Goal: Information Seeking & Learning: Find specific fact

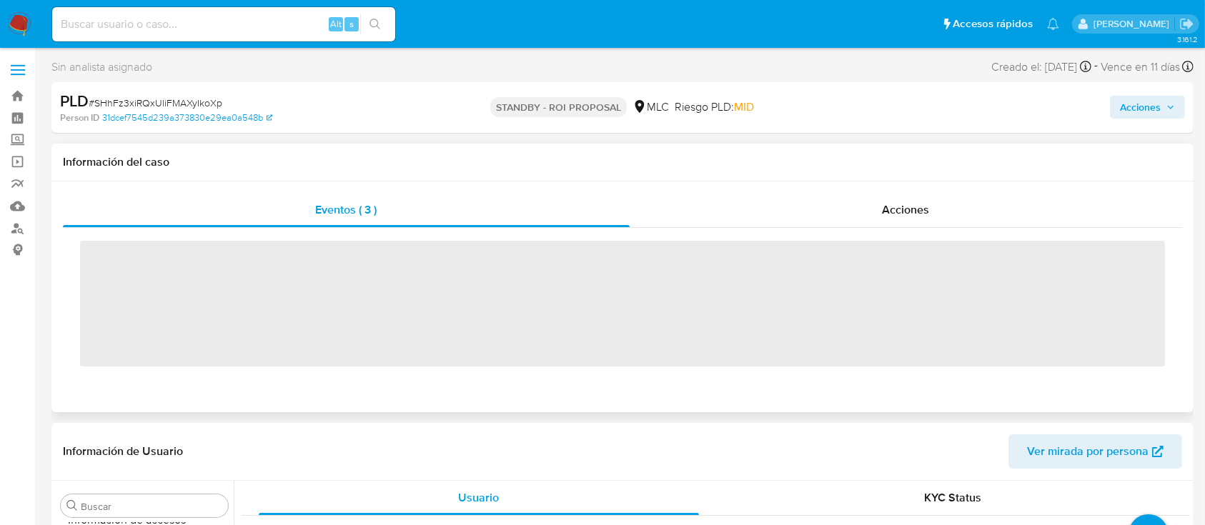
scroll to position [673, 0]
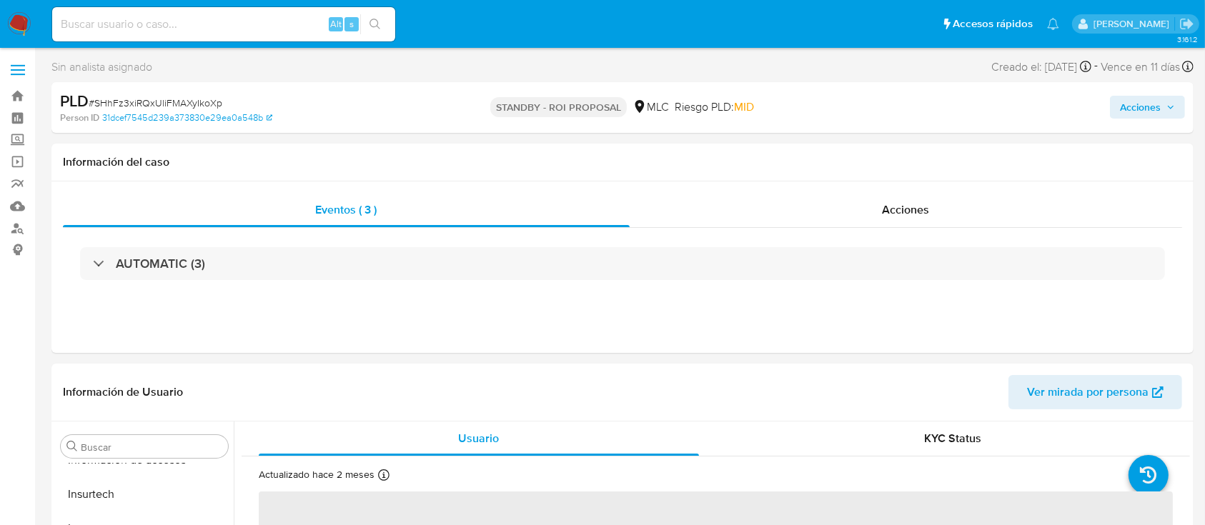
click at [154, 97] on span "# SHhFz3xiRQxUliFMAXyIkoXp" at bounding box center [156, 103] width 134 height 14
select select "10"
copy span "SHhFz3xiRQxUliFMAXyIkoXp"
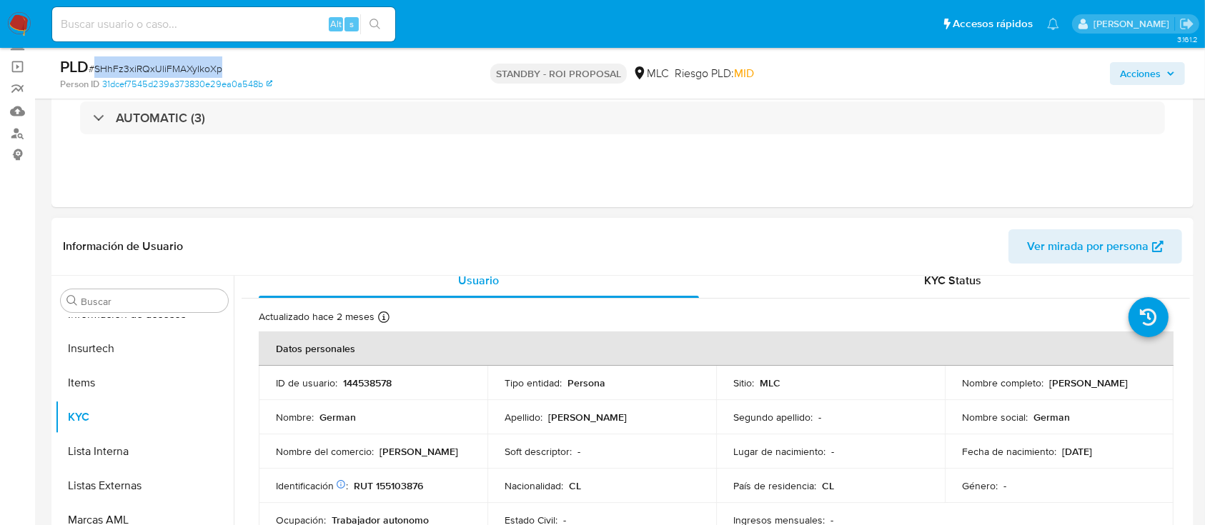
scroll to position [0, 0]
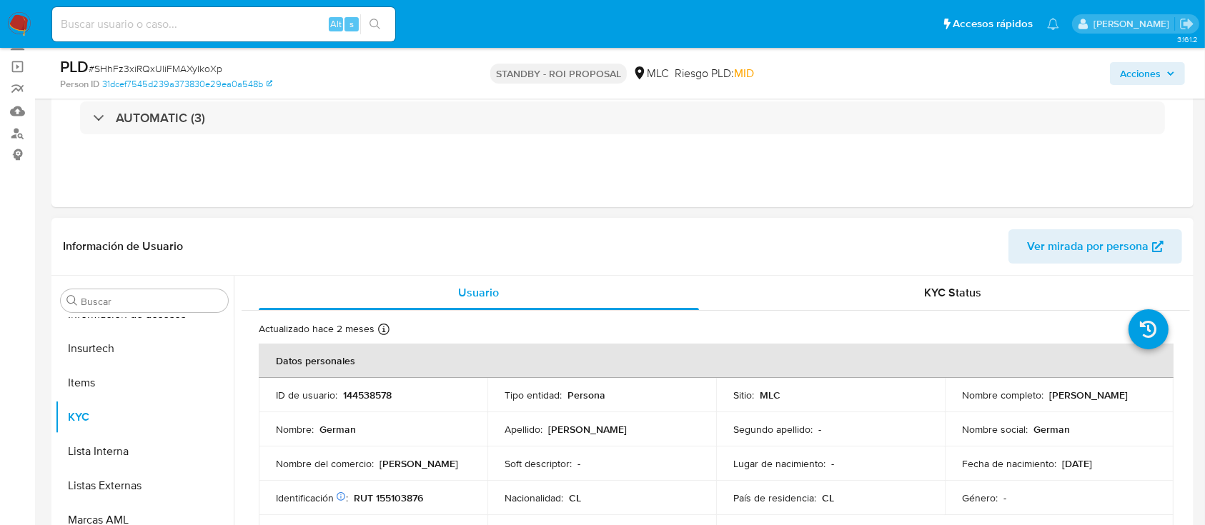
click at [365, 396] on p "144538578" at bounding box center [367, 395] width 49 height 13
copy p "144538578"
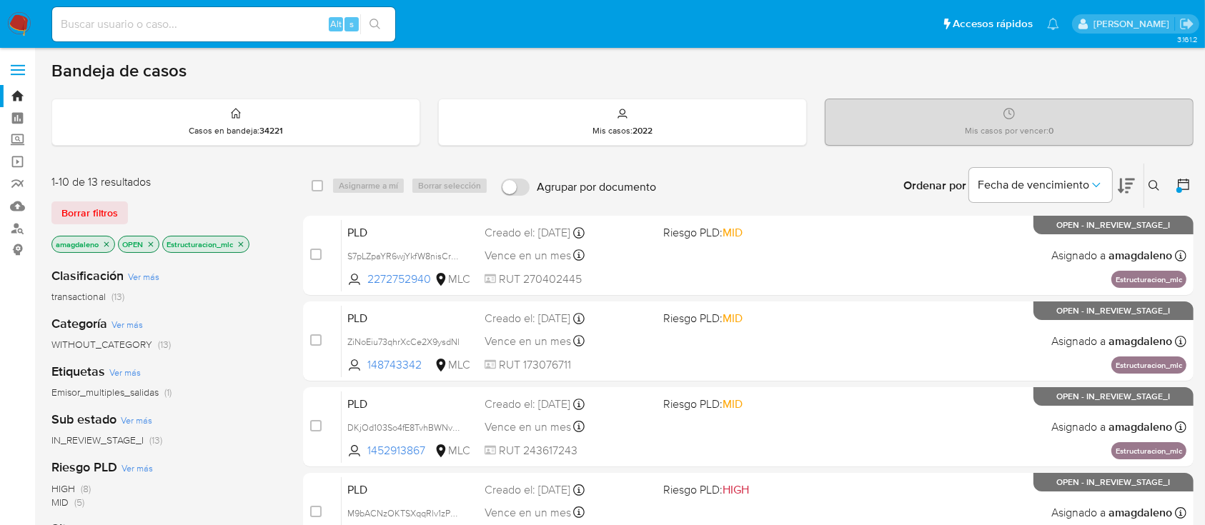
click at [265, 26] on input at bounding box center [223, 24] width 343 height 19
paste input "2544927582"
type input "2544927582"
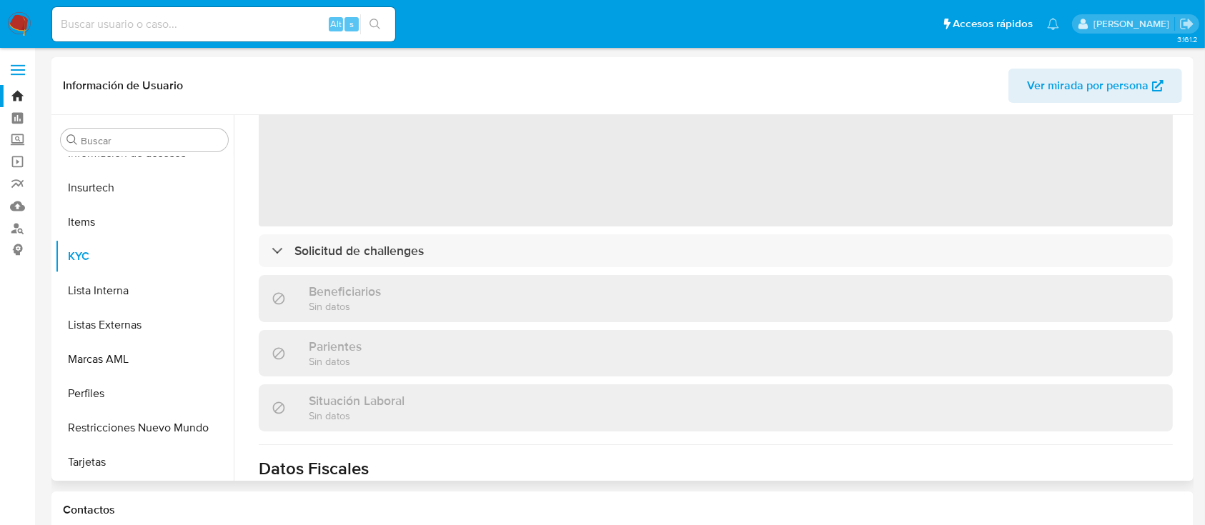
scroll to position [451, 0]
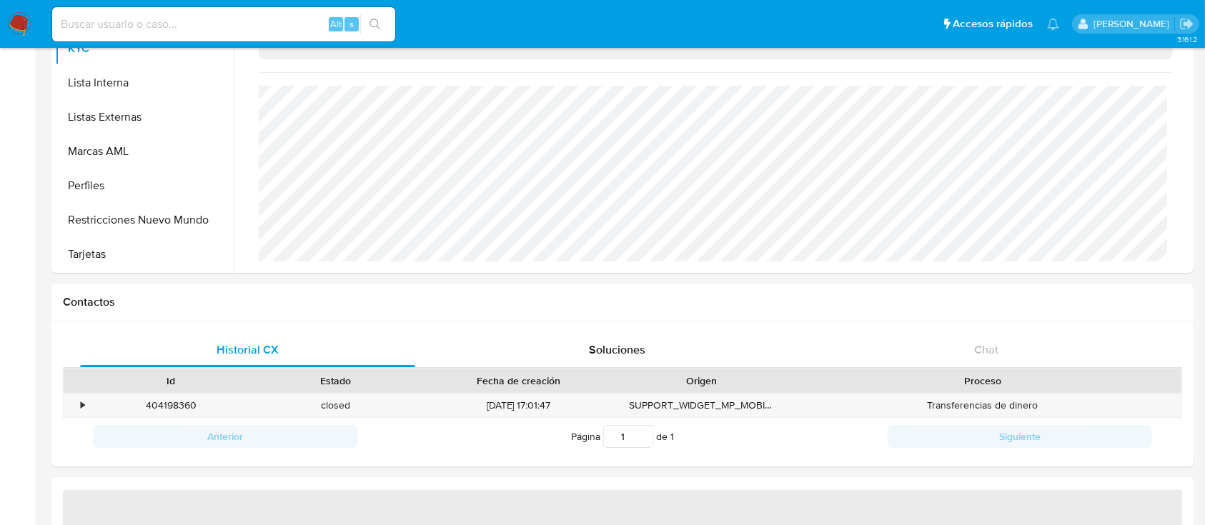
select select "10"
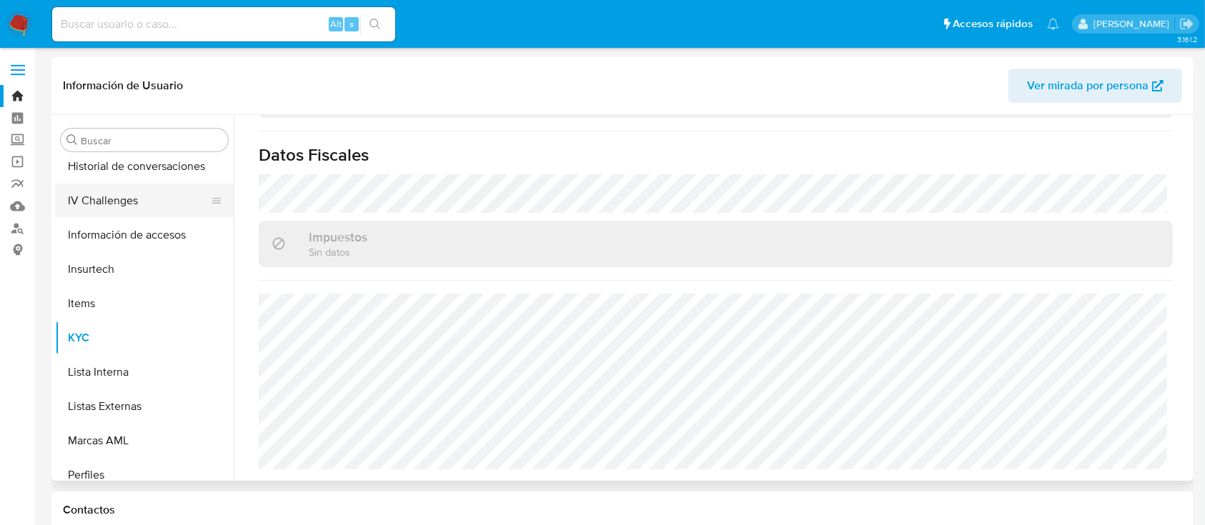
scroll to position [482, 0]
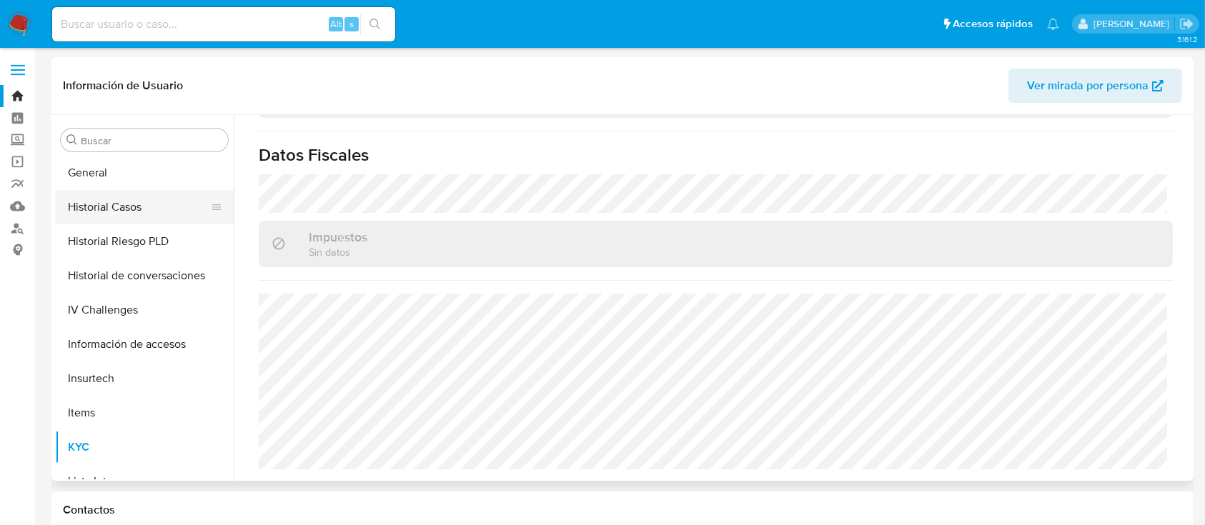
click at [127, 206] on button "Historial Casos" at bounding box center [138, 207] width 167 height 34
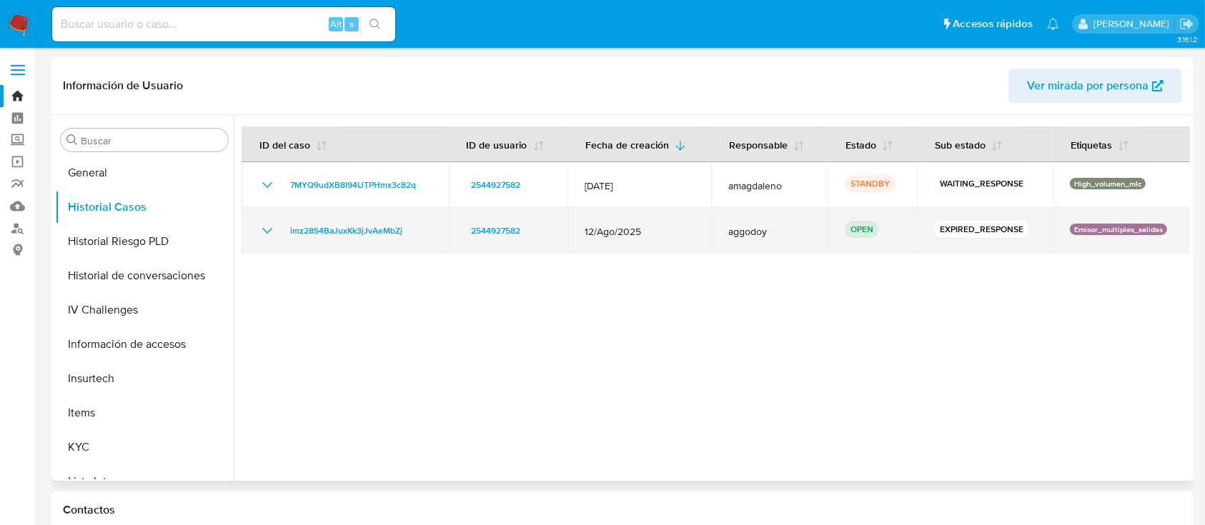
drag, startPoint x: 415, startPoint y: 234, endPoint x: 282, endPoint y: 232, distance: 133.0
click at [282, 232] on div "imz28S4BaJuxKk3jJvAeMbZj" at bounding box center [345, 230] width 173 height 17
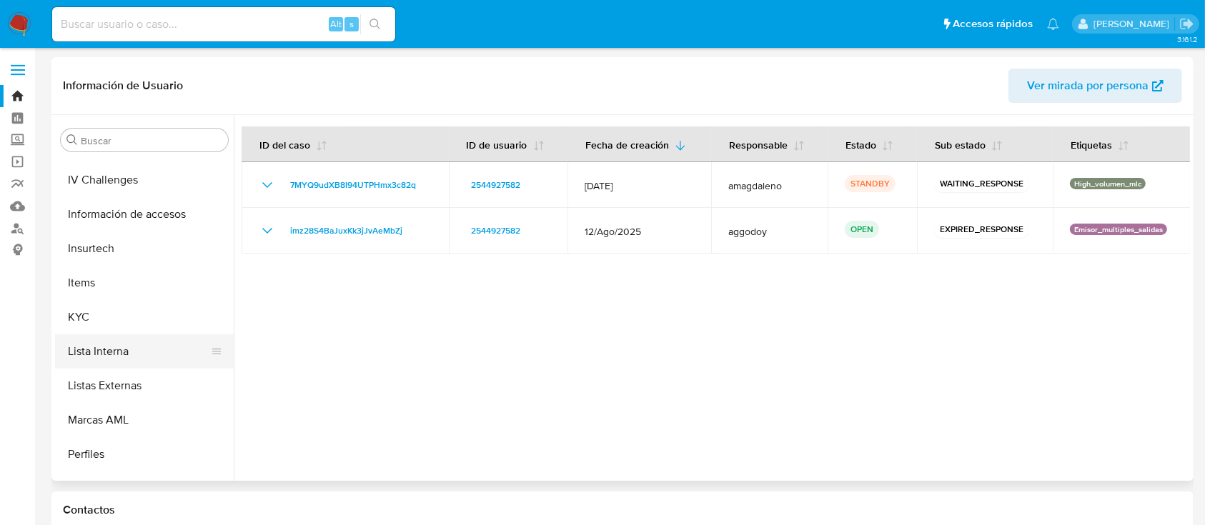
scroll to position [673, 0]
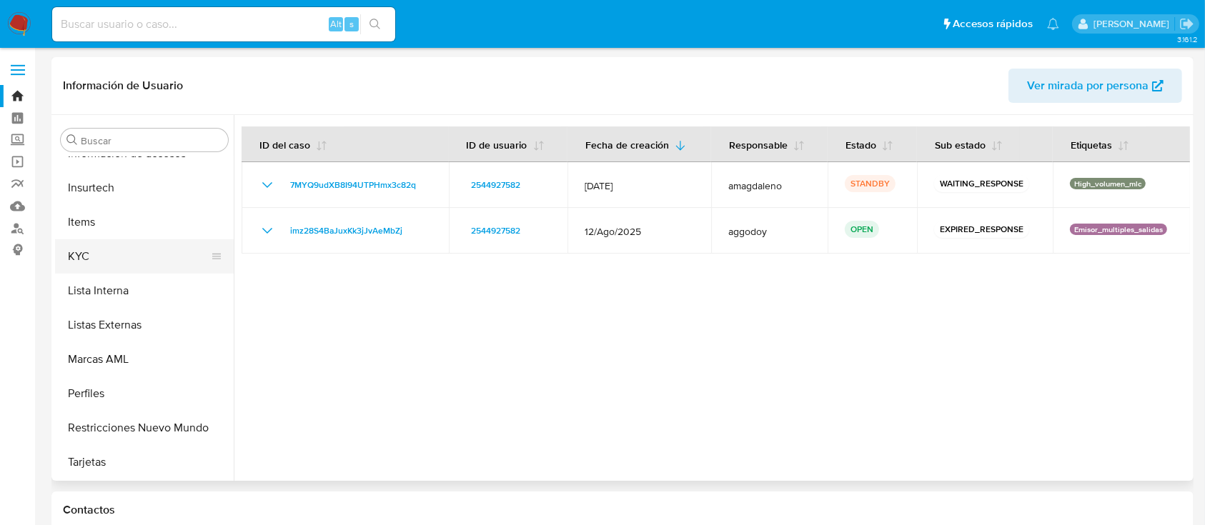
click at [130, 260] on button "KYC" at bounding box center [138, 256] width 167 height 34
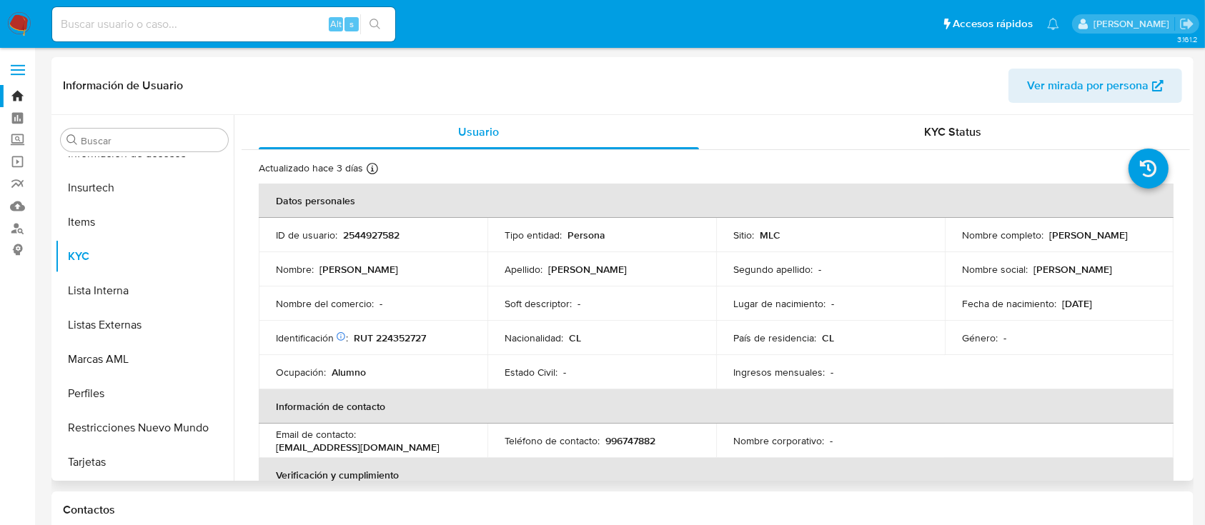
click at [382, 336] on p "RUT 224352727" at bounding box center [390, 338] width 72 height 13
copy p "224352727"
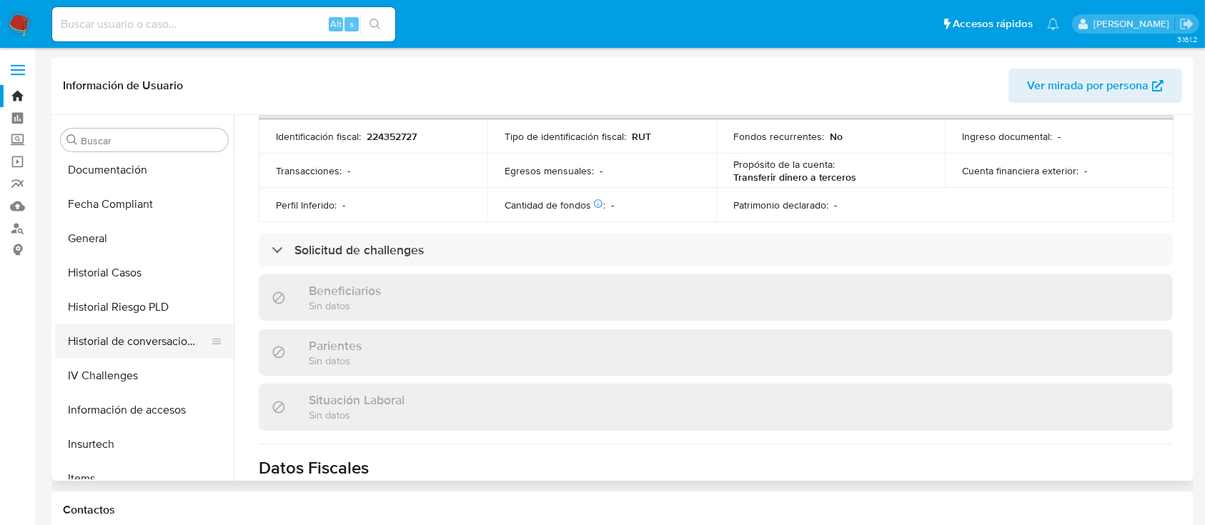
scroll to position [387, 0]
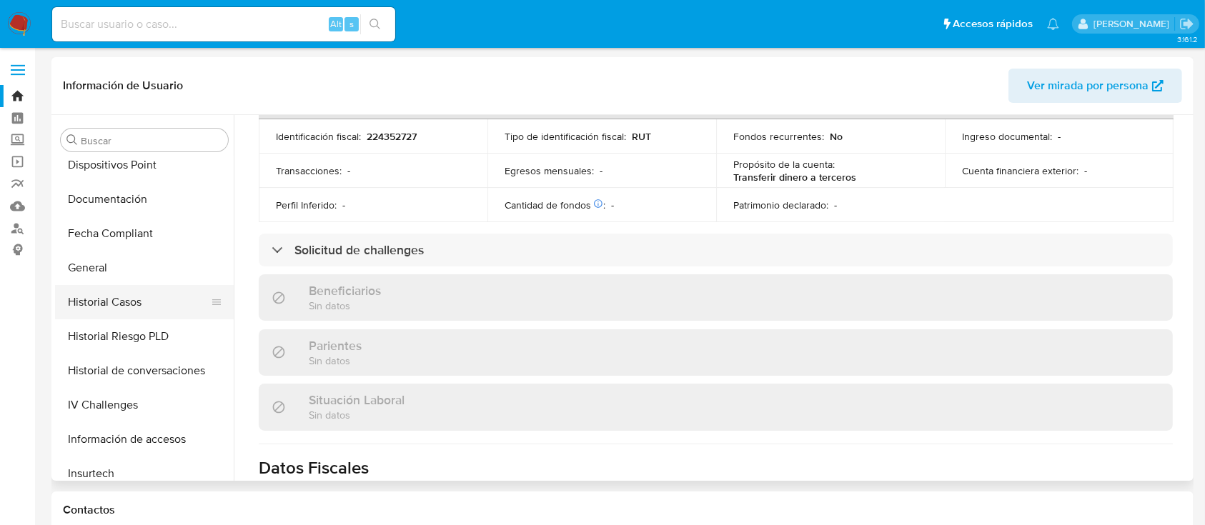
click at [111, 307] on button "Historial Casos" at bounding box center [138, 302] width 167 height 34
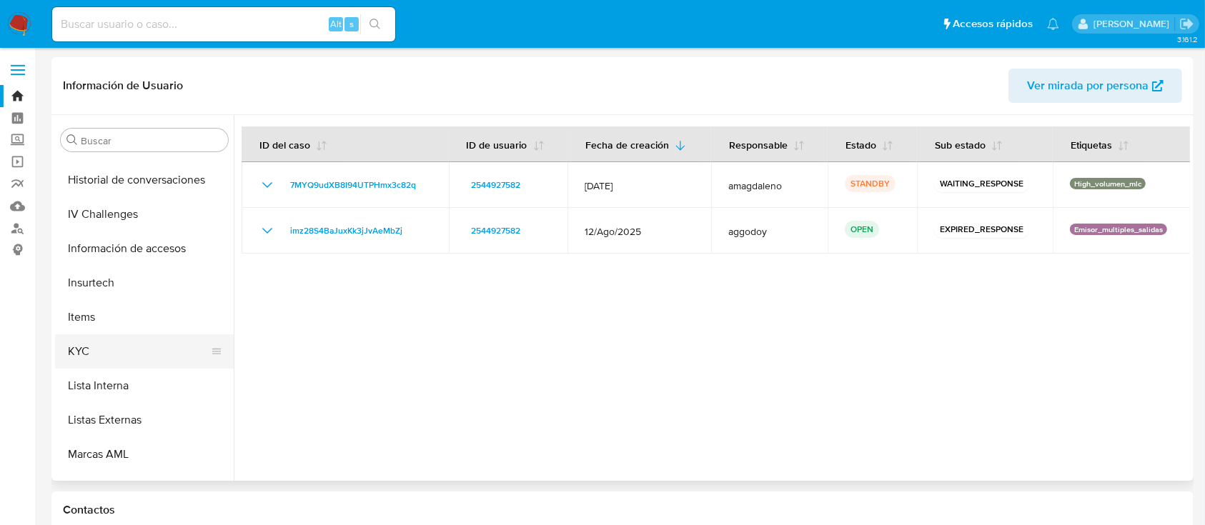
scroll to position [673, 0]
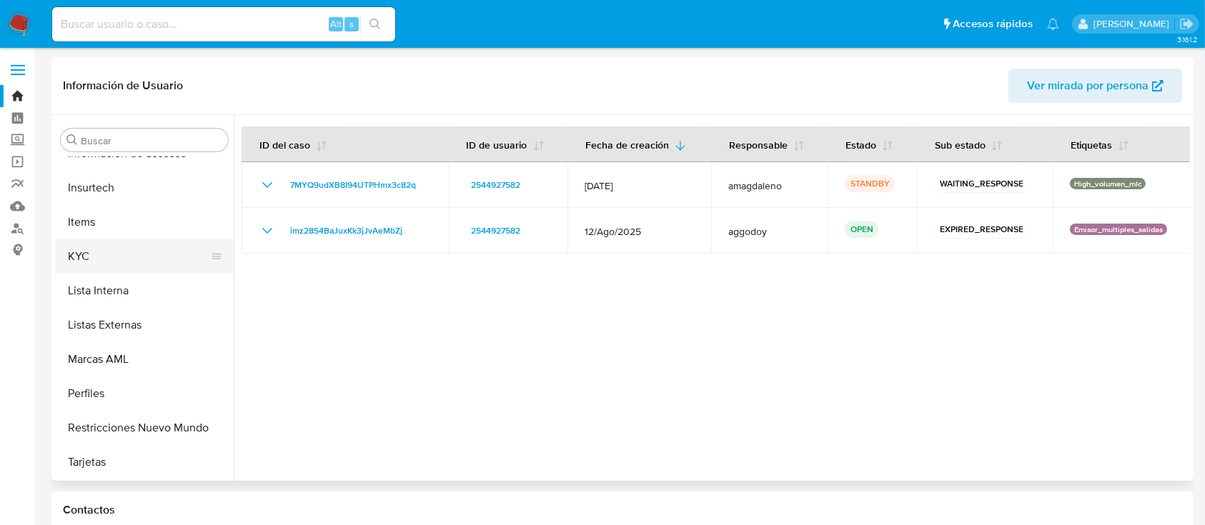
click at [139, 259] on button "KYC" at bounding box center [138, 256] width 167 height 34
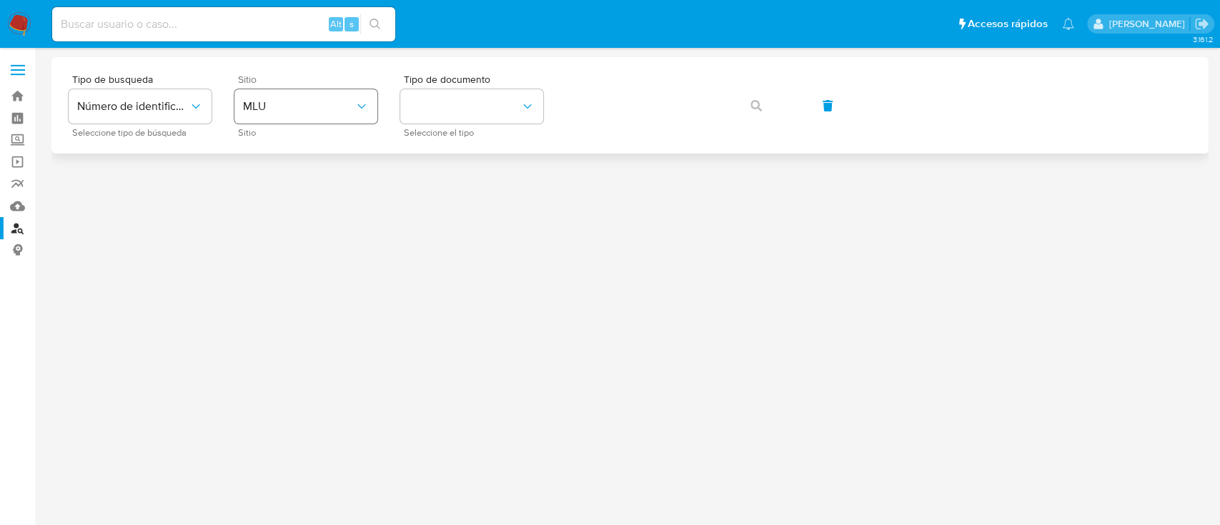
click at [285, 107] on span "MLU" at bounding box center [299, 106] width 112 height 14
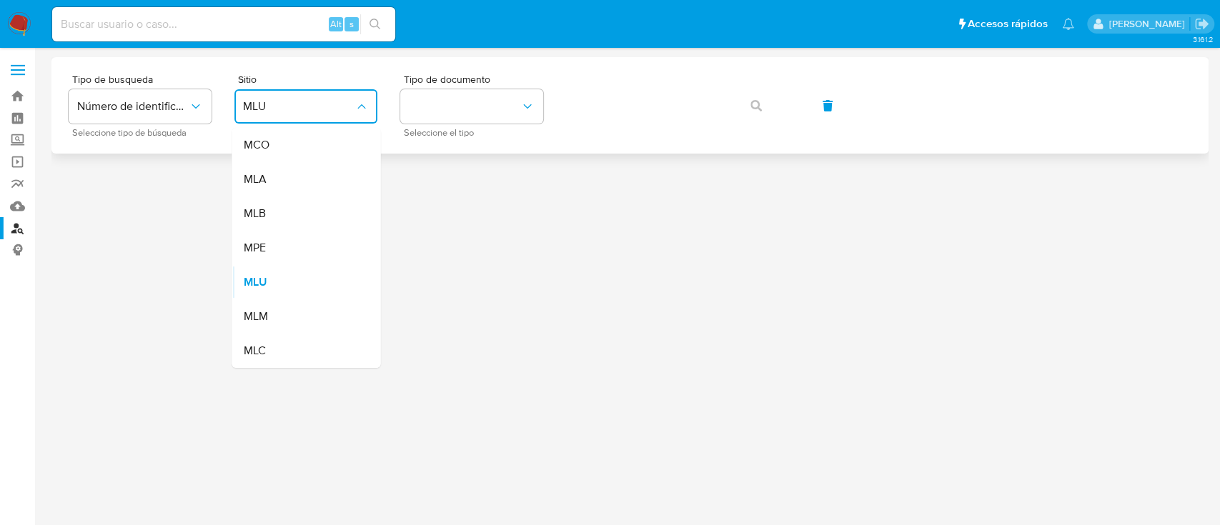
drag, startPoint x: 285, startPoint y: 338, endPoint x: 526, endPoint y: 71, distance: 359.8
click at [284, 337] on div "MLC" at bounding box center [301, 351] width 117 height 34
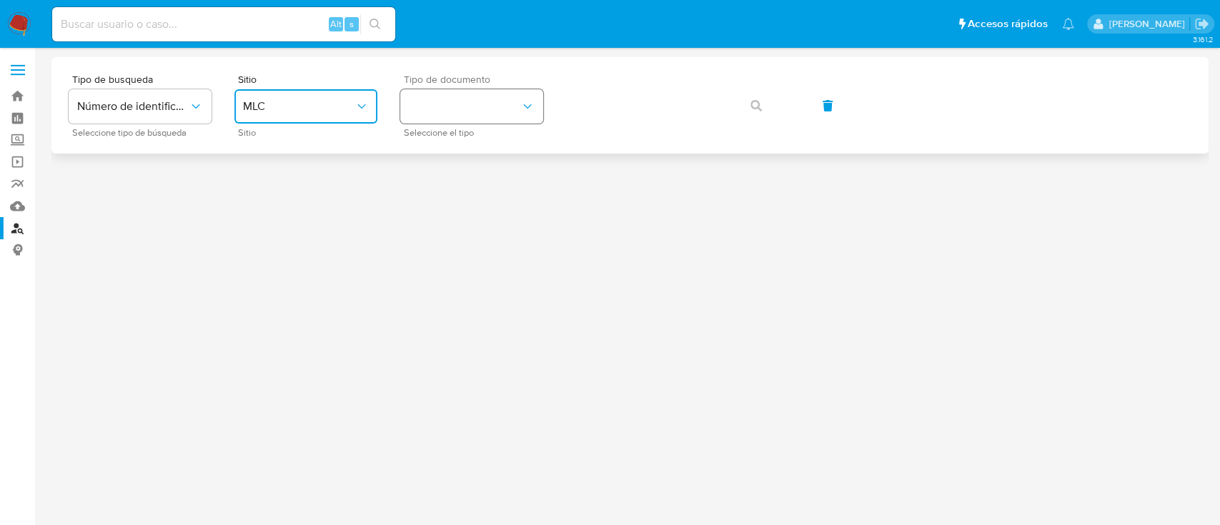
click at [474, 111] on button "identificationType" at bounding box center [471, 106] width 143 height 34
click at [493, 152] on div "RUT RUT" at bounding box center [467, 152] width 117 height 49
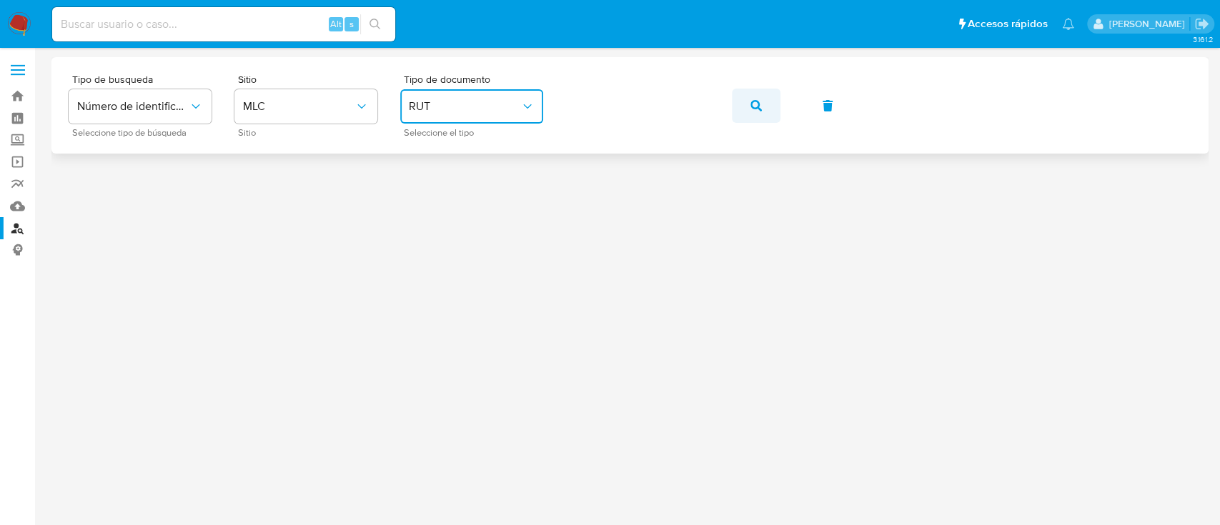
click at [756, 106] on icon "button" at bounding box center [756, 105] width 11 height 11
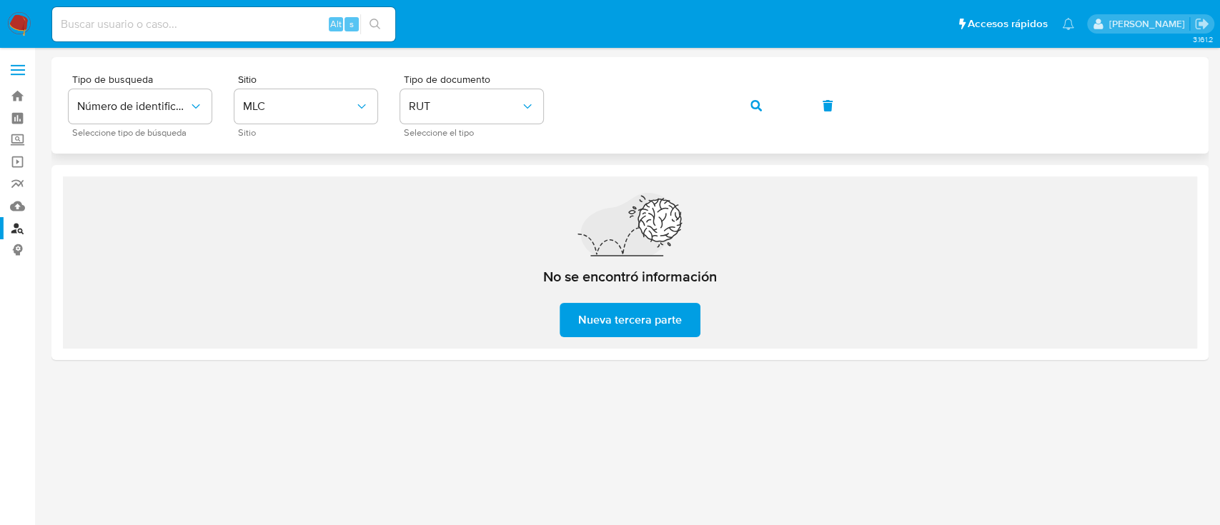
click at [754, 110] on icon "button" at bounding box center [756, 105] width 11 height 11
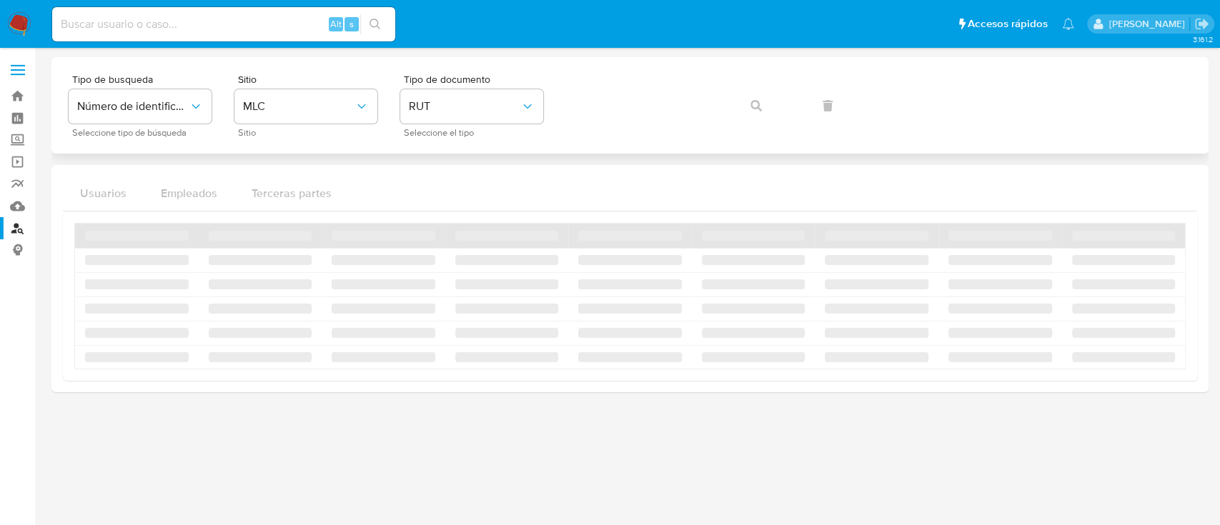
click at [754, 110] on div "Tipo de busqueda Número de identificación Seleccione tipo de búsqueda Sitio MLC…" at bounding box center [630, 105] width 1123 height 62
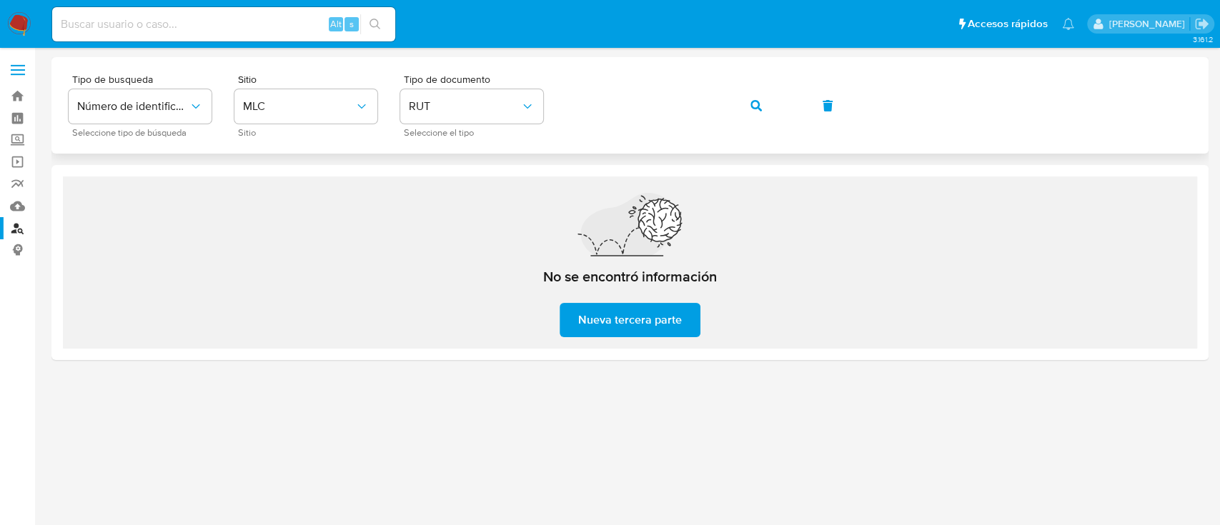
click at [754, 110] on icon "button" at bounding box center [756, 105] width 11 height 11
click at [159, 99] on span "Número de identificación" at bounding box center [133, 106] width 112 height 14
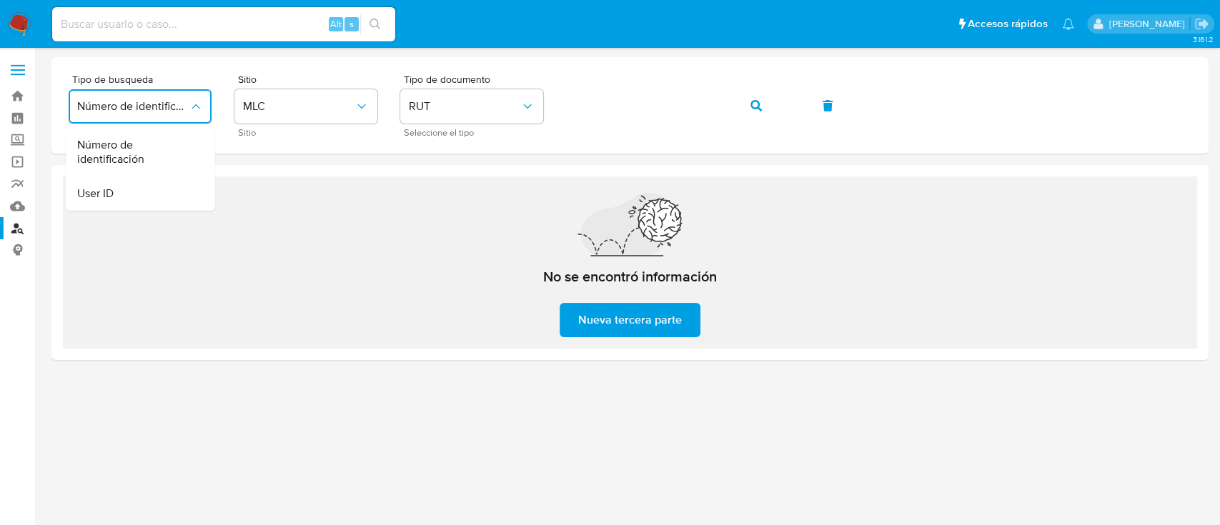
click at [380, 225] on div "No se encontró información Nueva tercera parte" at bounding box center [630, 263] width 1135 height 172
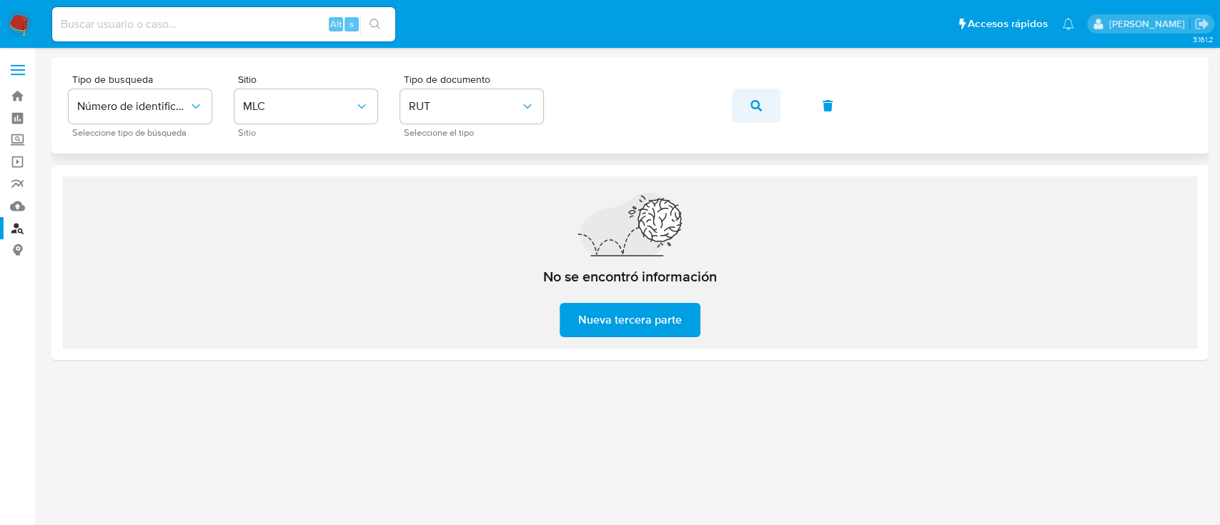
click at [751, 108] on icon "button" at bounding box center [756, 105] width 11 height 11
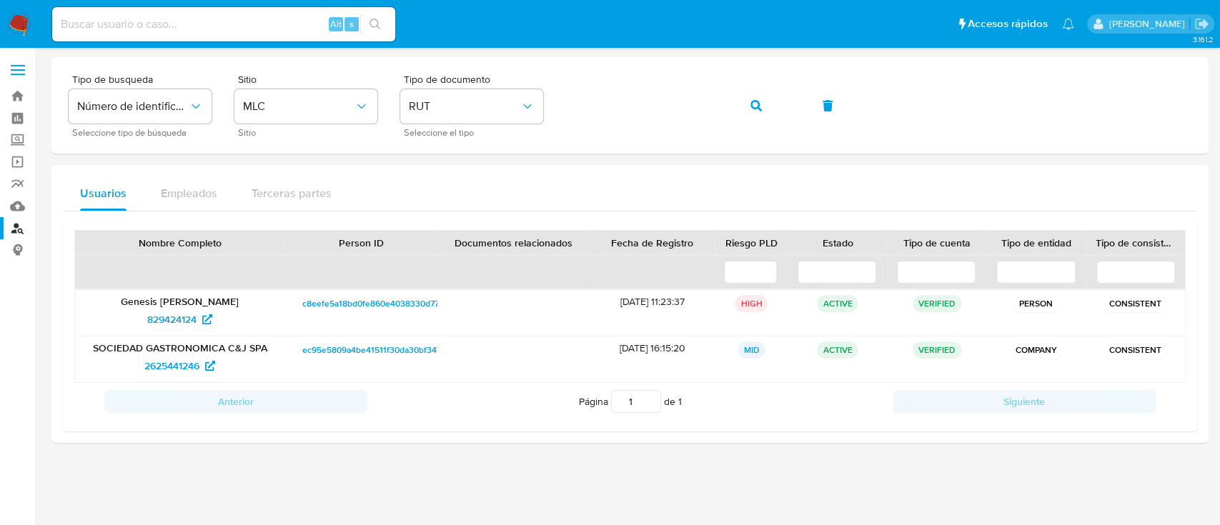
drag, startPoint x: 349, startPoint y: 307, endPoint x: 262, endPoint y: 448, distance: 165.3
click at [262, 448] on div at bounding box center [629, 260] width 1157 height 407
click at [174, 317] on span "829424124" at bounding box center [171, 319] width 49 height 23
click at [181, 368] on span "2625441246" at bounding box center [171, 366] width 55 height 23
click at [182, 303] on p "Genesis Jesdel Romero Gonzalez" at bounding box center [180, 301] width 190 height 13
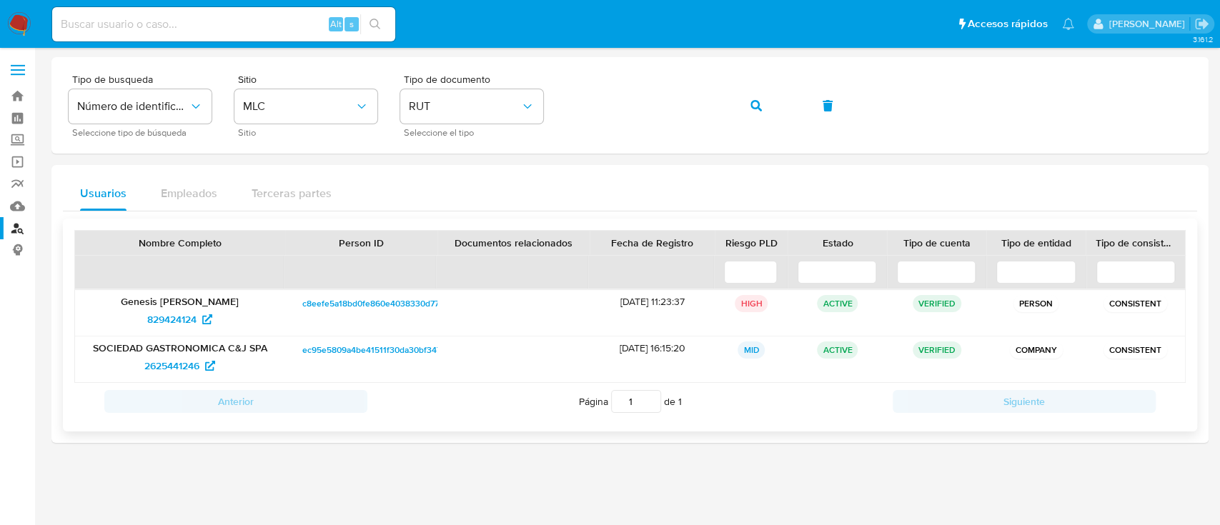
click at [182, 302] on p "Genesis Jesdel Romero Gonzalez" at bounding box center [180, 301] width 190 height 13
click at [753, 113] on span "button" at bounding box center [756, 105] width 11 height 31
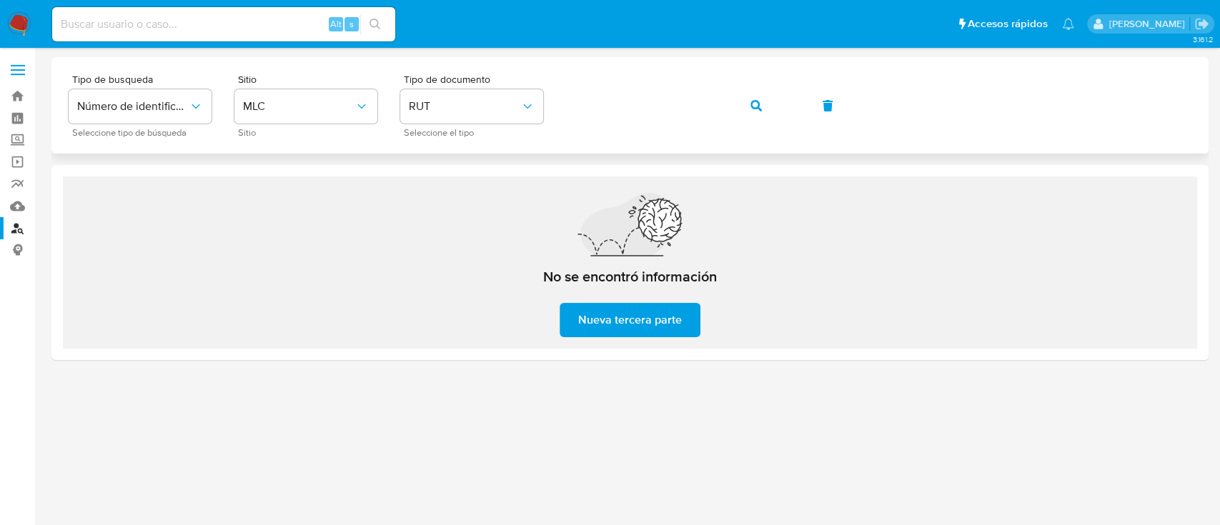
click at [763, 109] on button "button" at bounding box center [756, 106] width 49 height 34
click at [767, 101] on button "button" at bounding box center [756, 106] width 49 height 34
click at [767, 101] on div "Tipo de busqueda Número de identificación Seleccione tipo de búsqueda Sitio MLC…" at bounding box center [630, 105] width 1123 height 62
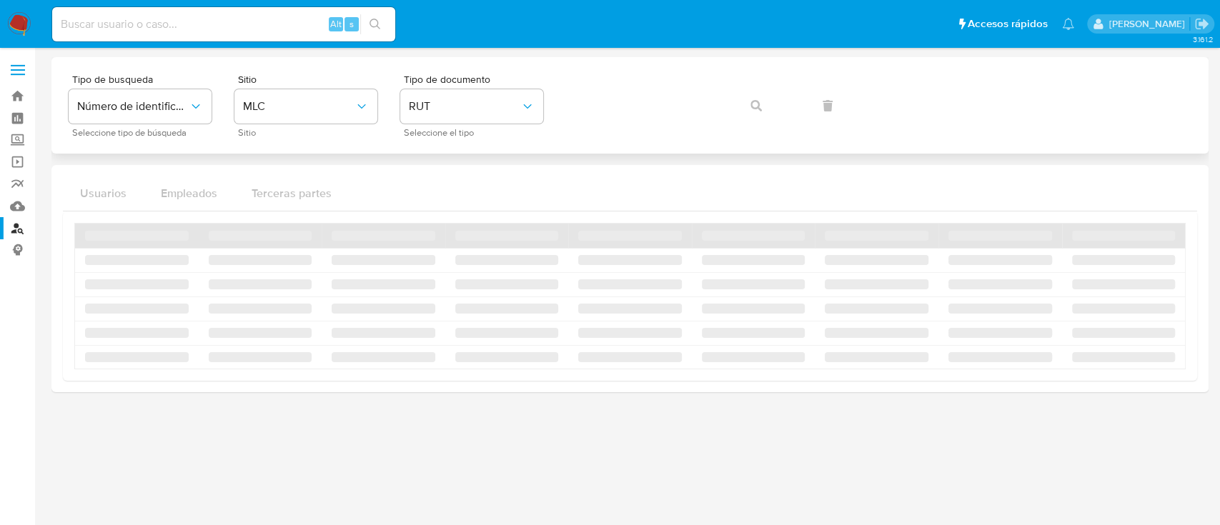
click at [767, 101] on div "Tipo de busqueda Número de identificación Seleccione tipo de búsqueda Sitio MLC…" at bounding box center [630, 105] width 1123 height 62
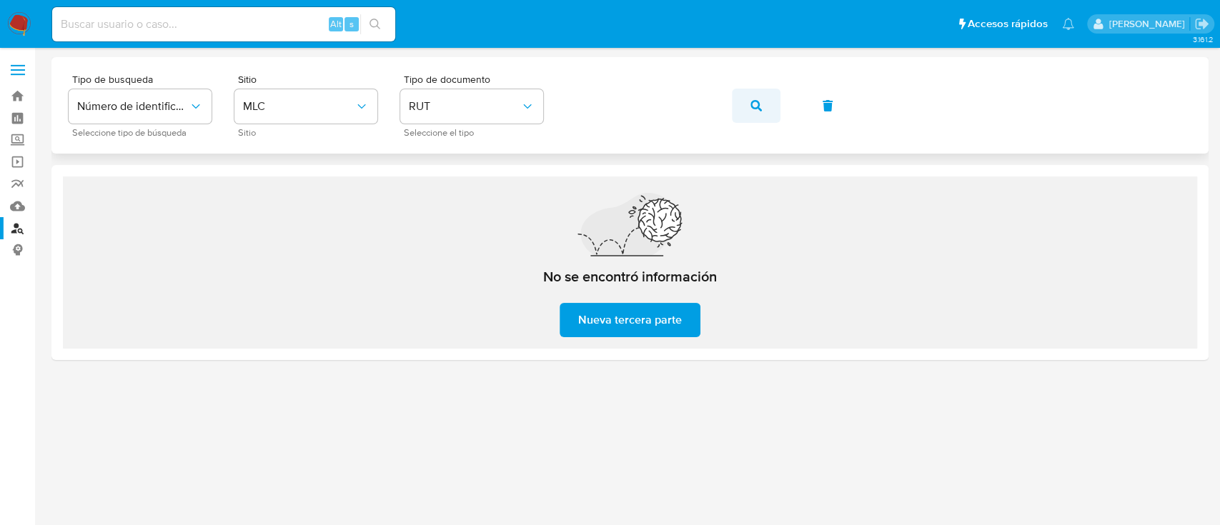
click at [749, 103] on button "button" at bounding box center [756, 106] width 49 height 34
click at [761, 102] on button "button" at bounding box center [756, 106] width 49 height 34
click at [758, 106] on icon "button" at bounding box center [756, 105] width 11 height 11
click at [758, 106] on div "Tipo de busqueda Número de identificación Seleccione tipo de búsqueda Sitio MLC…" at bounding box center [630, 105] width 1123 height 62
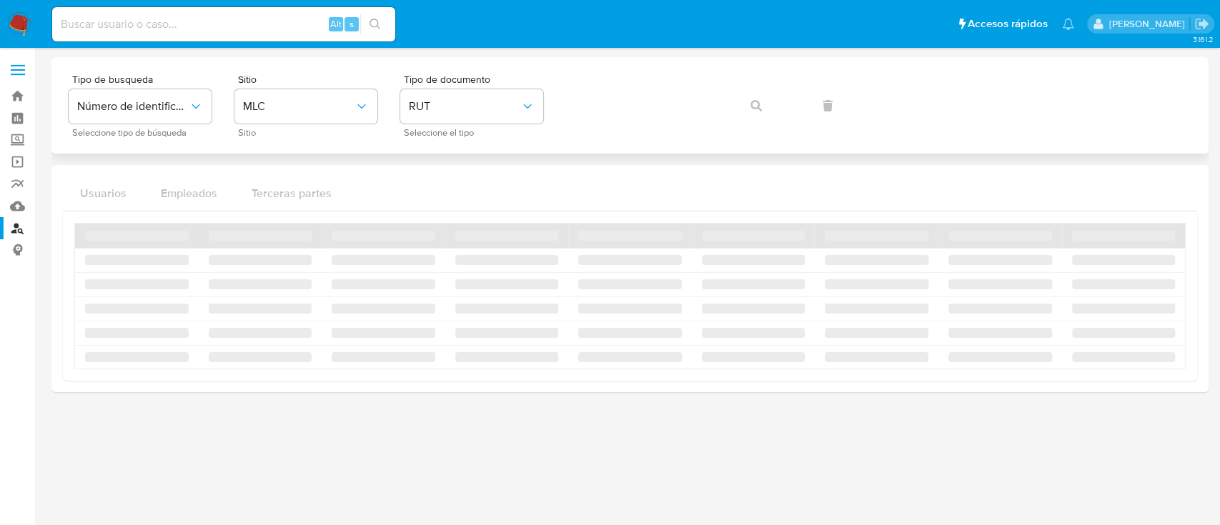
click at [758, 106] on icon "button" at bounding box center [756, 105] width 11 height 11
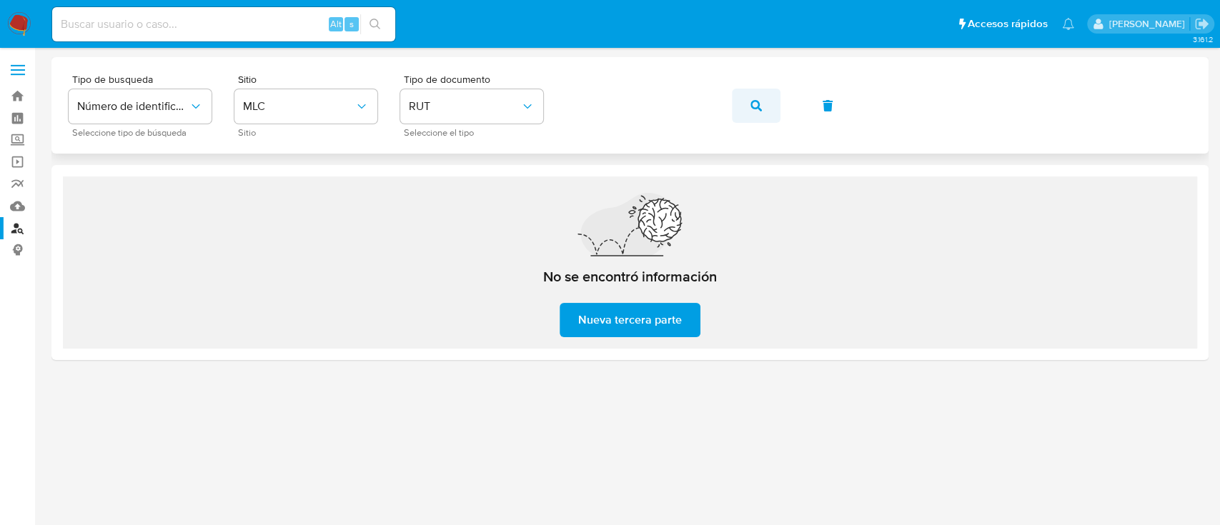
click at [753, 104] on icon "button" at bounding box center [756, 105] width 11 height 11
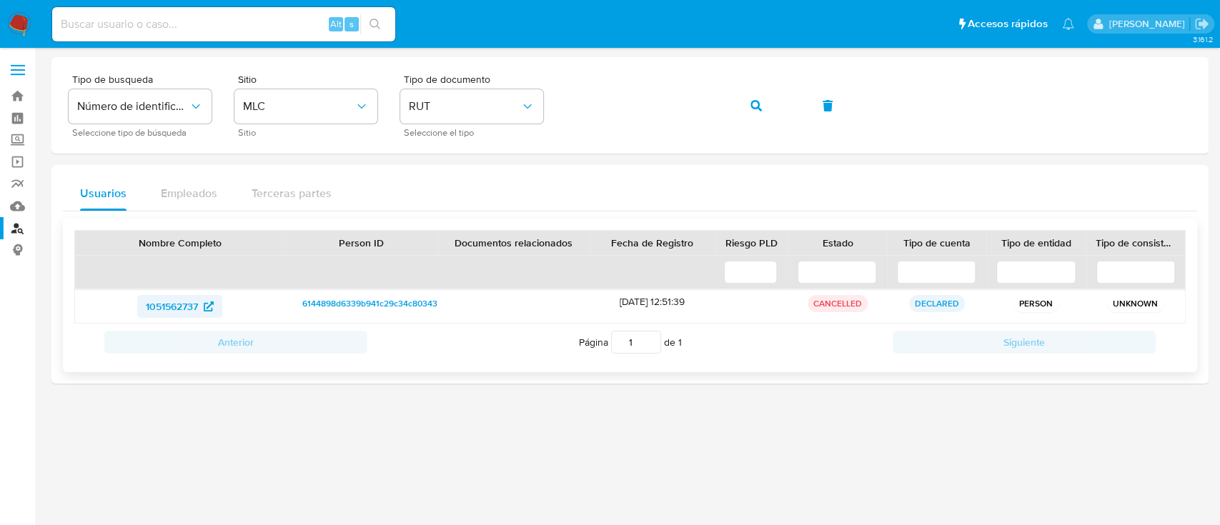
click at [158, 310] on span "1051562737" at bounding box center [172, 306] width 52 height 23
click at [751, 100] on icon "button" at bounding box center [756, 105] width 11 height 11
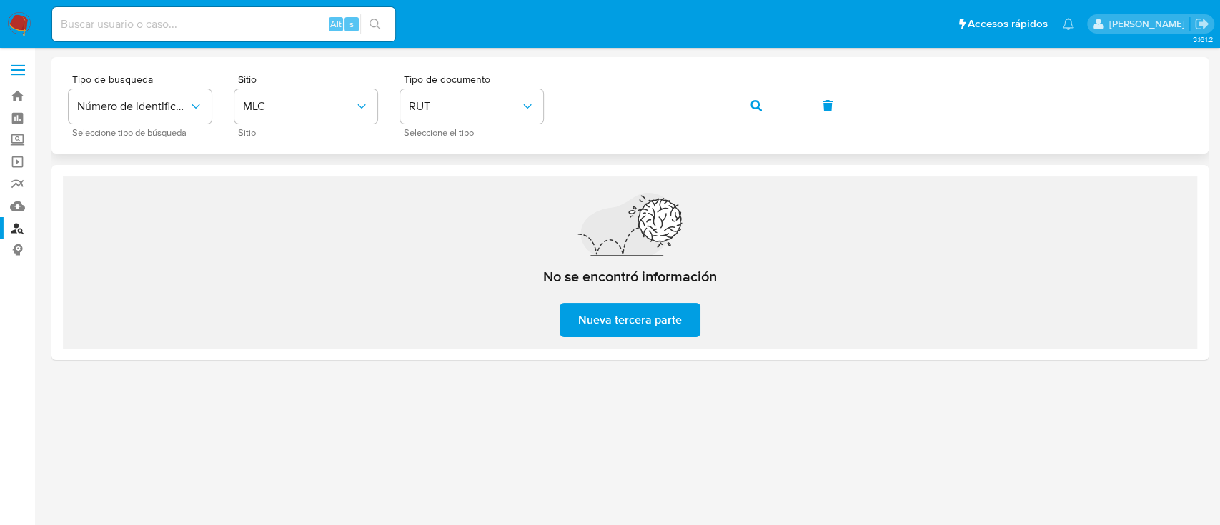
click at [759, 105] on icon "button" at bounding box center [756, 105] width 11 height 11
click at [759, 112] on span "button" at bounding box center [756, 105] width 11 height 31
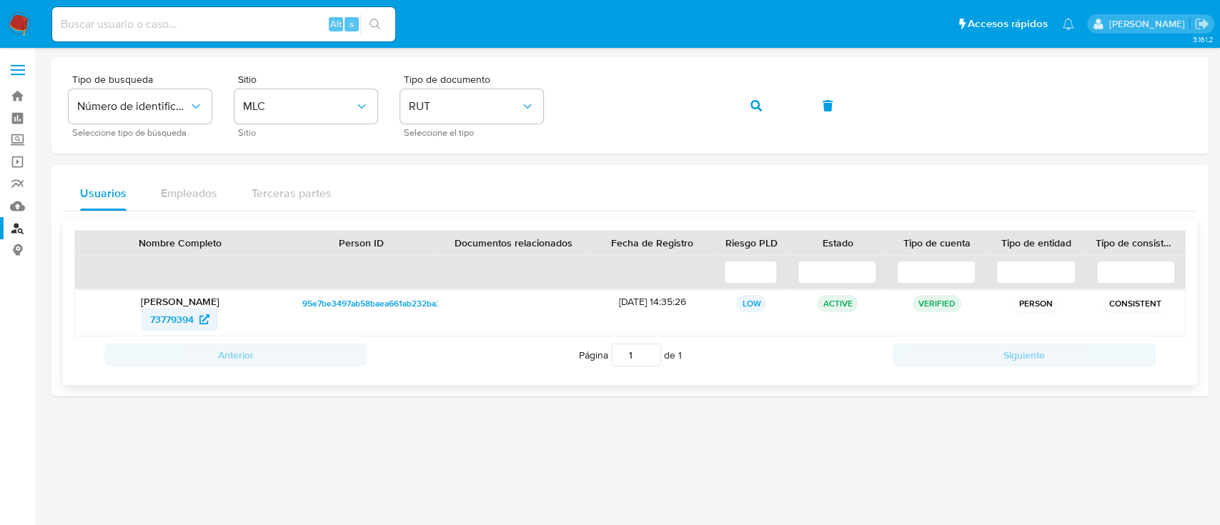
click at [182, 322] on span "73779394" at bounding box center [172, 319] width 44 height 23
click at [756, 102] on icon "button" at bounding box center [756, 105] width 11 height 11
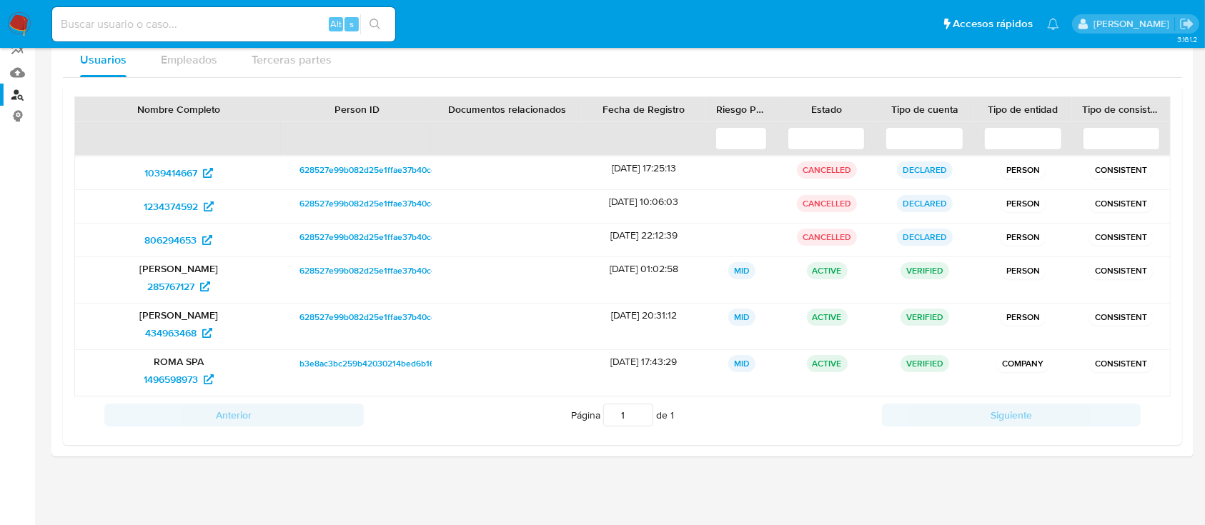
scroll to position [137, 0]
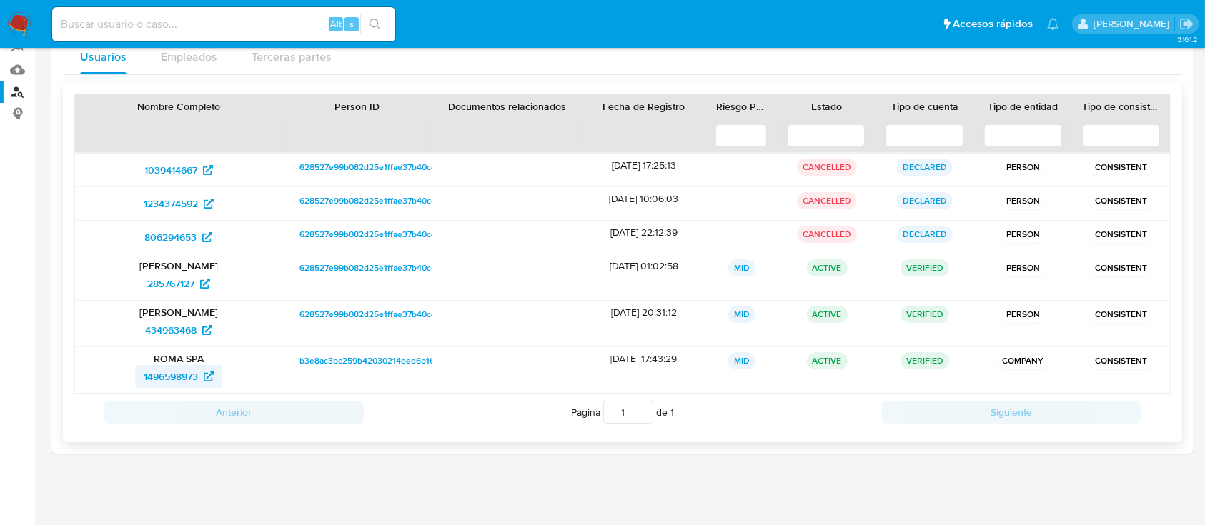
click at [189, 380] on span "1496598973" at bounding box center [171, 376] width 54 height 23
click at [187, 331] on span "434963468" at bounding box center [170, 330] width 51 height 23
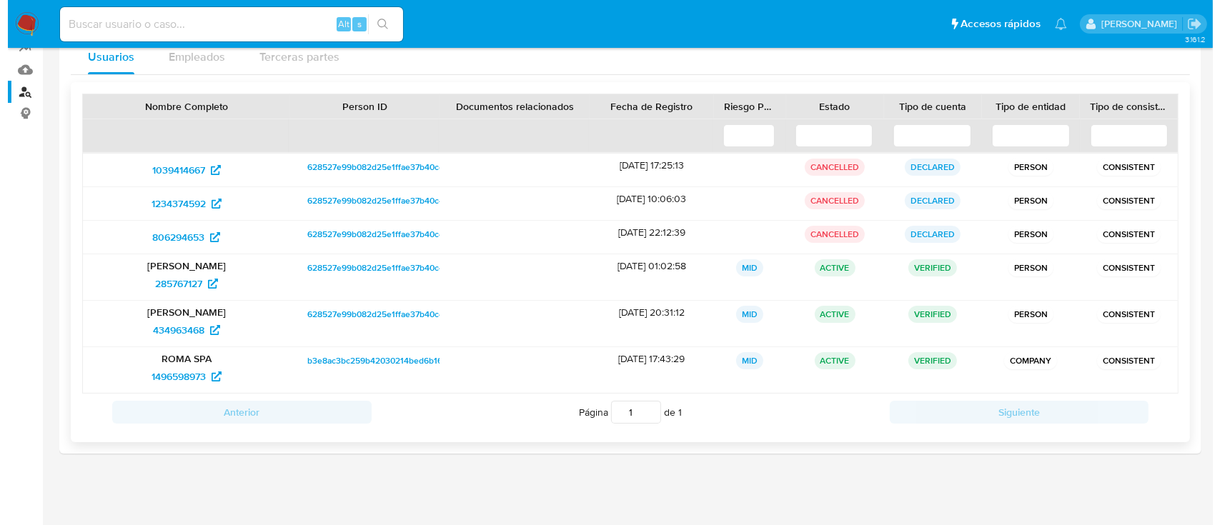
scroll to position [0, 0]
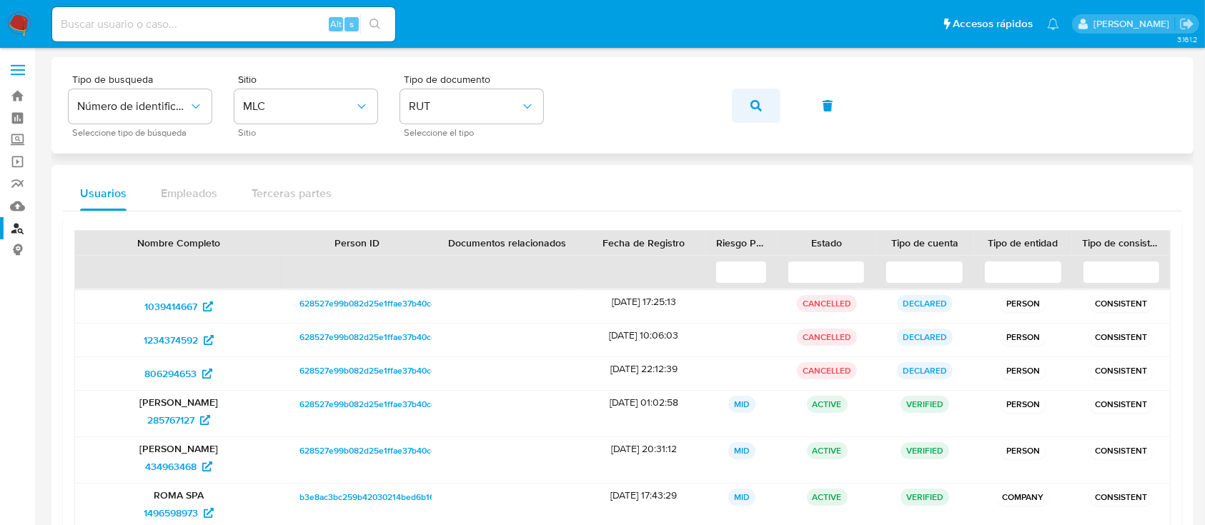
click at [756, 104] on icon "button" at bounding box center [756, 105] width 11 height 11
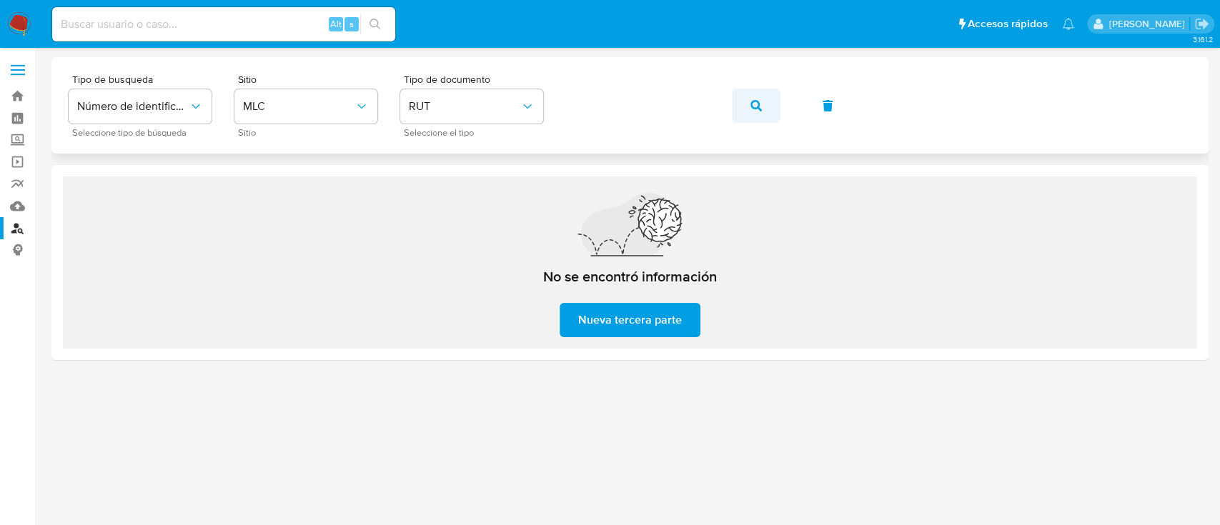
click at [753, 109] on icon "button" at bounding box center [756, 105] width 11 height 11
click at [754, 106] on icon "button" at bounding box center [756, 105] width 11 height 11
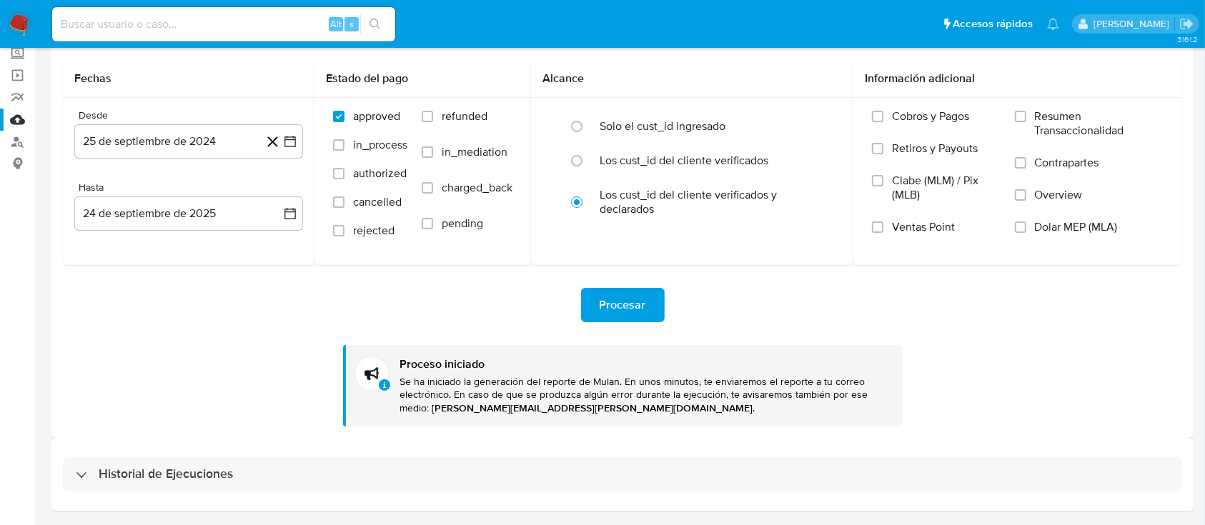
scroll to position [132, 0]
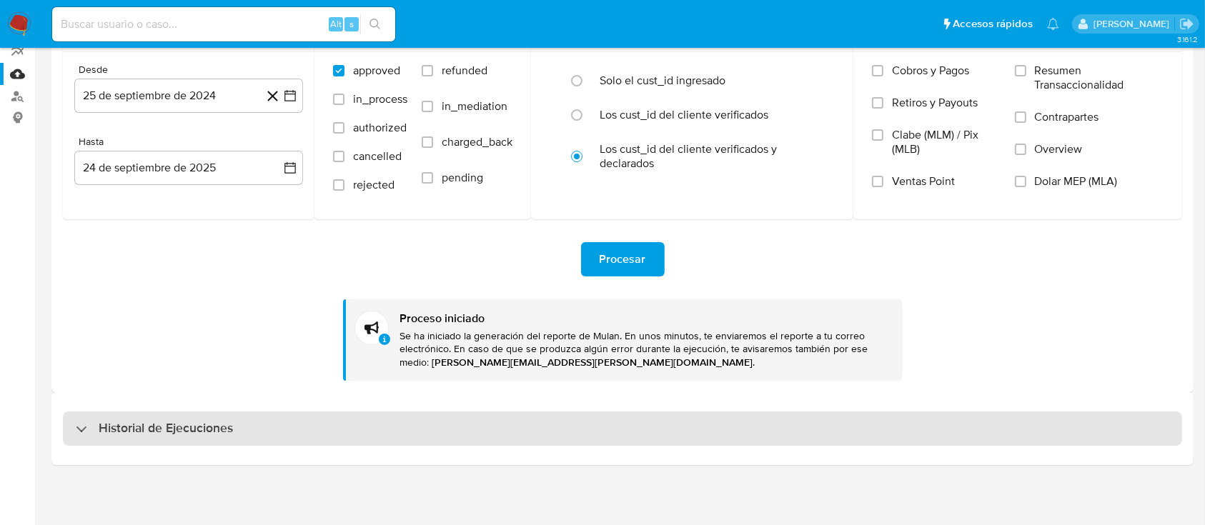
click at [94, 433] on div "Historial de Ejecuciones" at bounding box center [154, 428] width 157 height 17
select select "10"
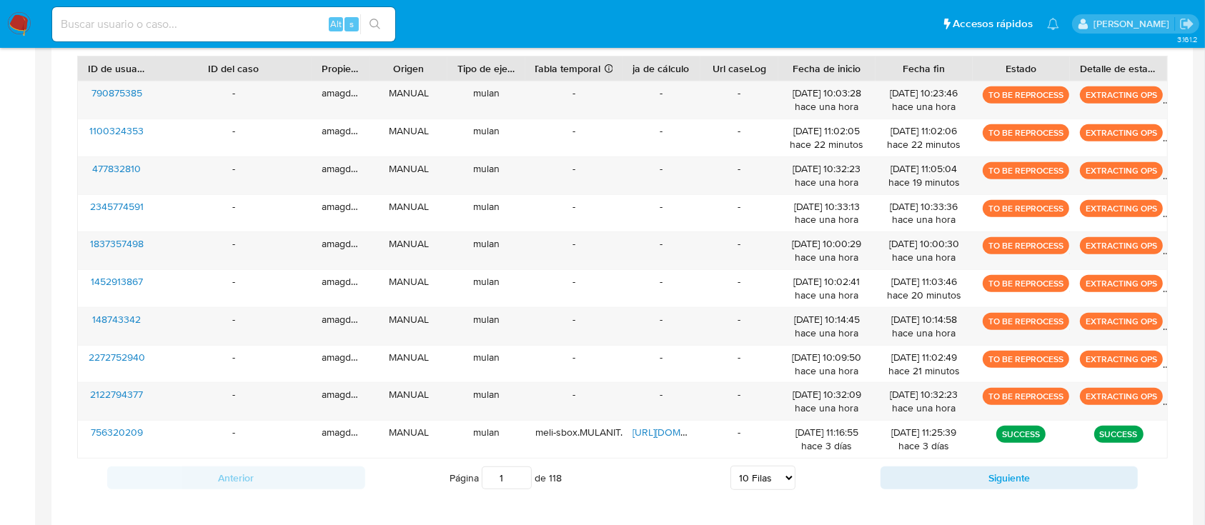
scroll to position [578, 0]
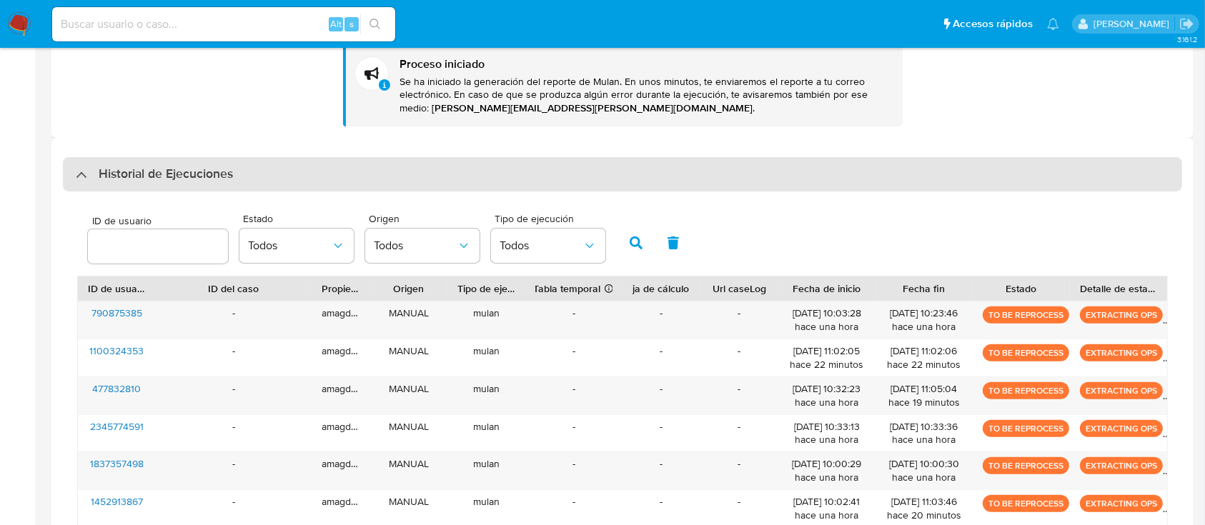
click at [80, 179] on div "Historial de Ejecuciones" at bounding box center [154, 174] width 157 height 17
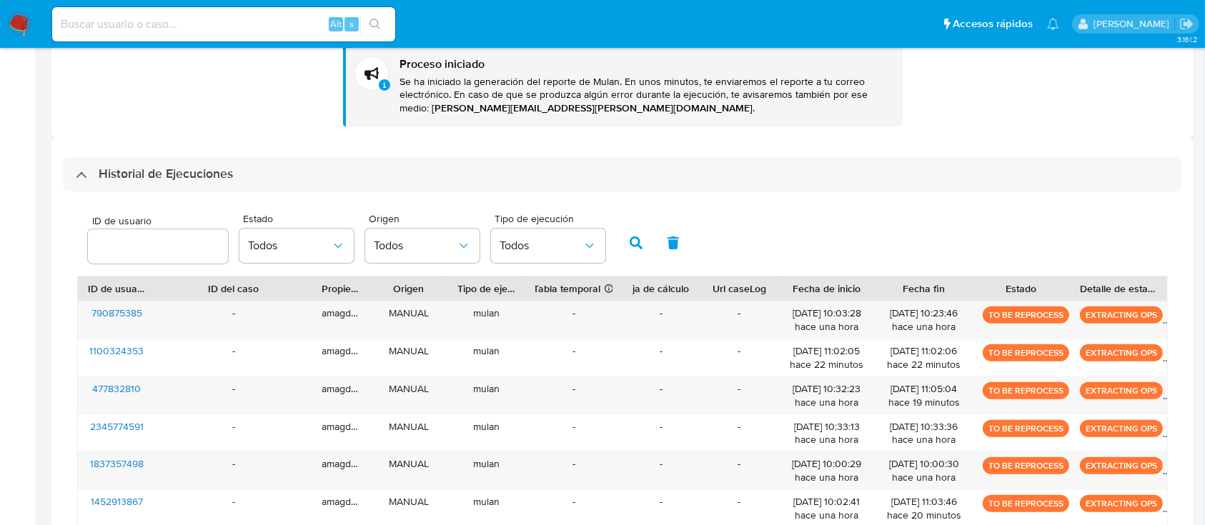
scroll to position [132, 0]
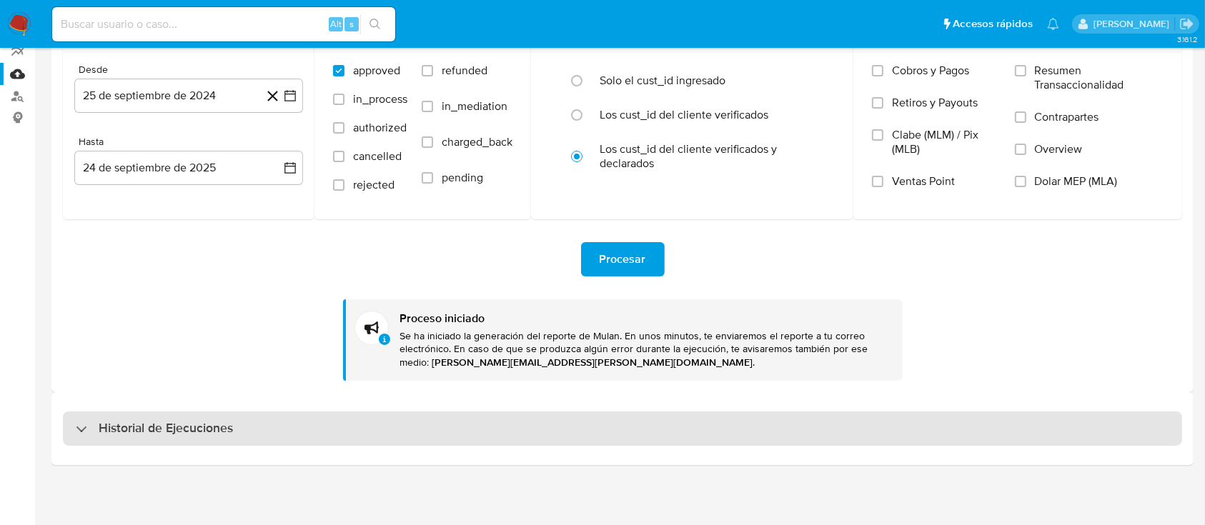
click at [85, 421] on div "Historial de Ejecuciones" at bounding box center [154, 428] width 157 height 17
select select "10"
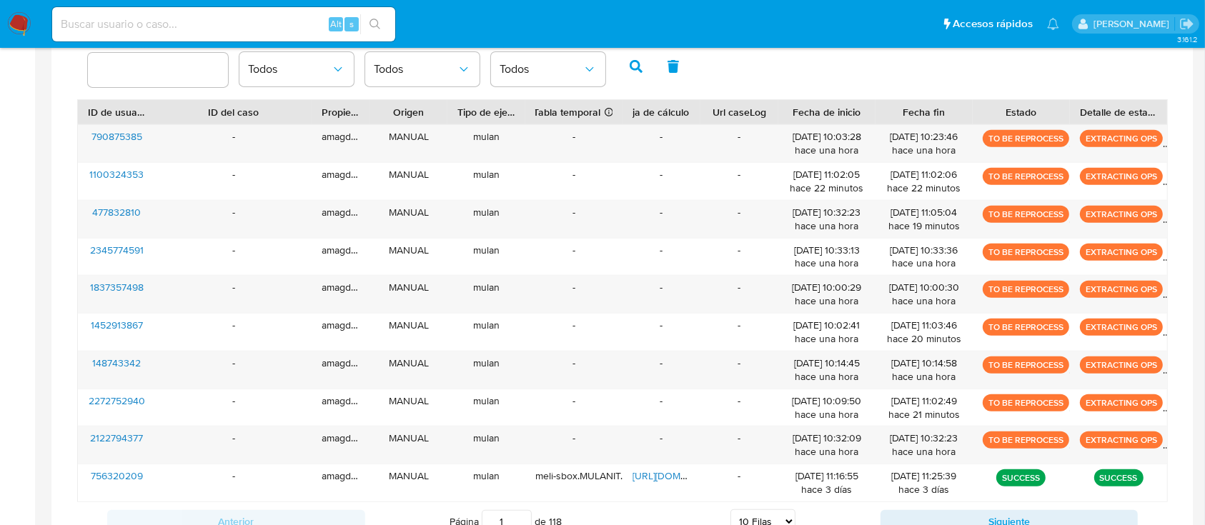
scroll to position [292, 0]
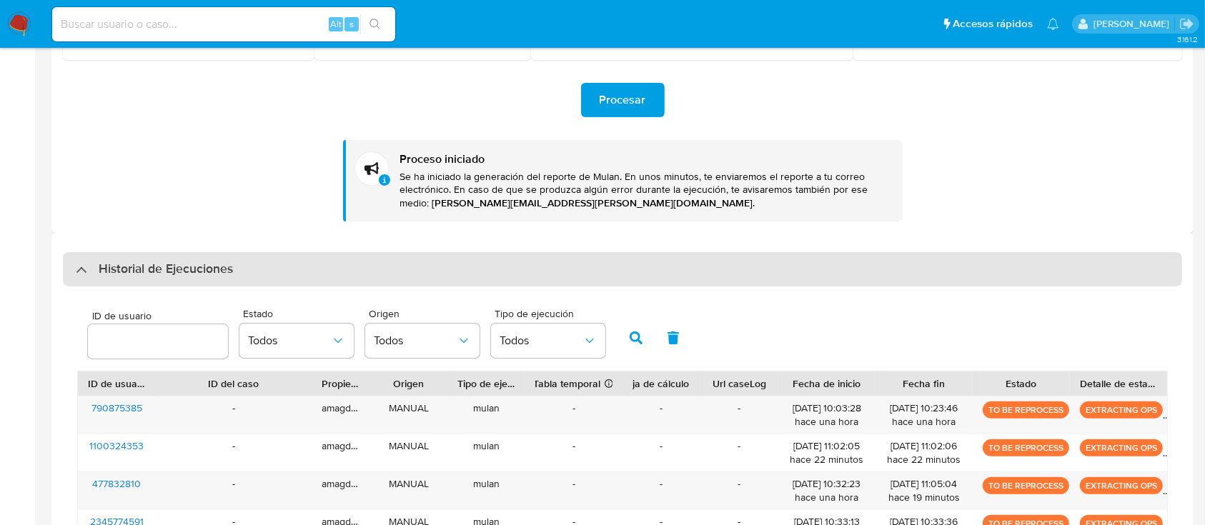
click at [89, 272] on div "Historial de Ejecuciones" at bounding box center [154, 269] width 157 height 17
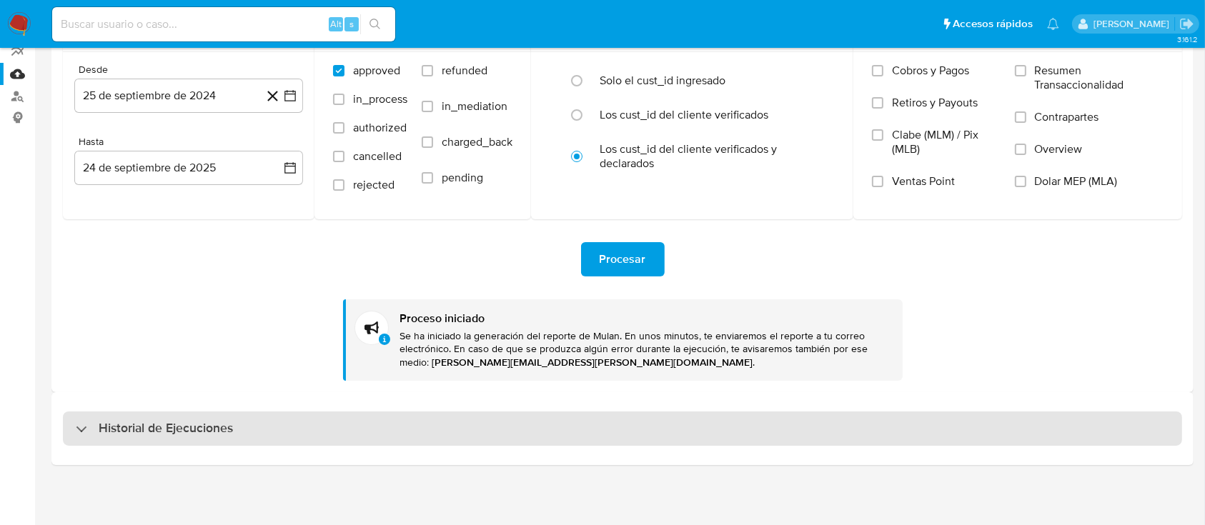
click at [65, 425] on div "Historial de Ejecuciones" at bounding box center [623, 429] width 1120 height 34
select select "10"
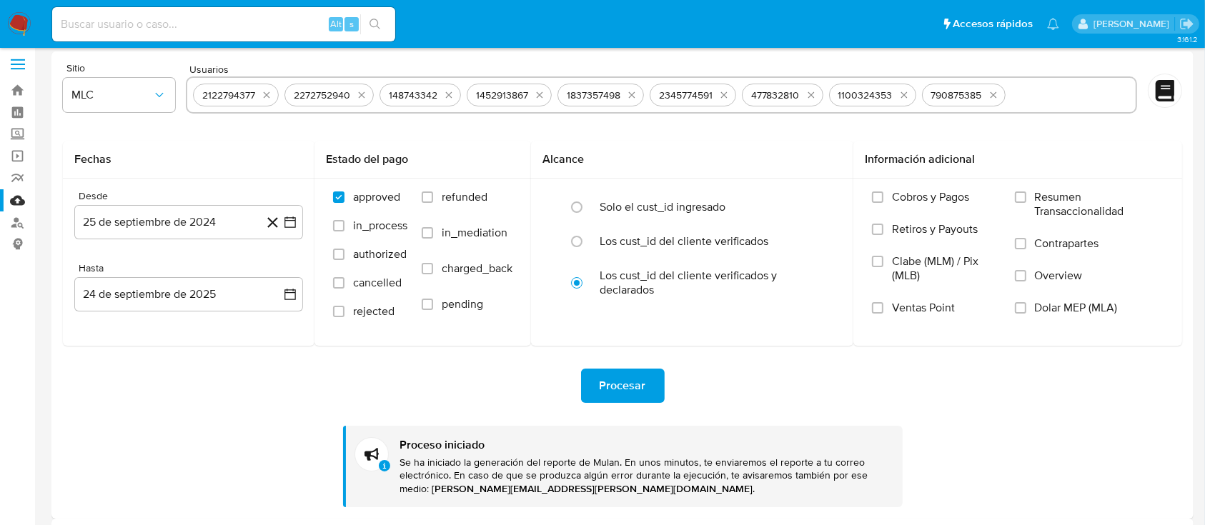
scroll to position [0, 0]
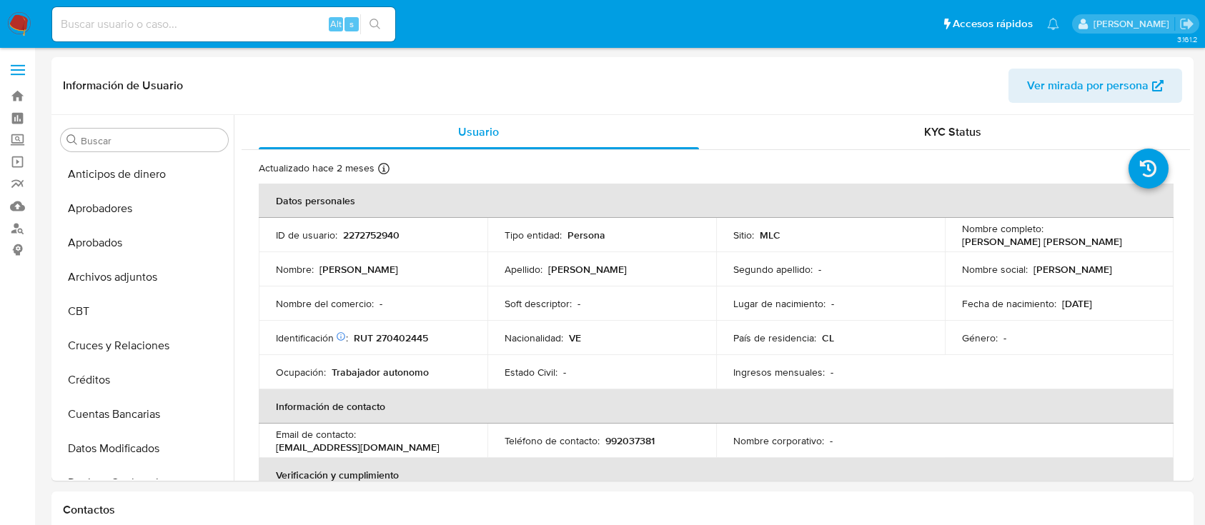
select select "10"
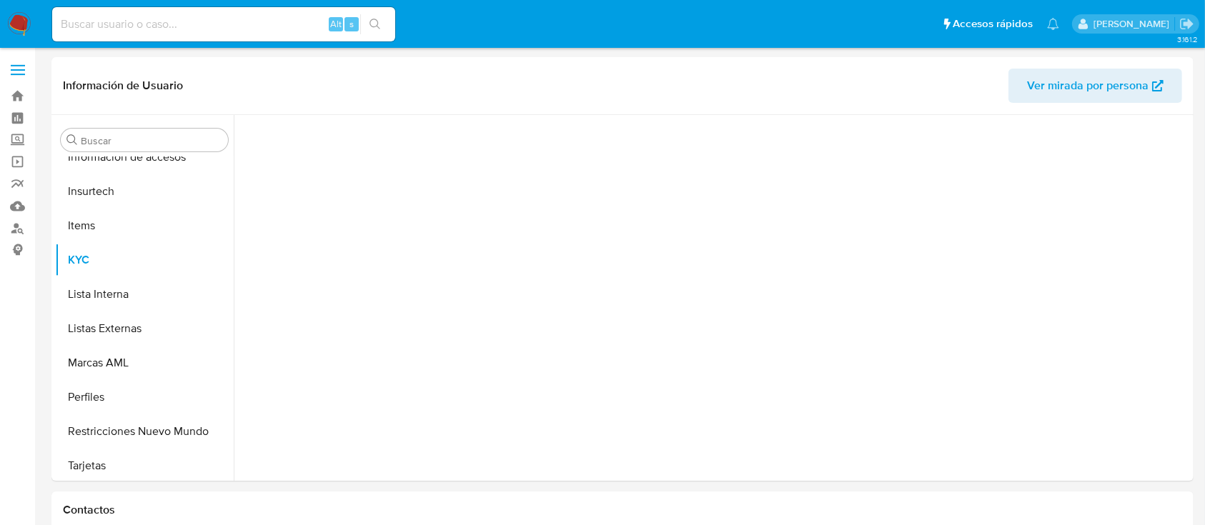
scroll to position [673, 0]
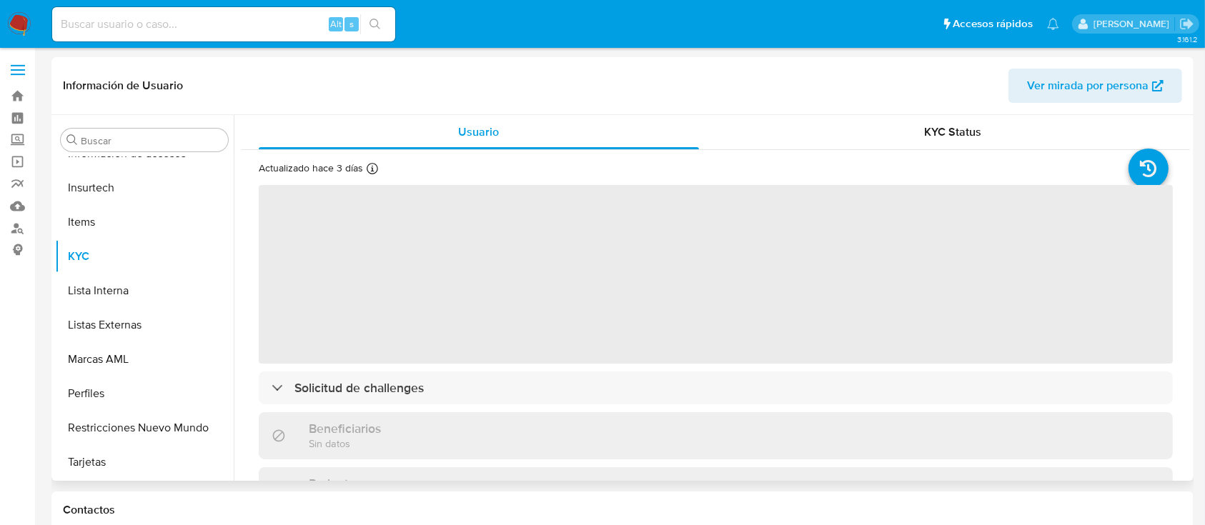
select select "10"
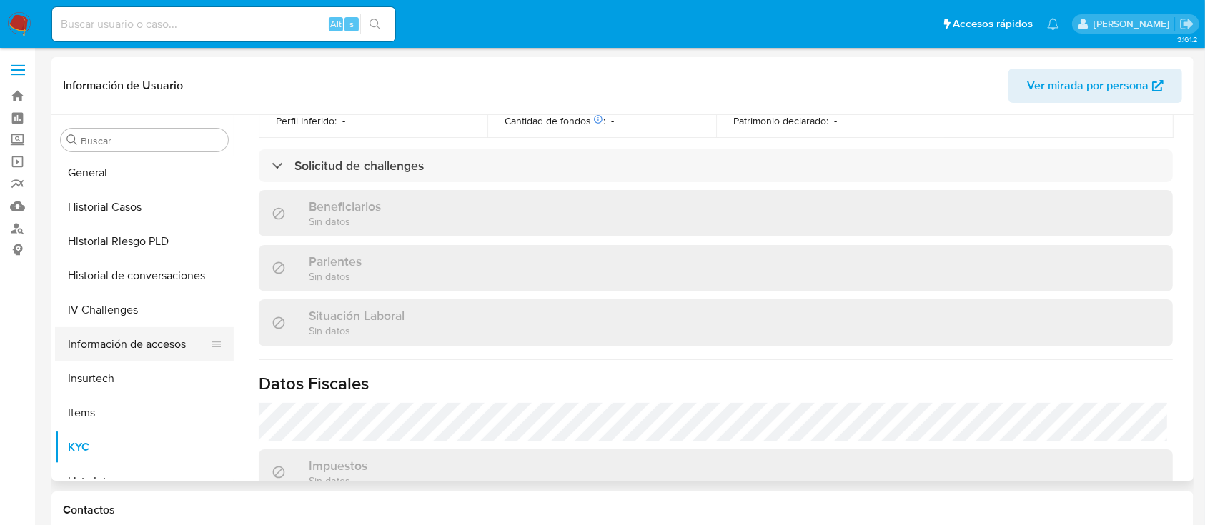
scroll to position [387, 0]
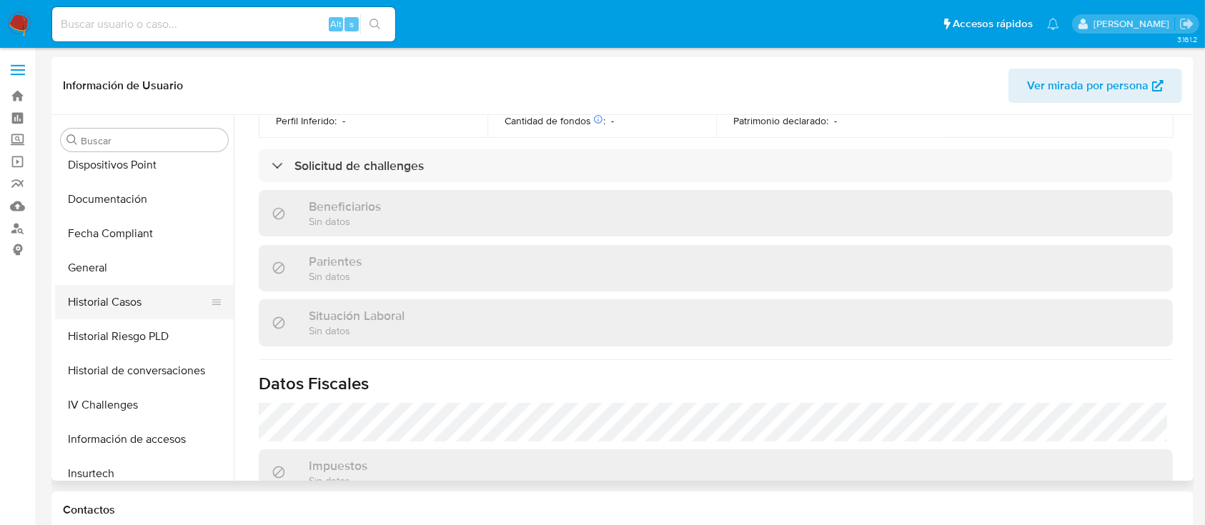
click at [160, 310] on button "Historial Casos" at bounding box center [138, 302] width 167 height 34
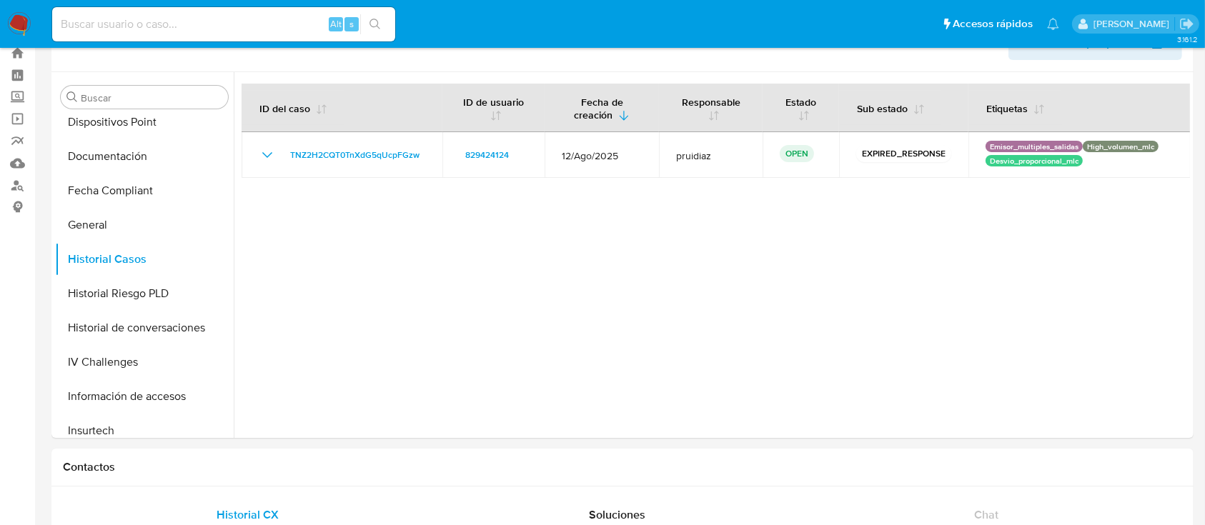
scroll to position [0, 0]
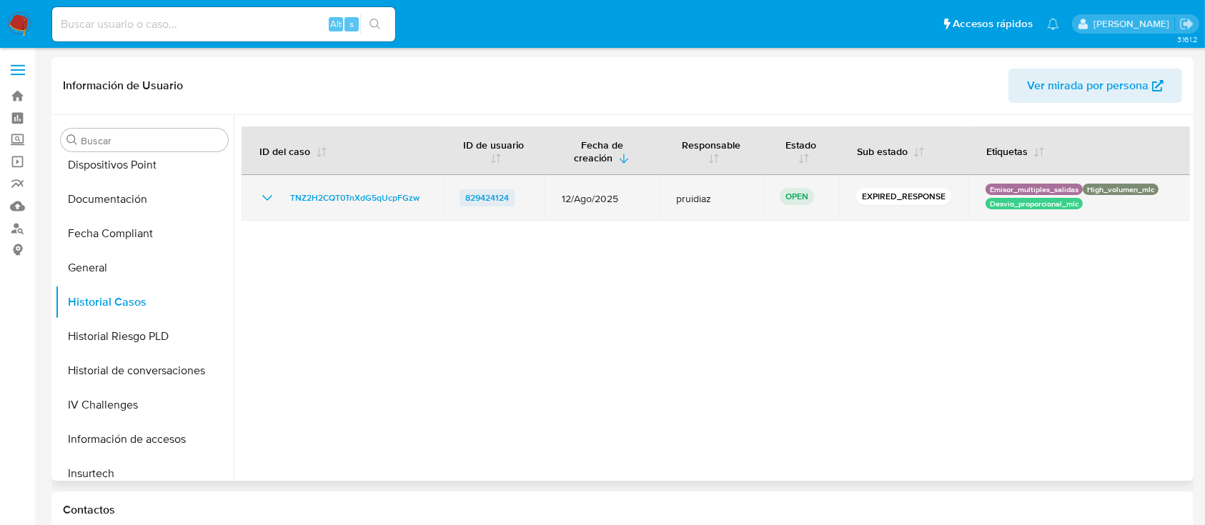
drag, startPoint x: 518, startPoint y: 200, endPoint x: 460, endPoint y: 202, distance: 58.6
click at [460, 202] on div "829424124" at bounding box center [494, 197] width 68 height 17
click at [514, 198] on div "829424124" at bounding box center [494, 197] width 68 height 17
drag, startPoint x: 514, startPoint y: 198, endPoint x: 454, endPoint y: 198, distance: 60.1
click at [454, 198] on td "829424124" at bounding box center [494, 198] width 102 height 46
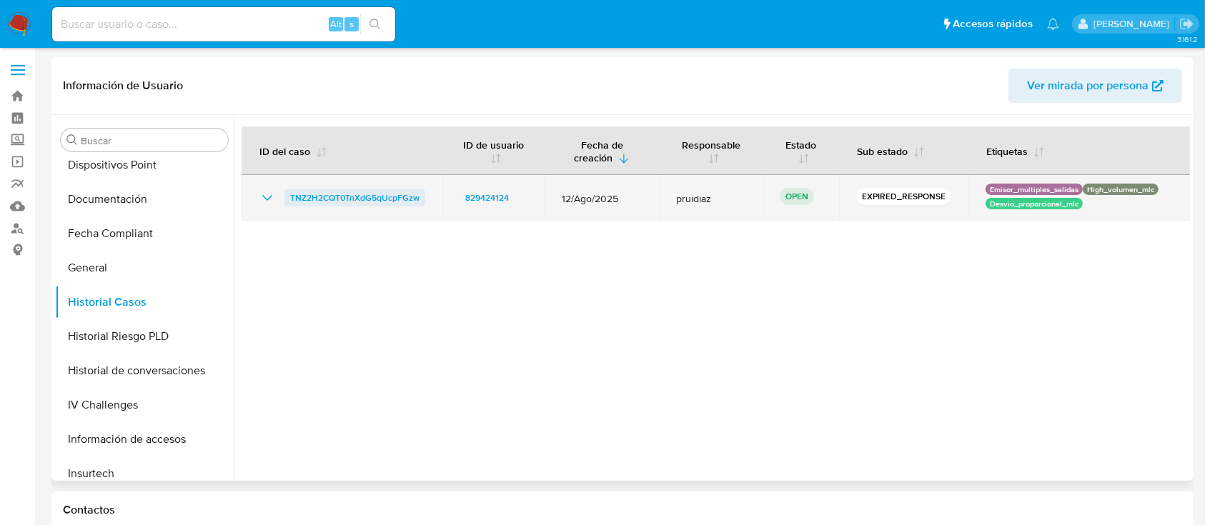
drag, startPoint x: 435, startPoint y: 197, endPoint x: 290, endPoint y: 197, distance: 144.4
click at [290, 197] on td "TNZ2H2CQT0TnXdG5qUcpFGzw" at bounding box center [342, 198] width 201 height 46
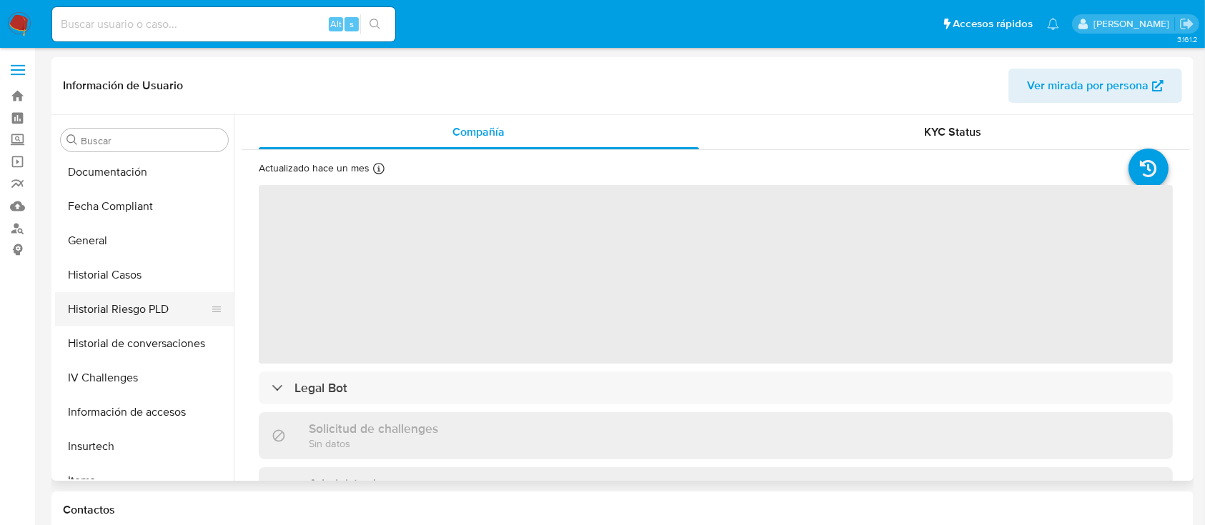
select select "10"
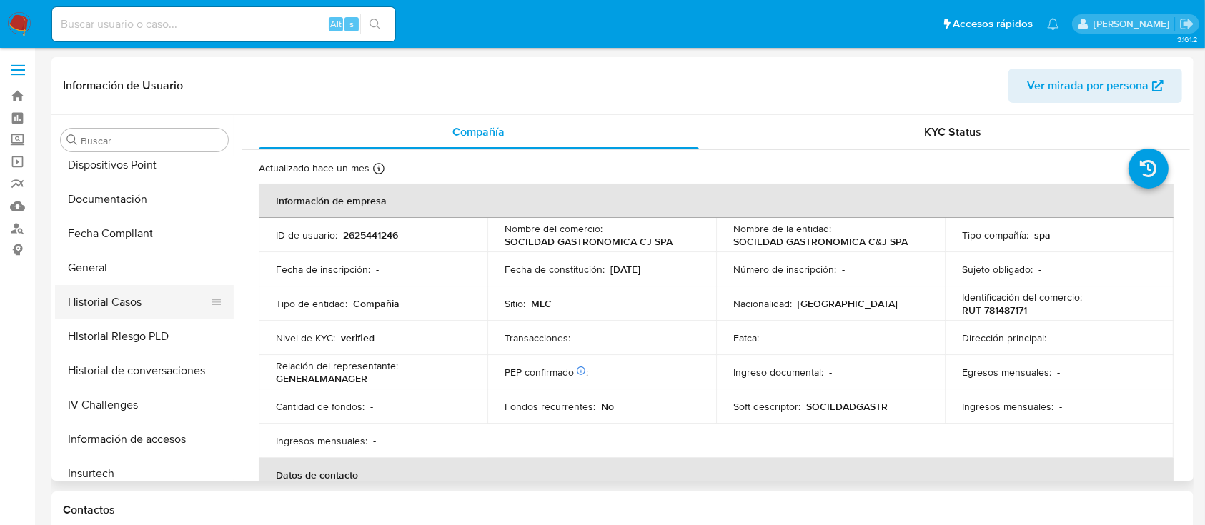
click at [157, 312] on button "Historial Casos" at bounding box center [138, 302] width 167 height 34
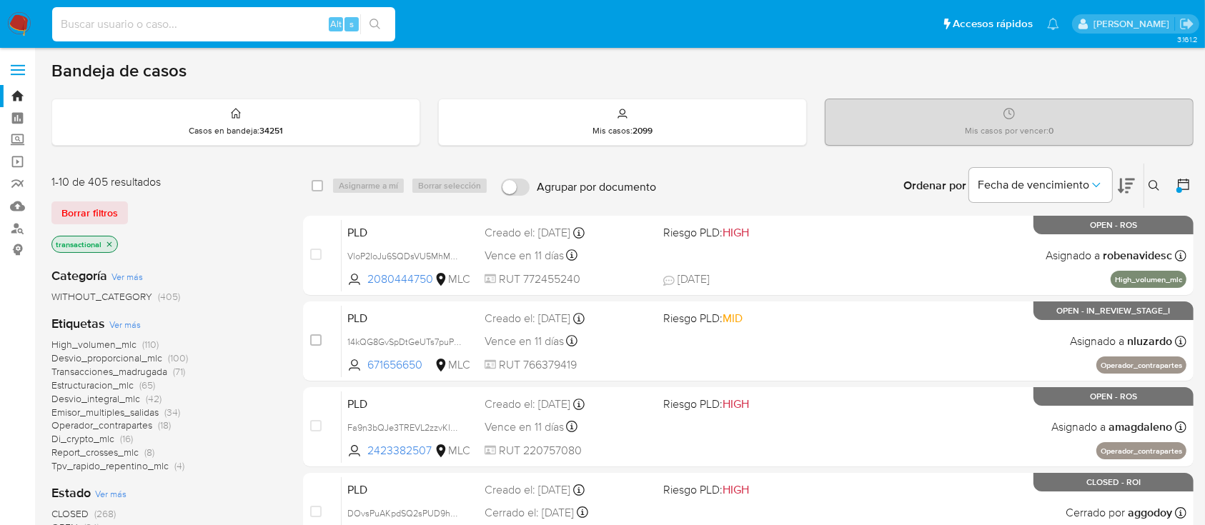
click at [179, 31] on input at bounding box center [223, 24] width 343 height 19
paste input "2394027297"
type input "2394027297"
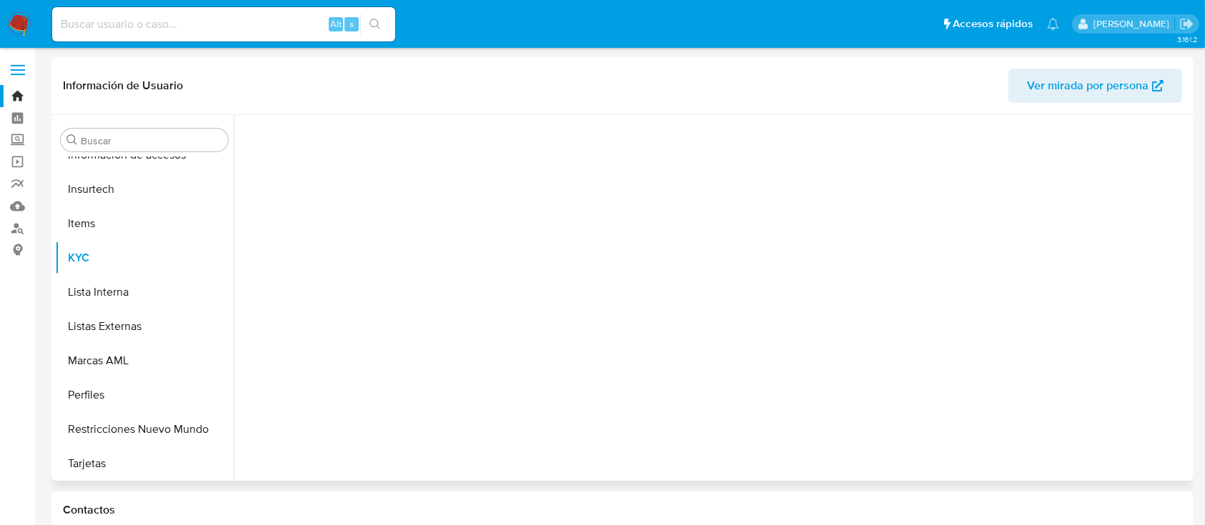
scroll to position [673, 0]
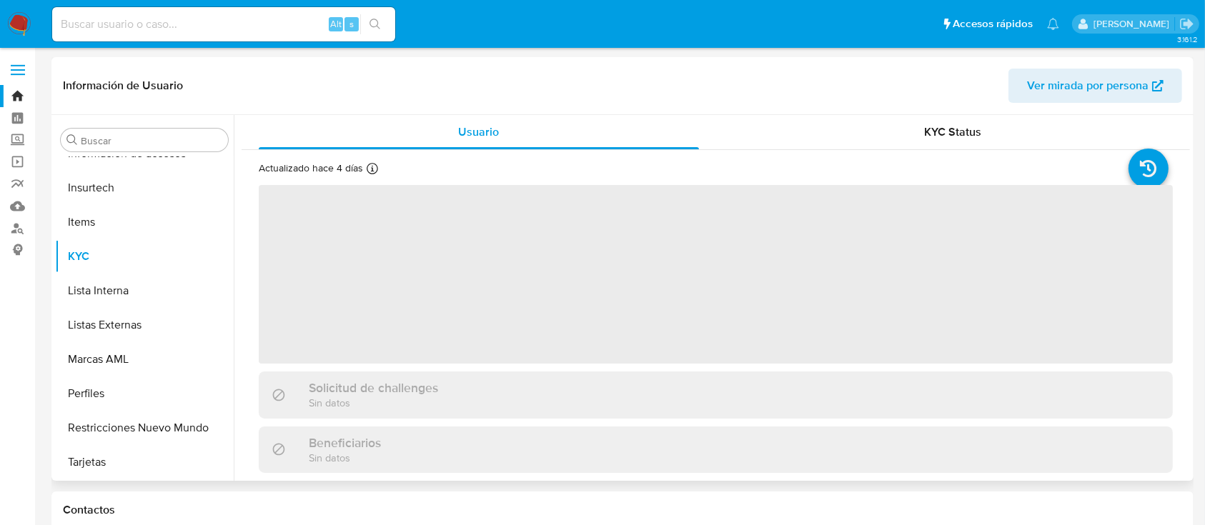
select select "10"
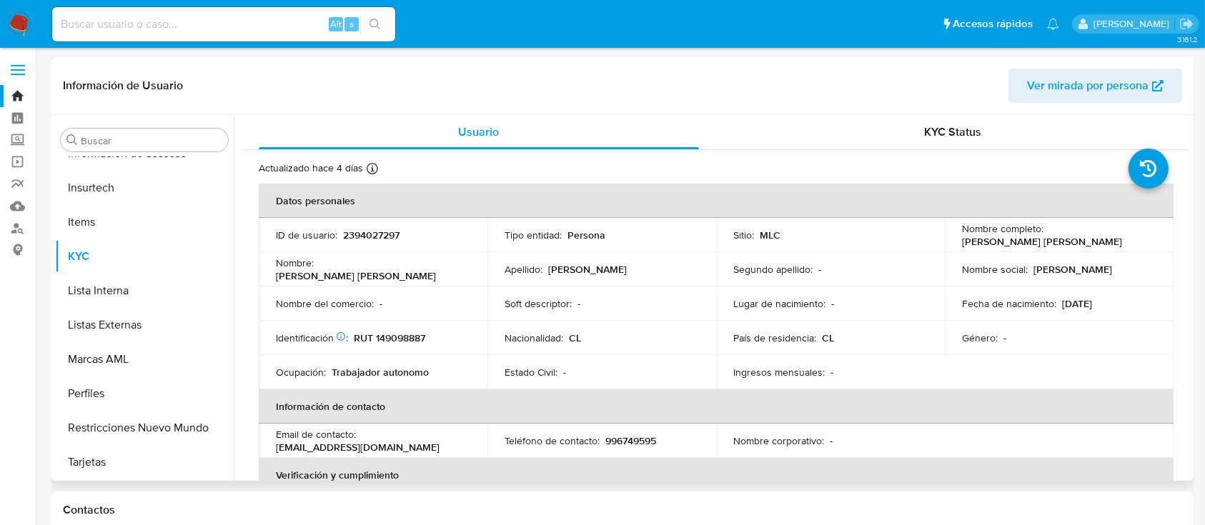
click at [397, 336] on p "RUT 149098887" at bounding box center [389, 338] width 71 height 13
copy p "149098887"
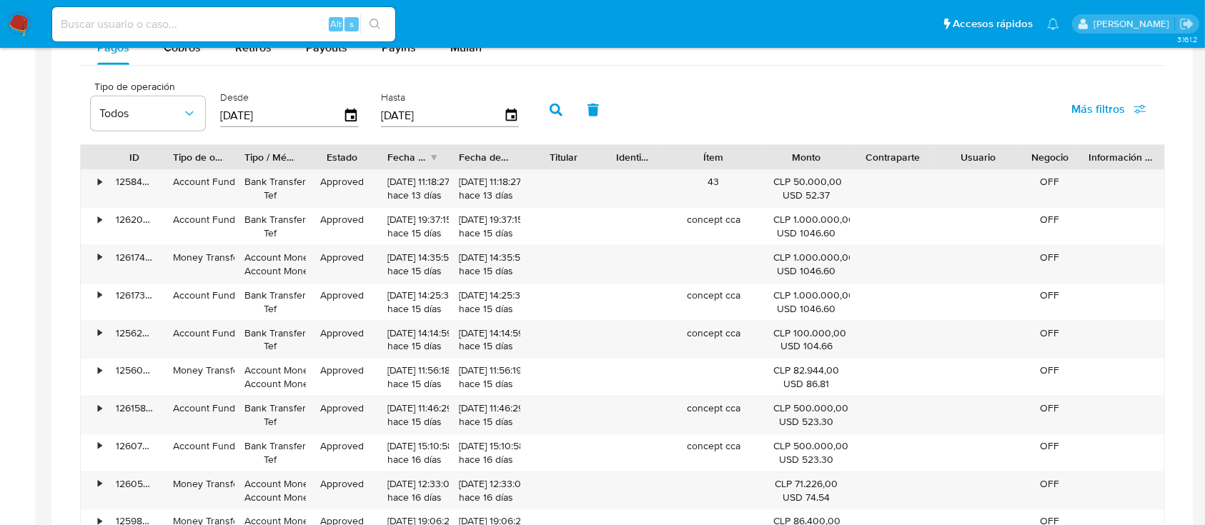
scroll to position [1380, 0]
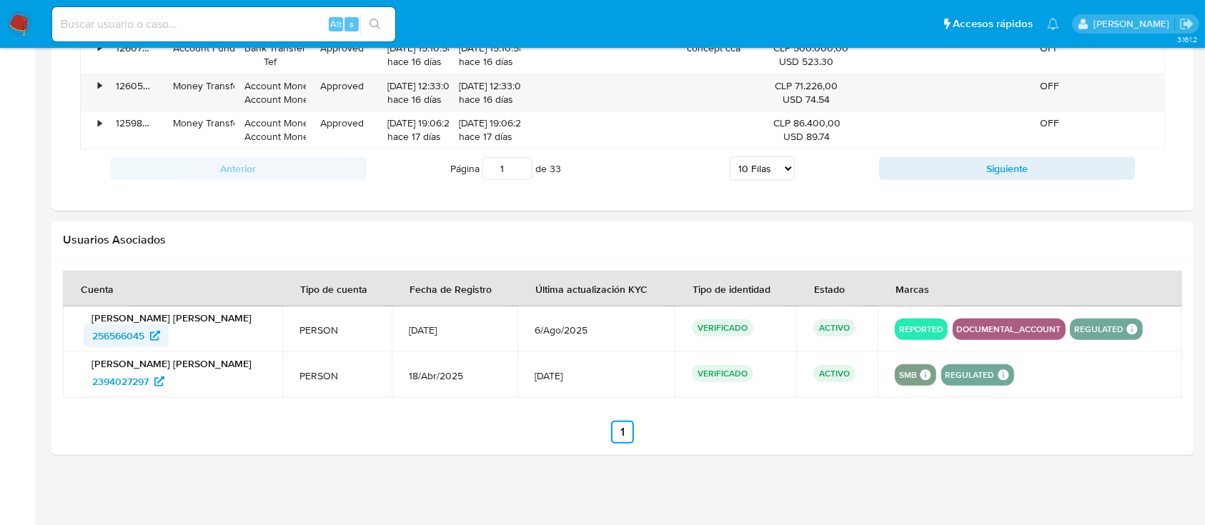
click at [126, 339] on span "256566045" at bounding box center [118, 336] width 52 height 23
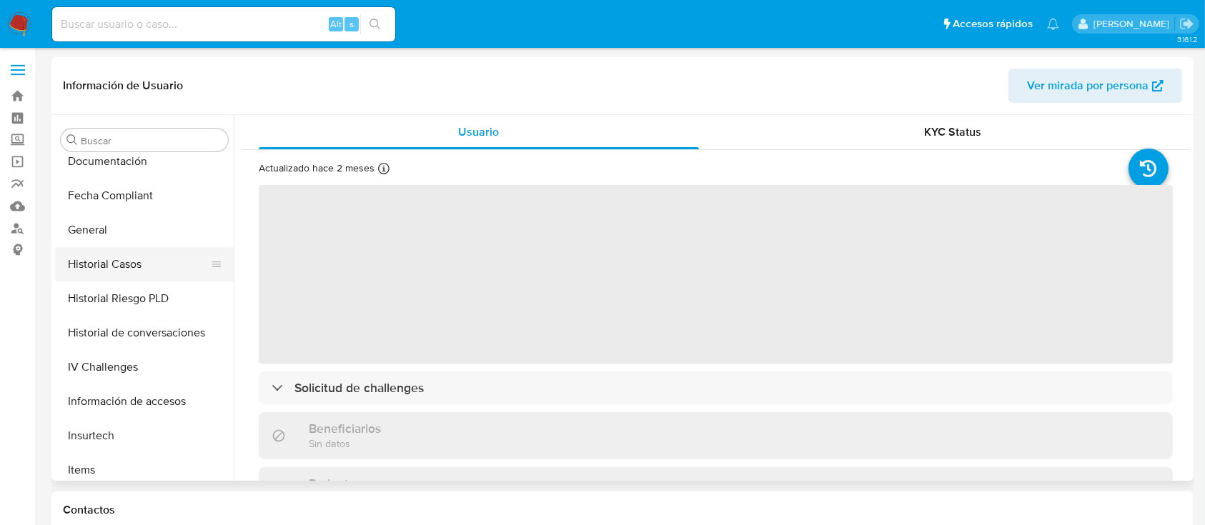
scroll to position [387, 0]
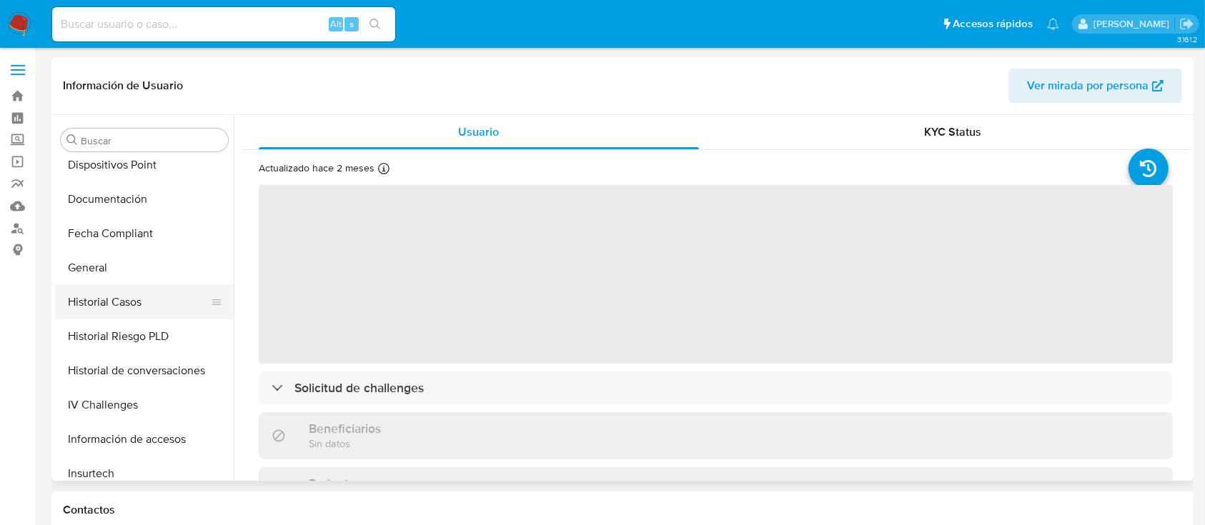
select select "10"
click at [161, 299] on button "Historial Casos" at bounding box center [138, 302] width 167 height 34
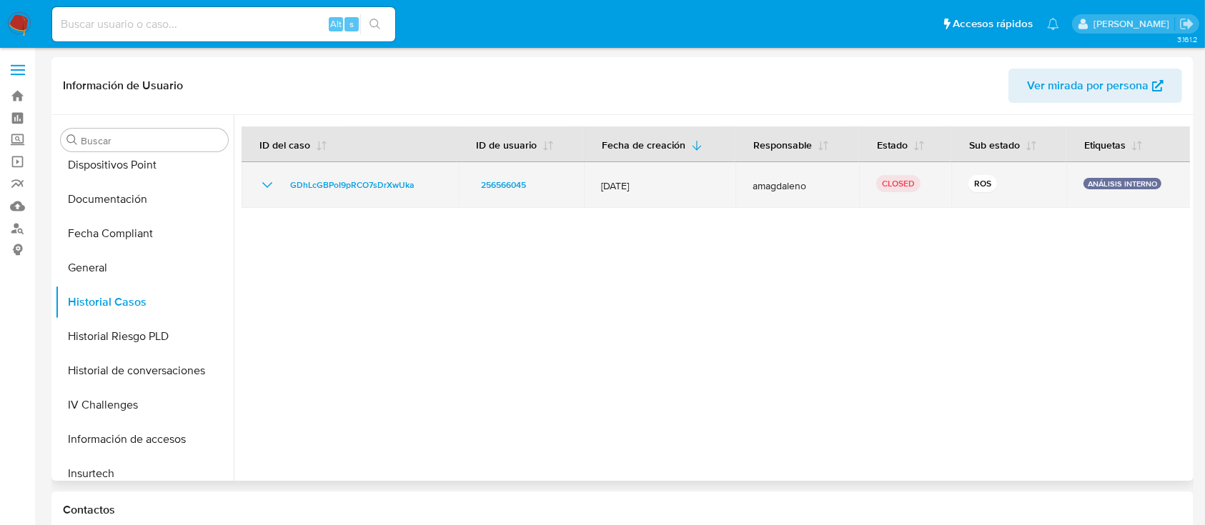
click at [343, 194] on td "GDhLcGBPoI9pRCO7sDrXwUka" at bounding box center [350, 185] width 217 height 46
click at [309, 181] on span "GDhLcGBPoI9pRCO7sDrXwUka" at bounding box center [352, 185] width 124 height 17
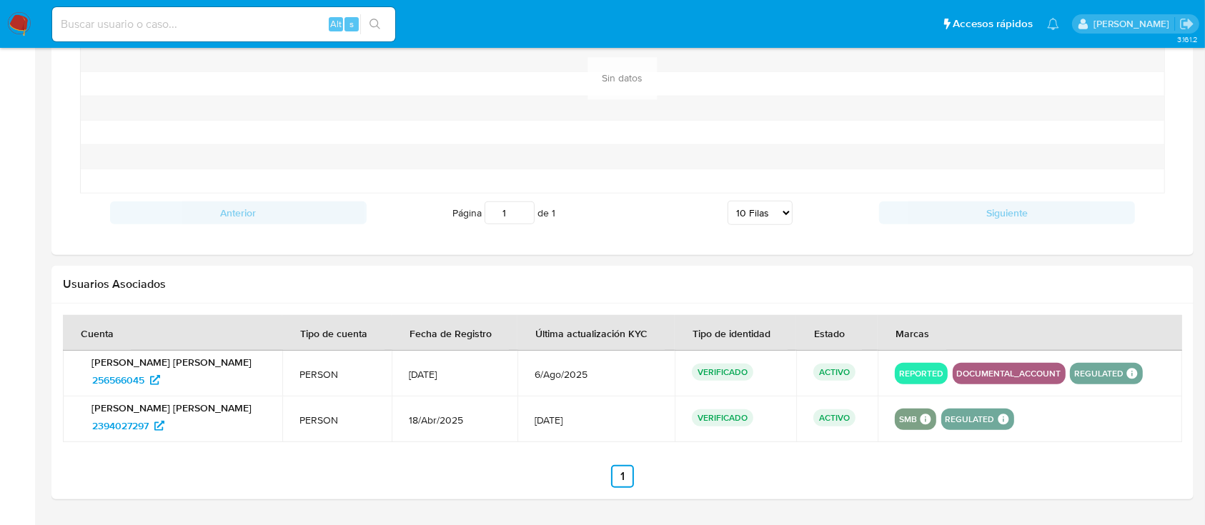
scroll to position [1148, 0]
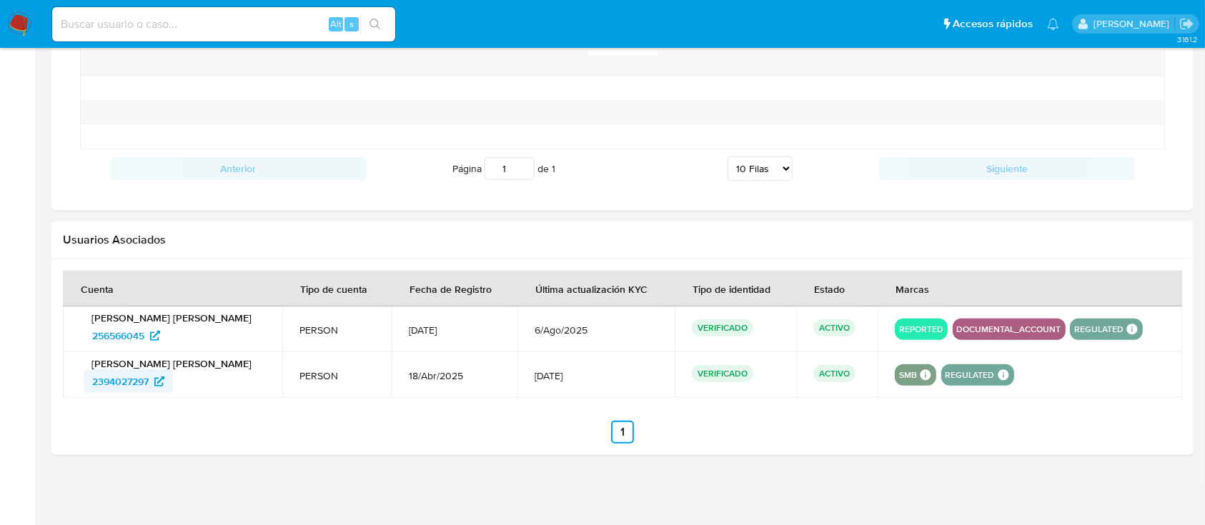
click at [127, 382] on span "2394027297" at bounding box center [120, 381] width 56 height 23
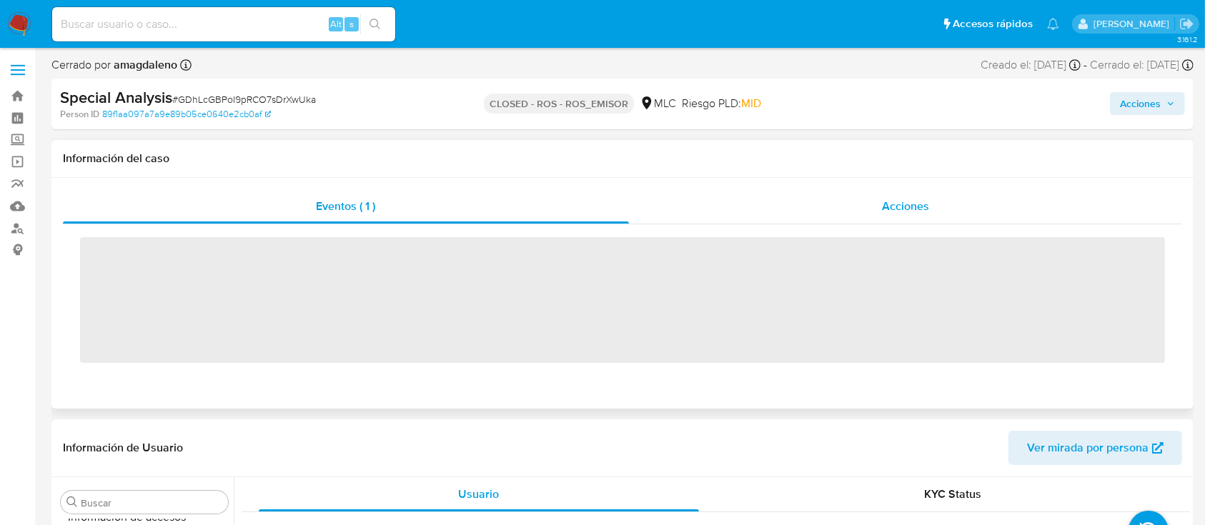
scroll to position [673, 0]
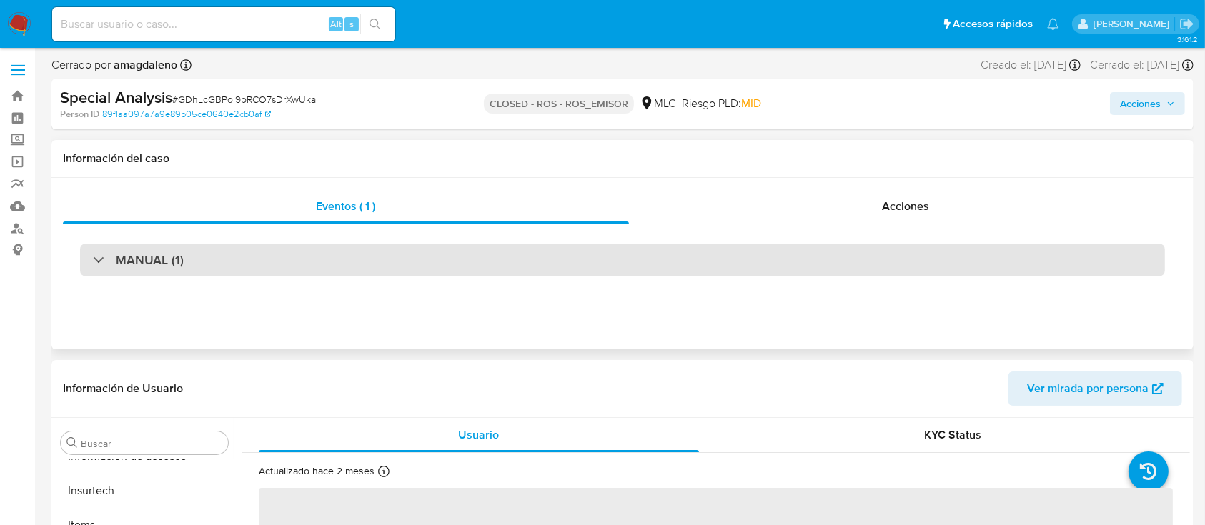
click at [485, 254] on div "MANUAL (1)" at bounding box center [622, 260] width 1085 height 33
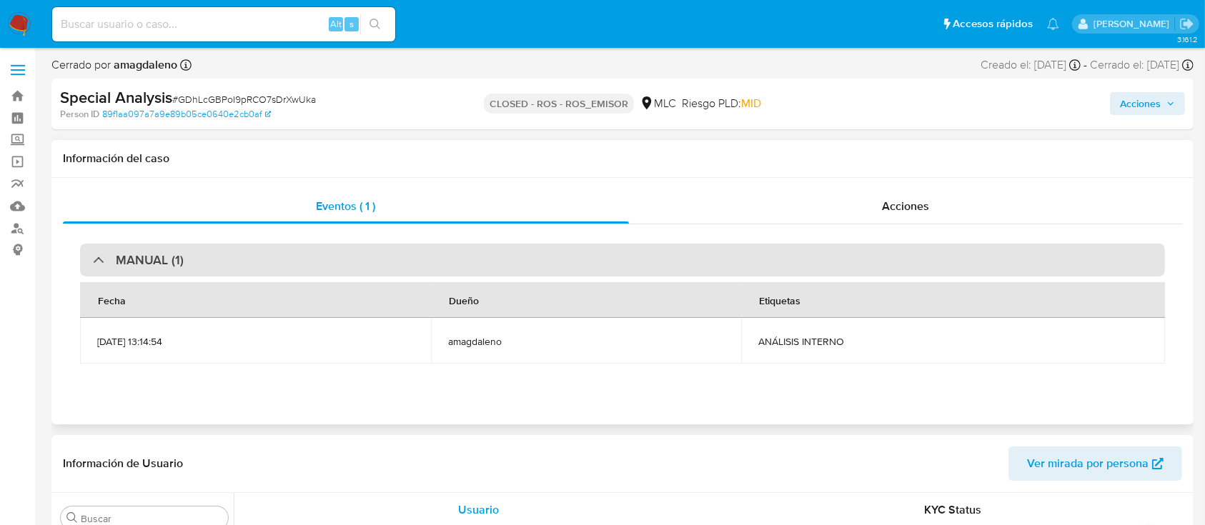
select select "10"
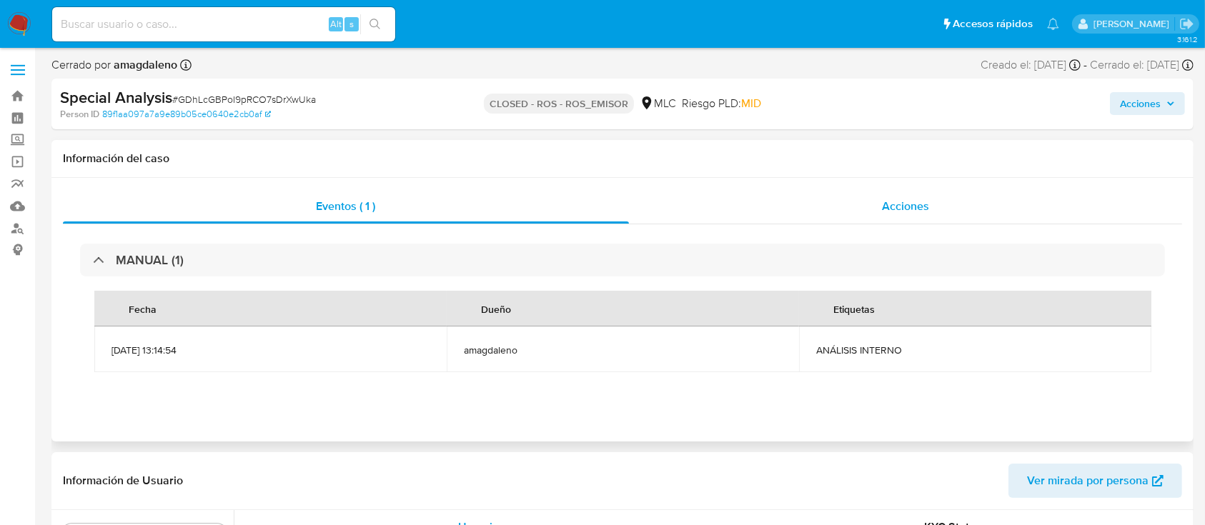
click at [797, 209] on div "Acciones" at bounding box center [906, 206] width 554 height 34
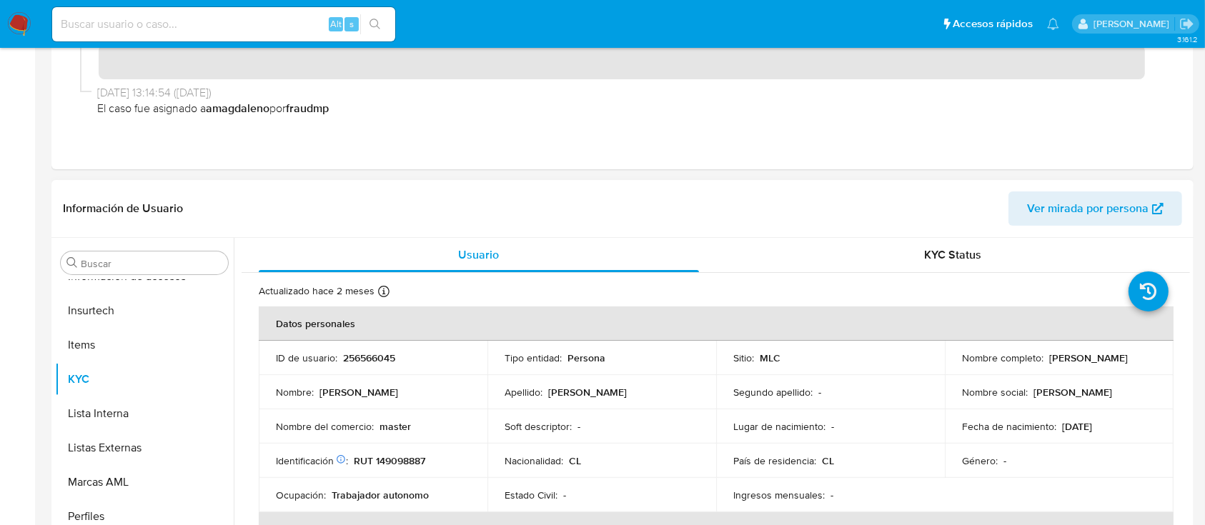
scroll to position [381, 0]
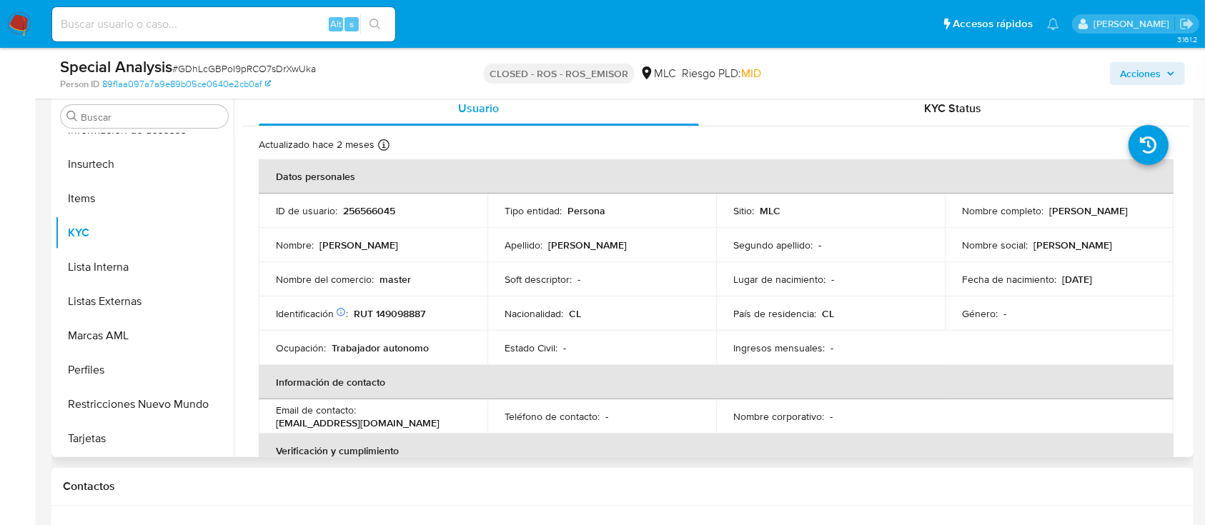
click at [1049, 215] on p "Johanna Tamara González Guerra" at bounding box center [1088, 210] width 79 height 13
copy div "Nombre completo : Johanna Tamara González Guerra"
click at [966, 229] on td "Nombre social : Johanna Tamara" at bounding box center [1059, 245] width 229 height 34
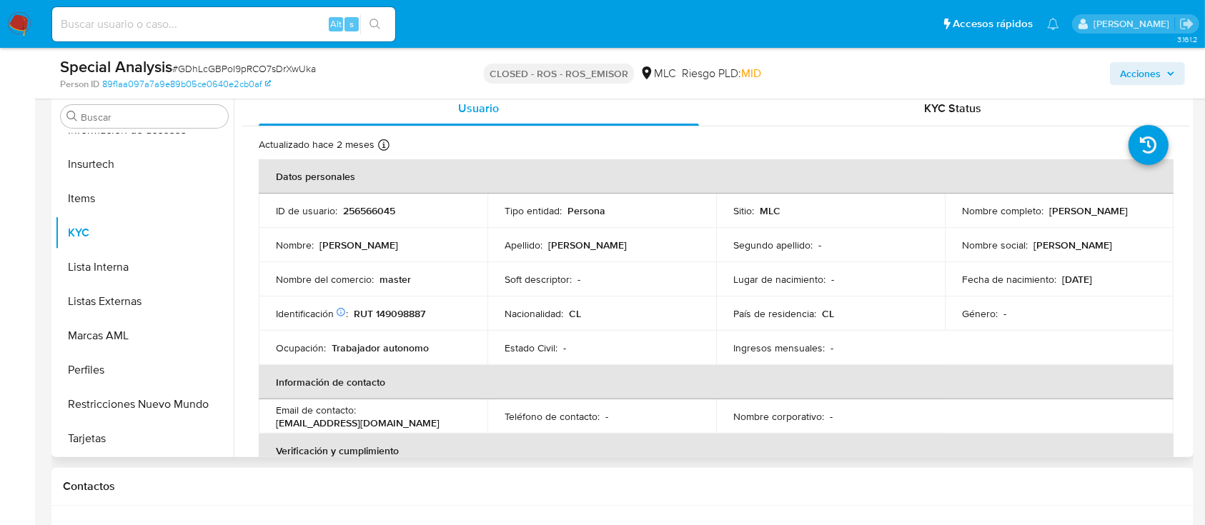
drag, startPoint x: 957, startPoint y: 219, endPoint x: 1112, endPoint y: 219, distance: 155.1
click at [1112, 219] on td "Nombre completo : Johanna Tamara González Guerra" at bounding box center [1059, 211] width 229 height 34
copy p "Johanna Tamara González Guerra"
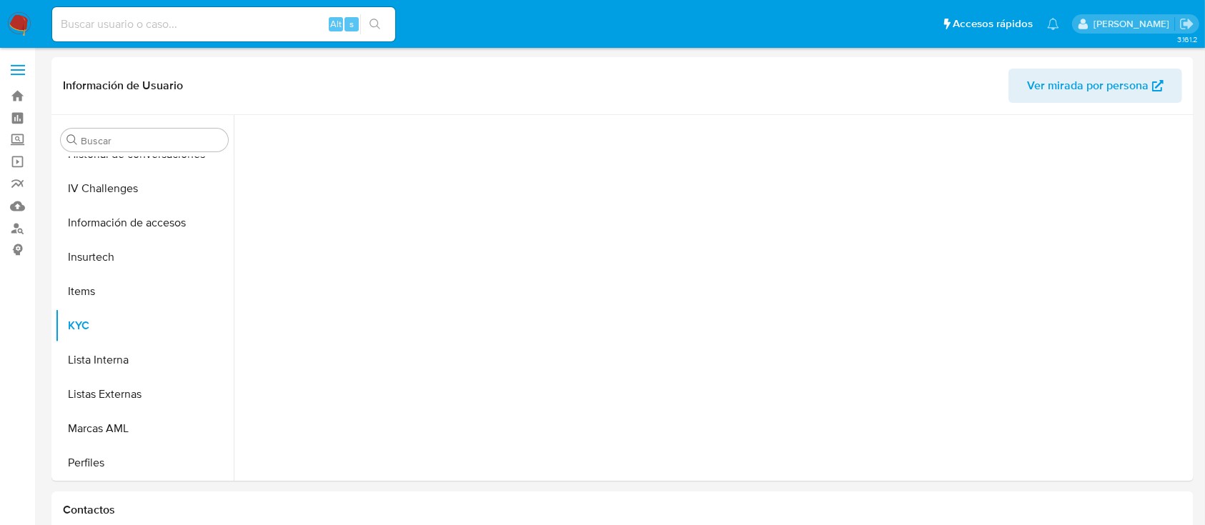
scroll to position [673, 0]
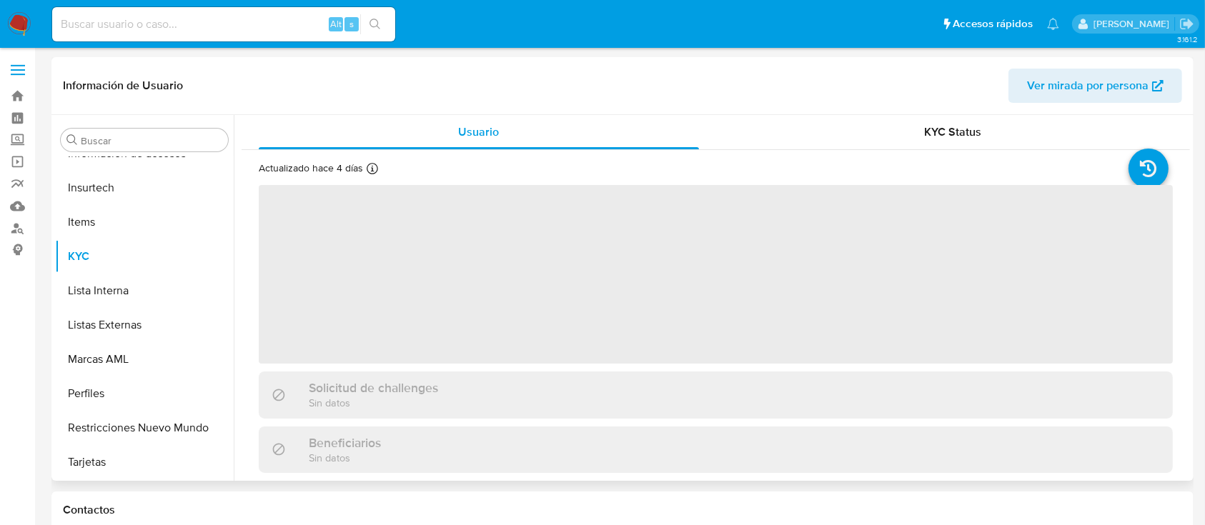
select select "10"
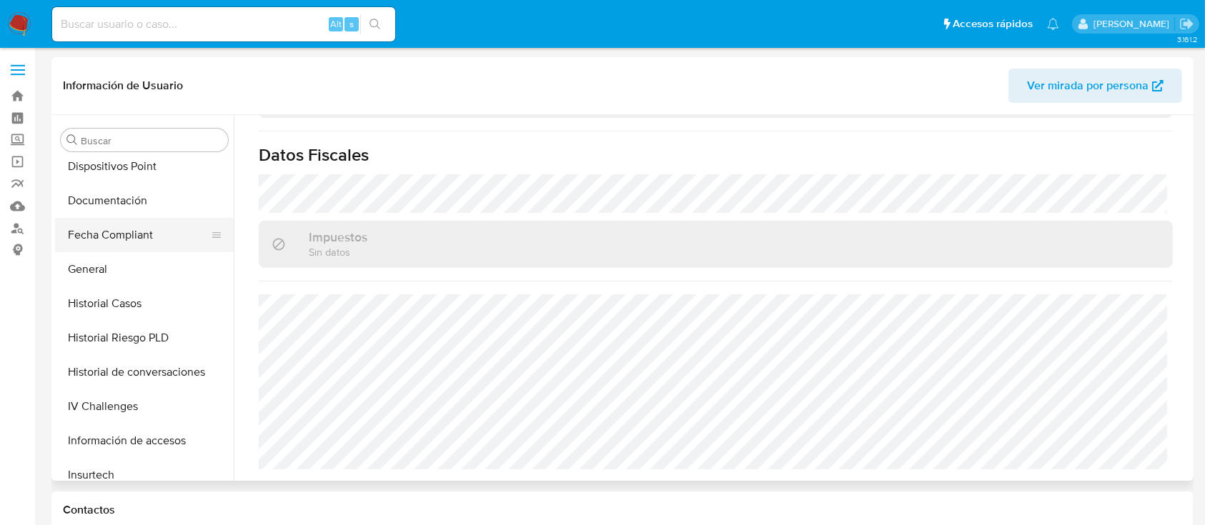
scroll to position [292, 0]
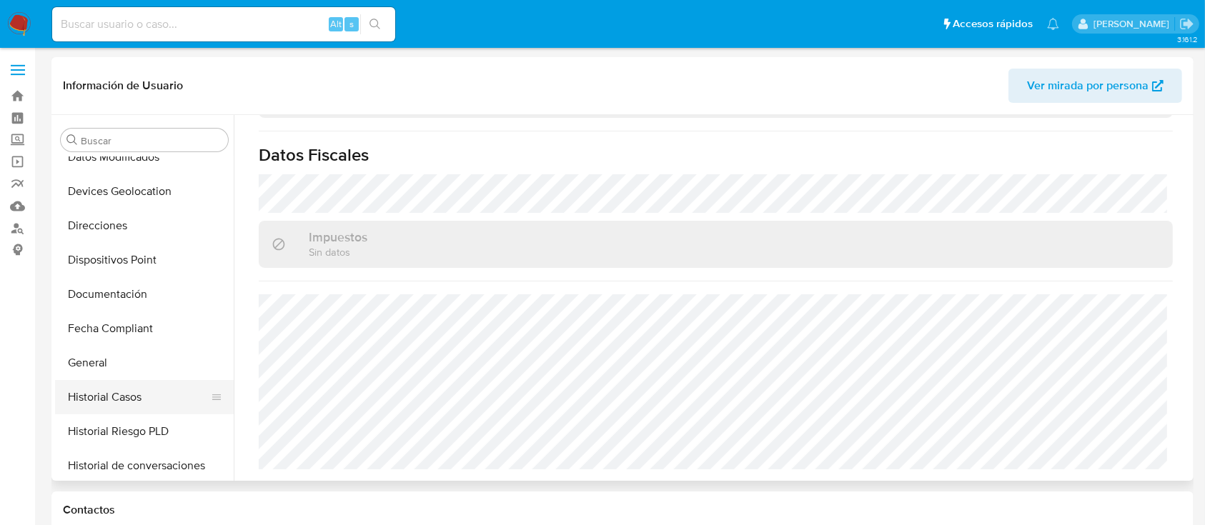
click at [131, 392] on button "Historial Casos" at bounding box center [138, 397] width 167 height 34
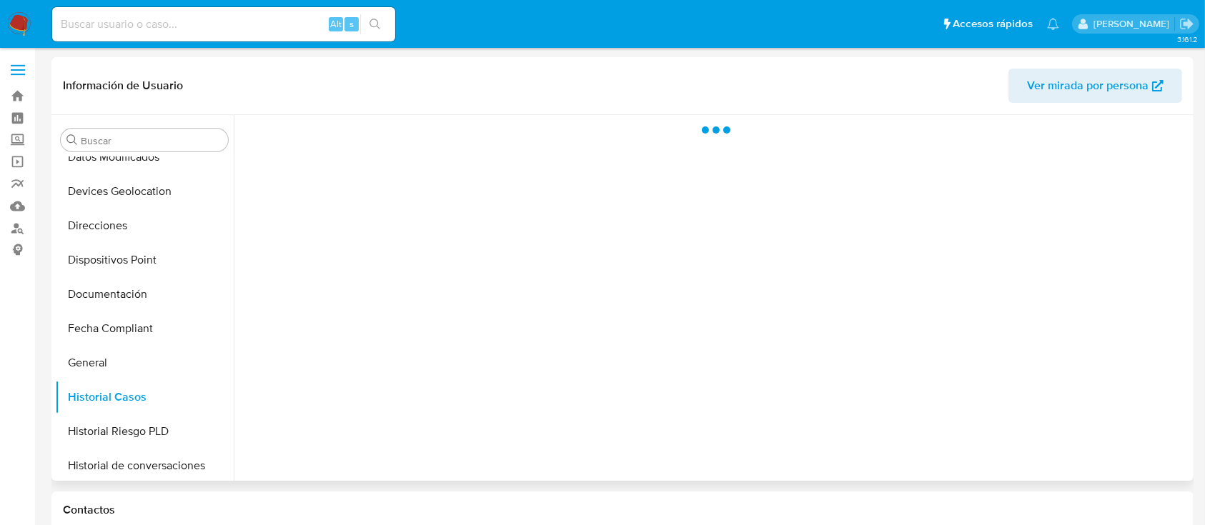
scroll to position [0, 0]
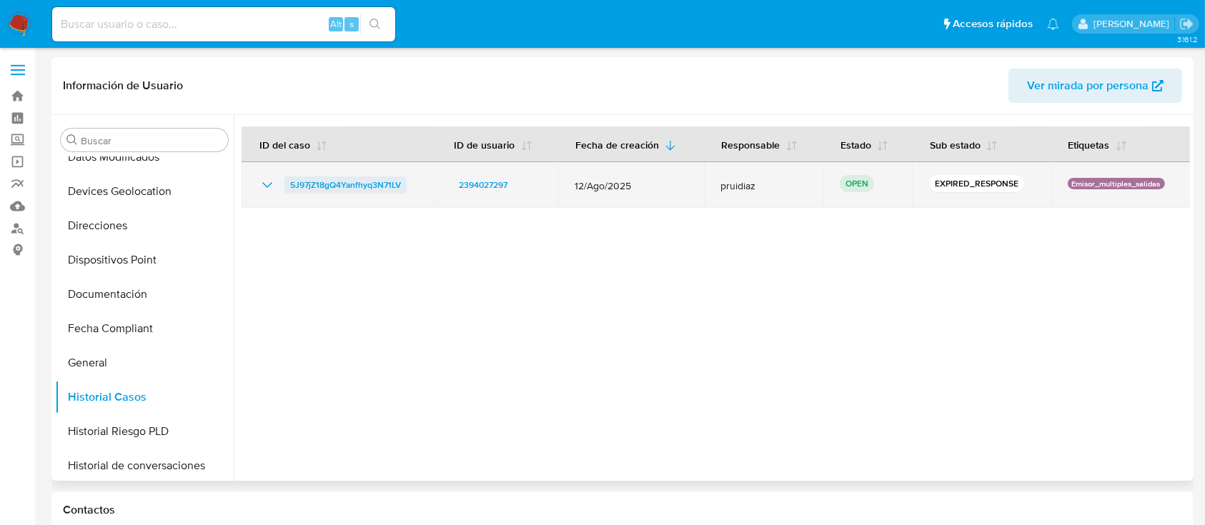
drag, startPoint x: 429, startPoint y: 187, endPoint x: 287, endPoint y: 193, distance: 142.4
click at [287, 193] on td "5J97jZ18gQ4Yanfhyq3N71LV" at bounding box center [339, 185] width 195 height 46
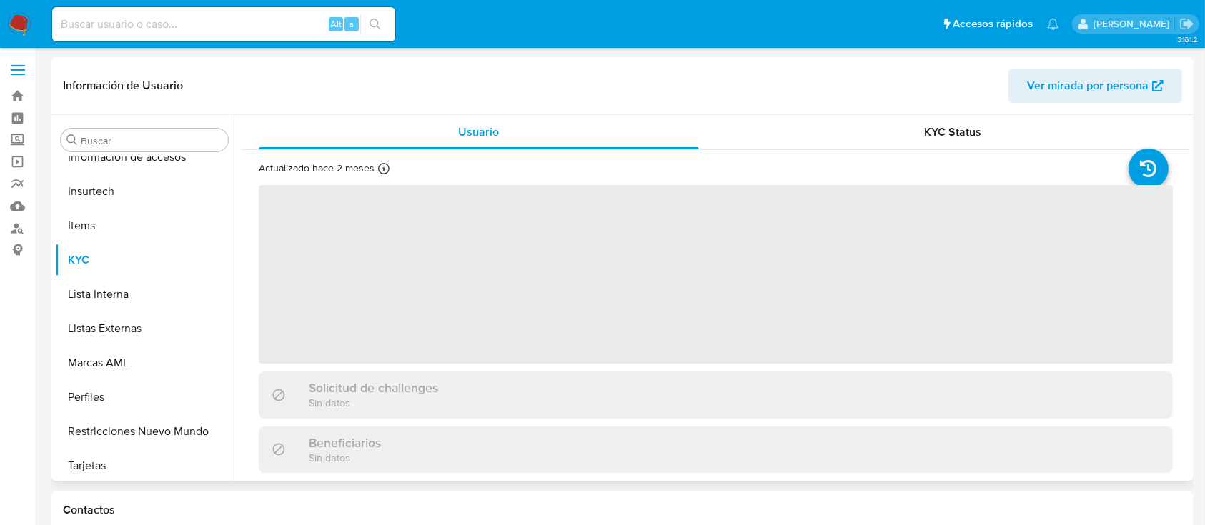
scroll to position [673, 0]
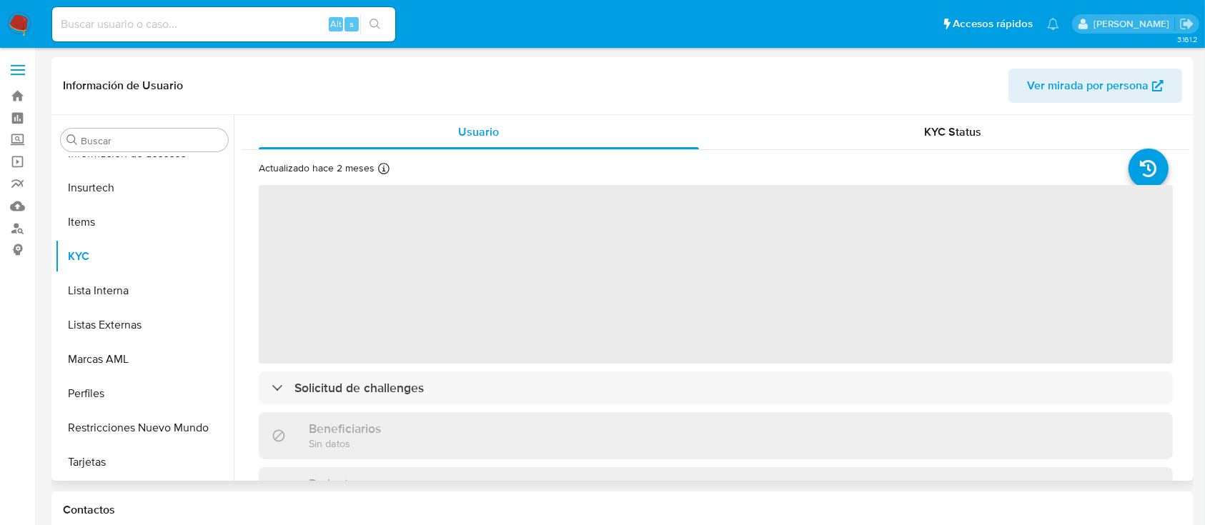
select select "10"
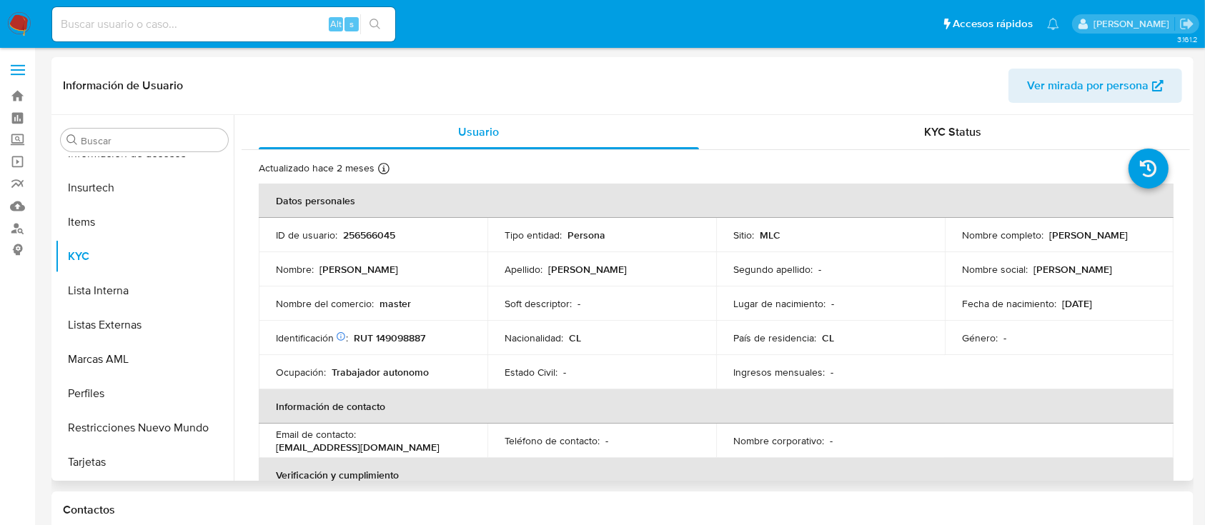
click at [373, 237] on p "256566045" at bounding box center [369, 235] width 52 height 13
copy p "256566045"
click at [405, 339] on p "RUT 149098887" at bounding box center [389, 338] width 71 height 13
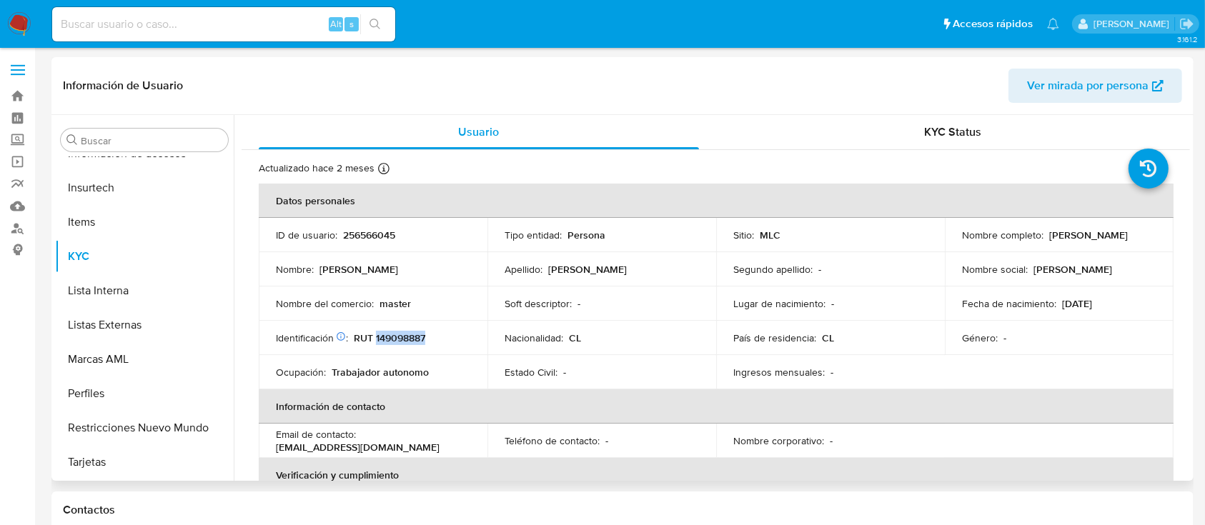
copy p "149098887"
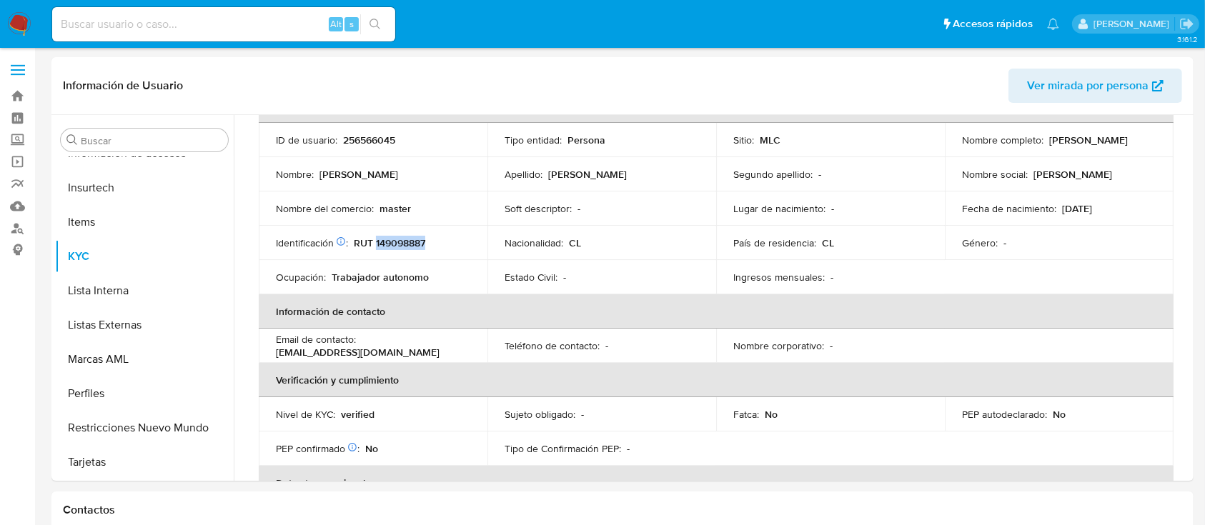
scroll to position [0, 0]
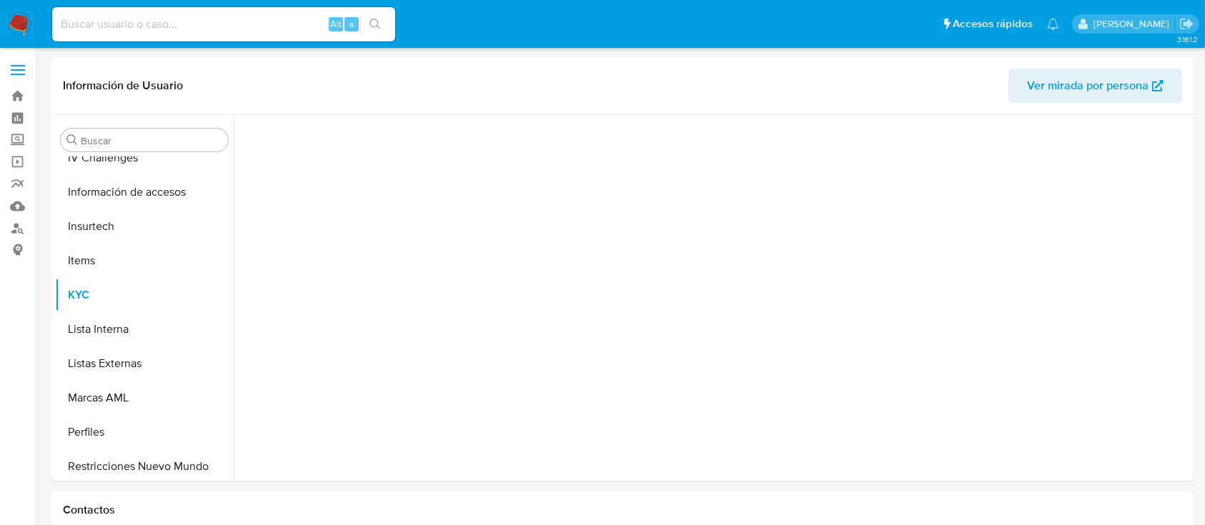
scroll to position [673, 0]
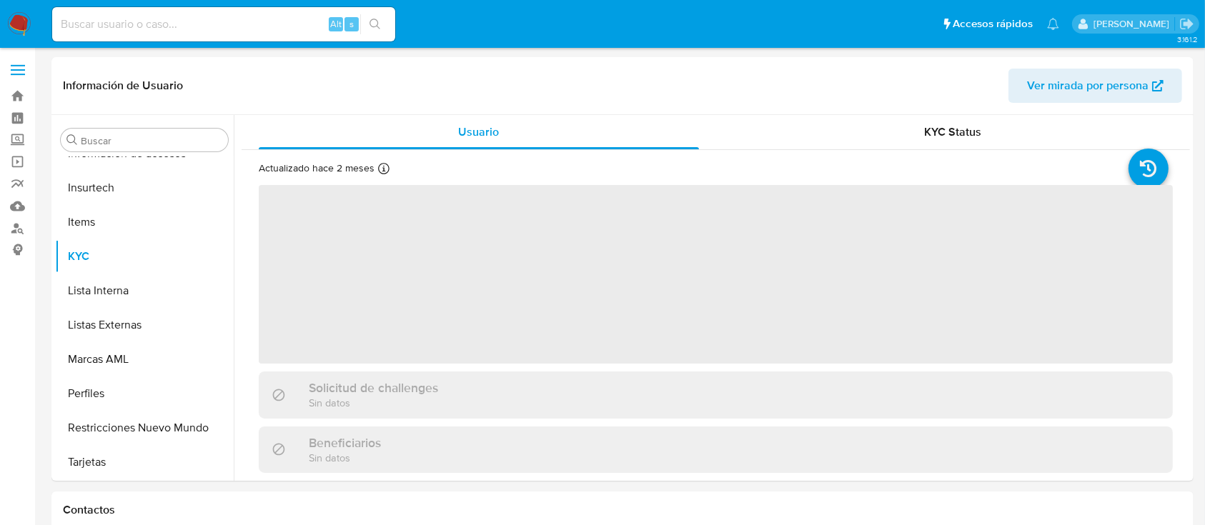
select select "10"
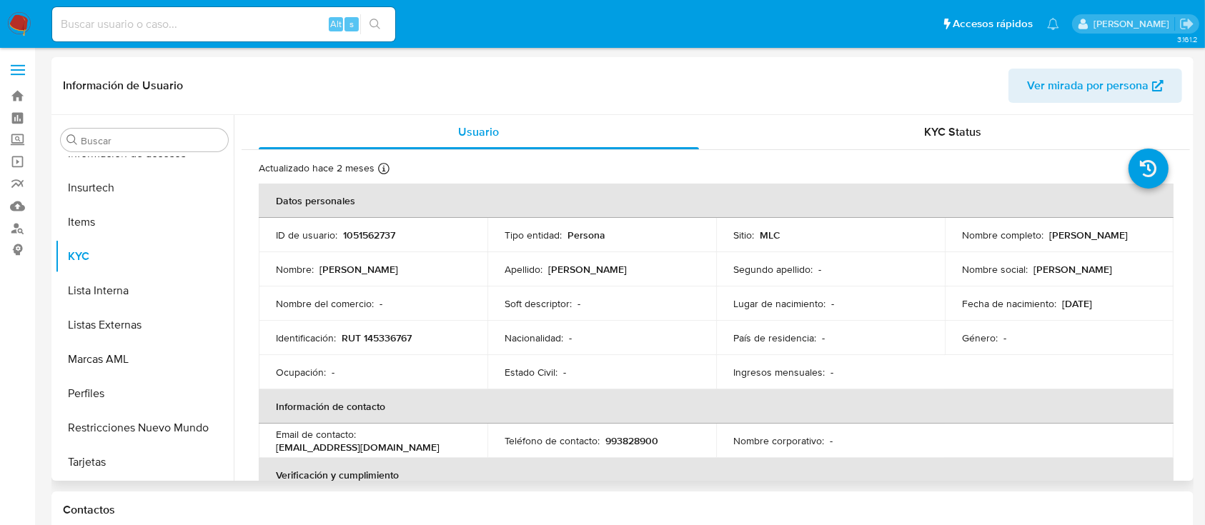
click at [1049, 242] on p "[PERSON_NAME]" at bounding box center [1088, 235] width 79 height 13
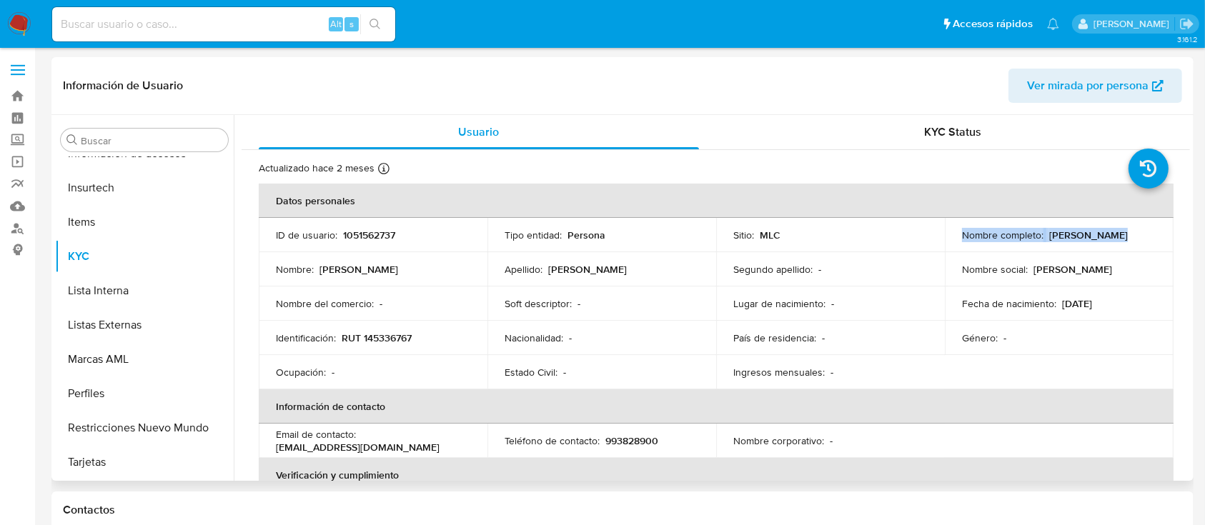
click at [1049, 242] on p "[PERSON_NAME]" at bounding box center [1088, 235] width 79 height 13
click at [1087, 242] on p "[PERSON_NAME]" at bounding box center [1088, 235] width 79 height 13
click at [1091, 242] on p "[PERSON_NAME]" at bounding box center [1088, 235] width 79 height 13
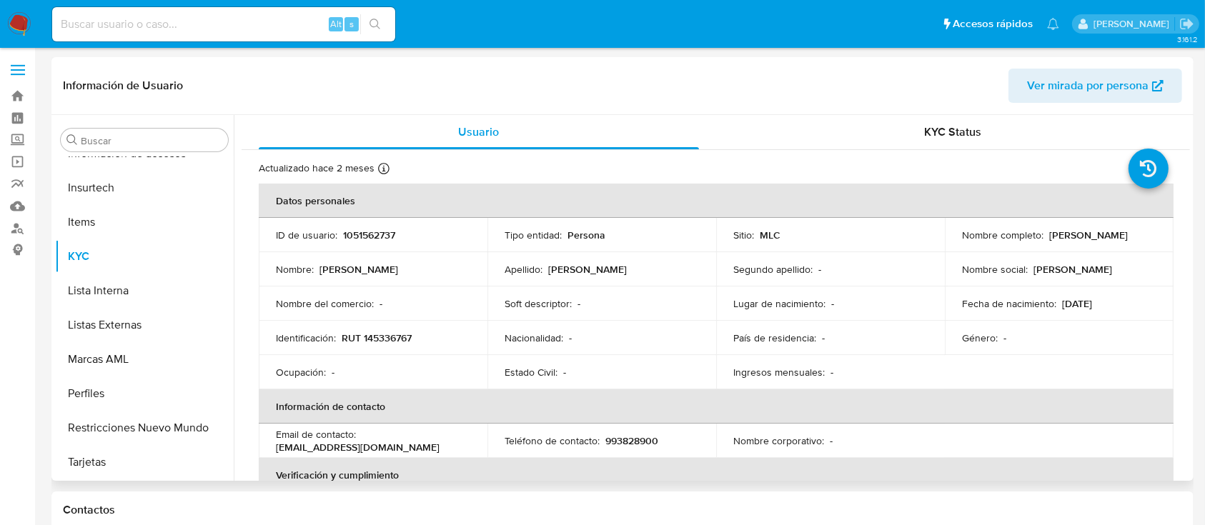
click at [1091, 242] on p "[PERSON_NAME]" at bounding box center [1088, 235] width 79 height 13
click at [1113, 242] on div "Nombre completo : [PERSON_NAME]" at bounding box center [1059, 235] width 194 height 13
drag, startPoint x: 1113, startPoint y: 243, endPoint x: 961, endPoint y: 242, distance: 152.3
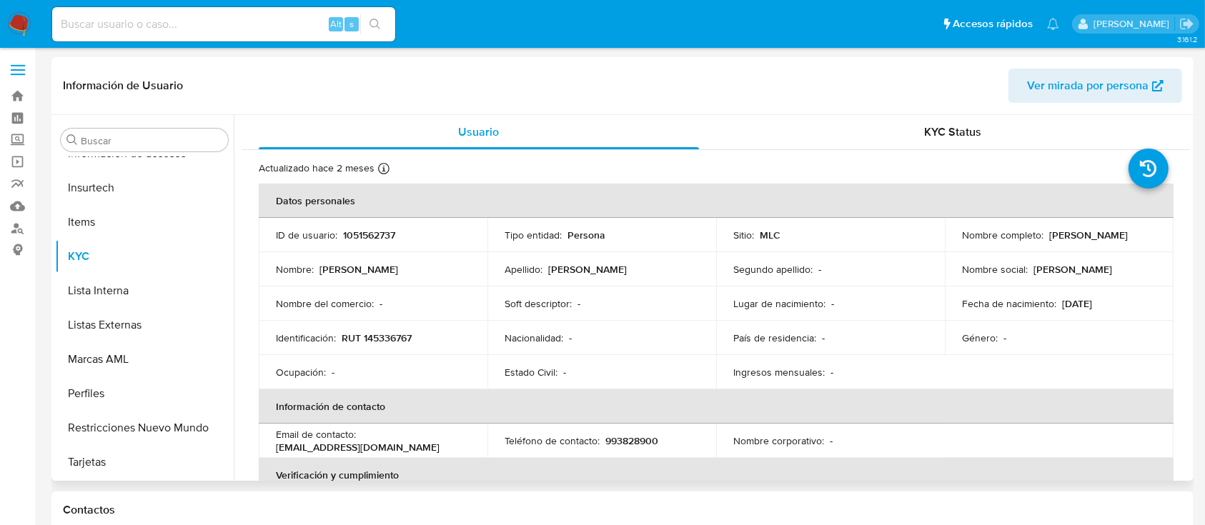
click at [962, 242] on div "Nombre completo : [PERSON_NAME]" at bounding box center [1059, 235] width 194 height 13
copy p "[PERSON_NAME]"
click at [377, 237] on p "1051562737" at bounding box center [369, 235] width 52 height 13
copy p "1051562737"
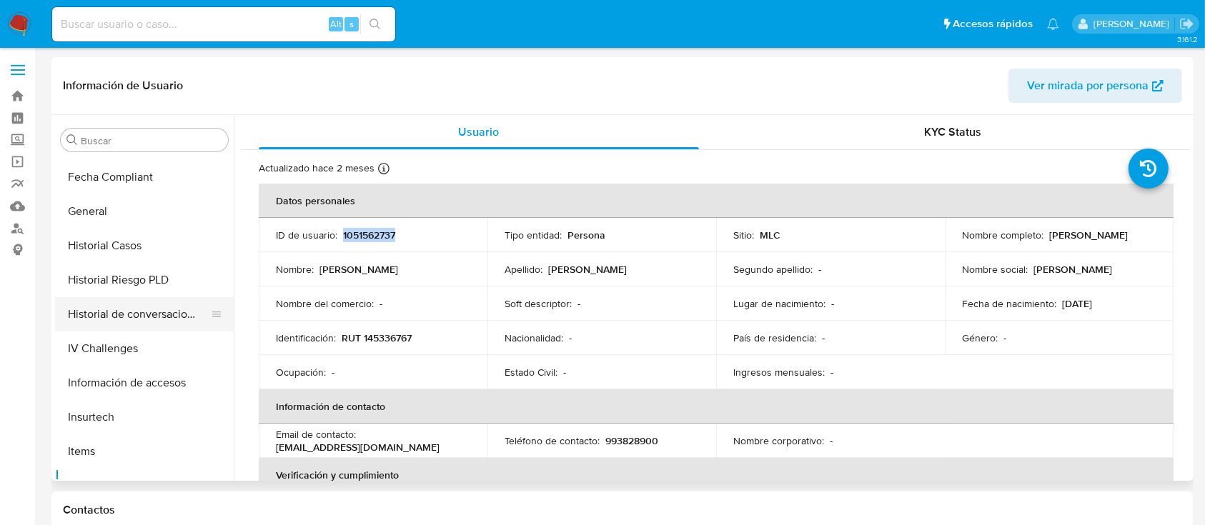
scroll to position [387, 0]
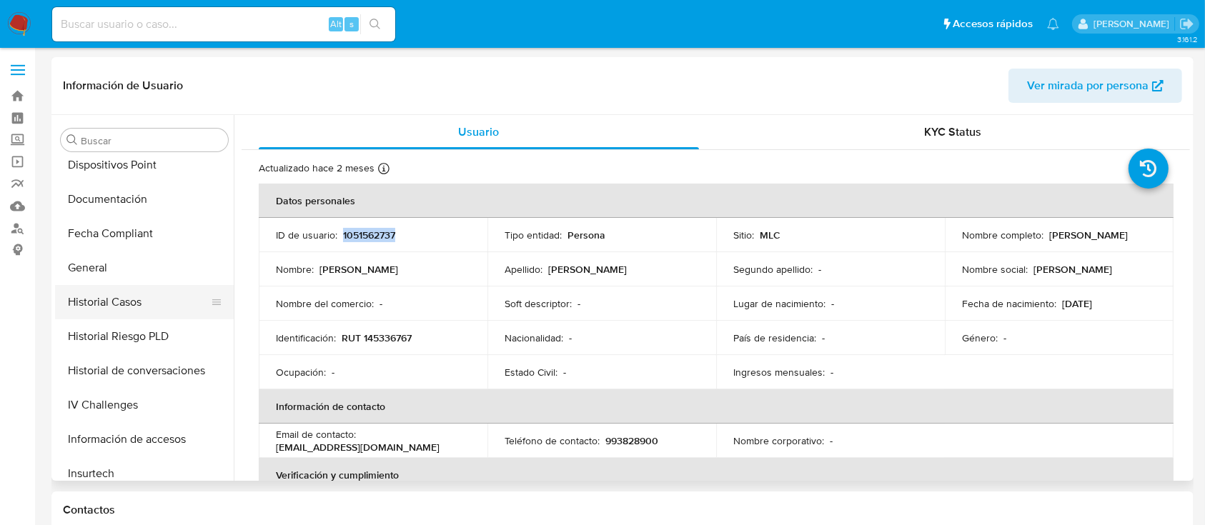
click at [130, 307] on button "Historial Casos" at bounding box center [138, 302] width 167 height 34
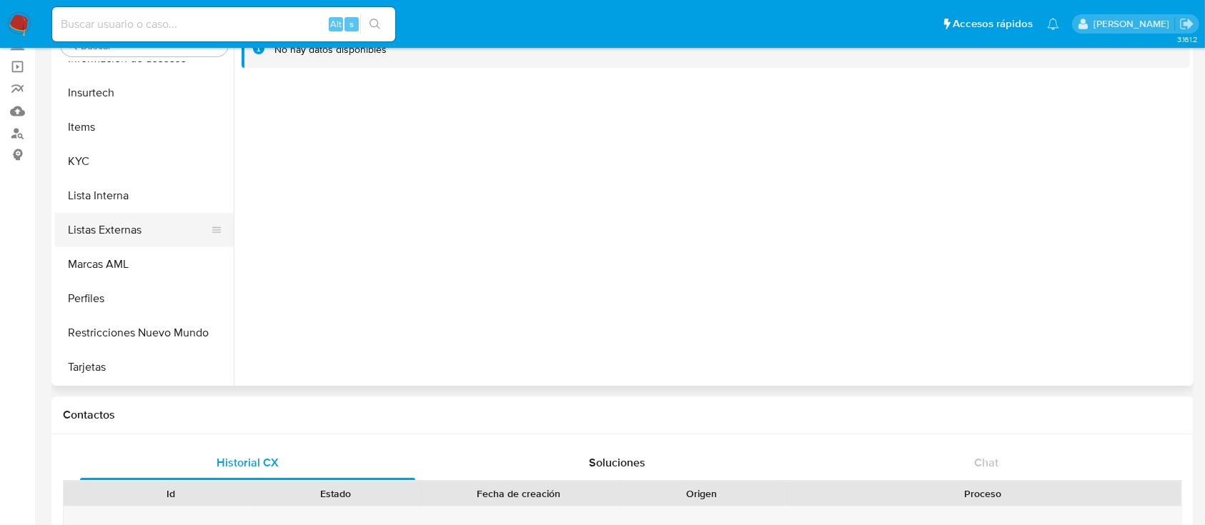
scroll to position [190, 0]
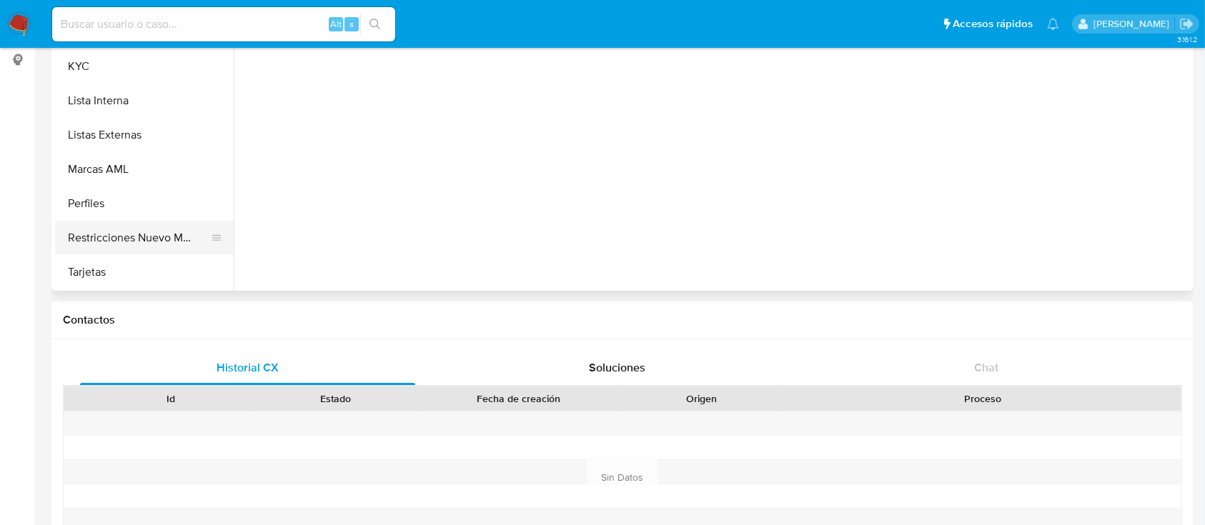
click at [177, 239] on button "Restricciones Nuevo Mundo" at bounding box center [138, 238] width 167 height 34
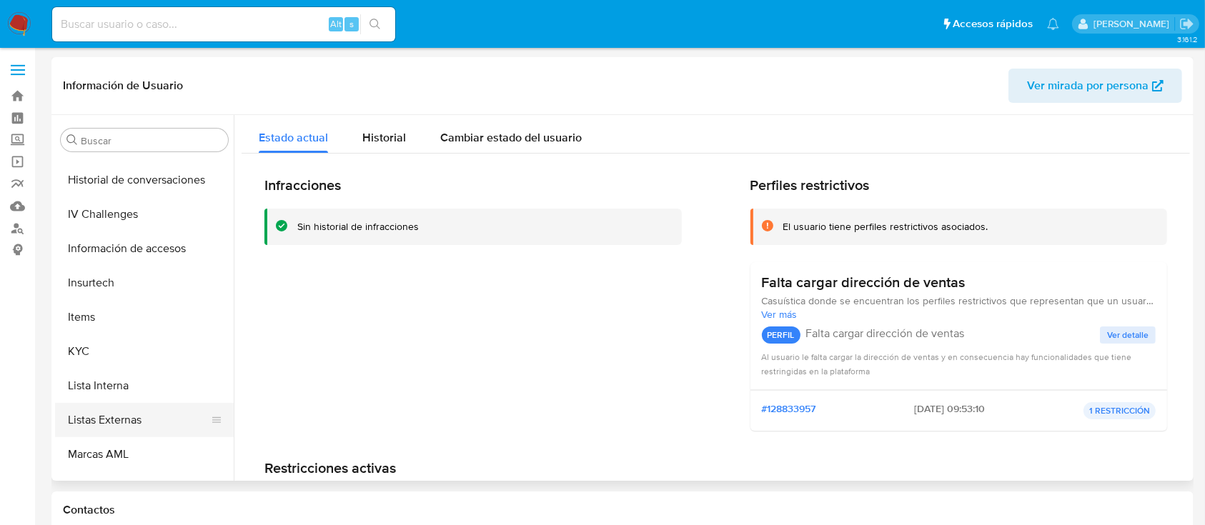
scroll to position [482, 0]
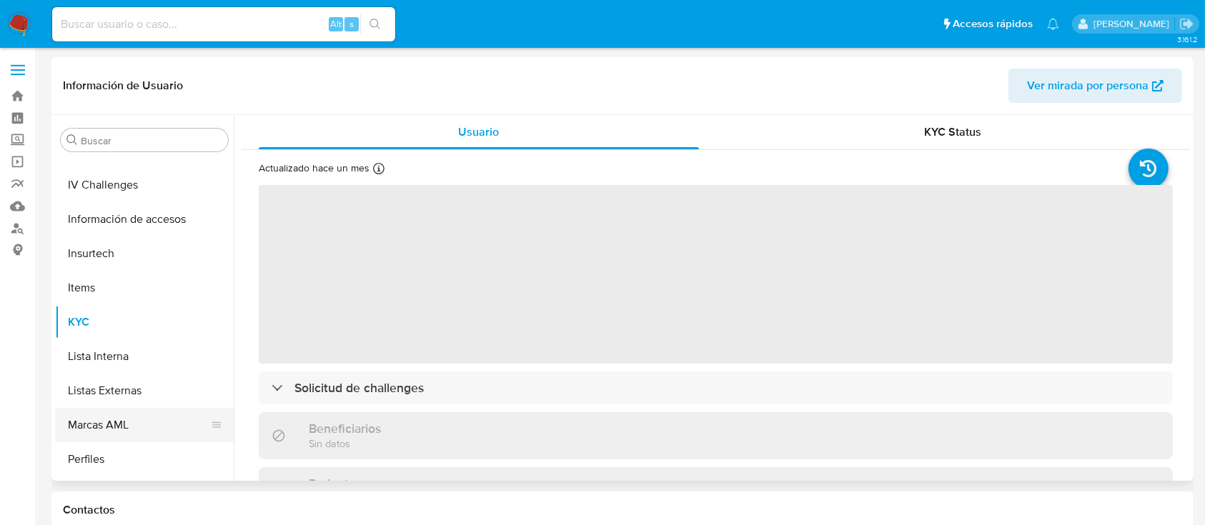
scroll to position [578, 0]
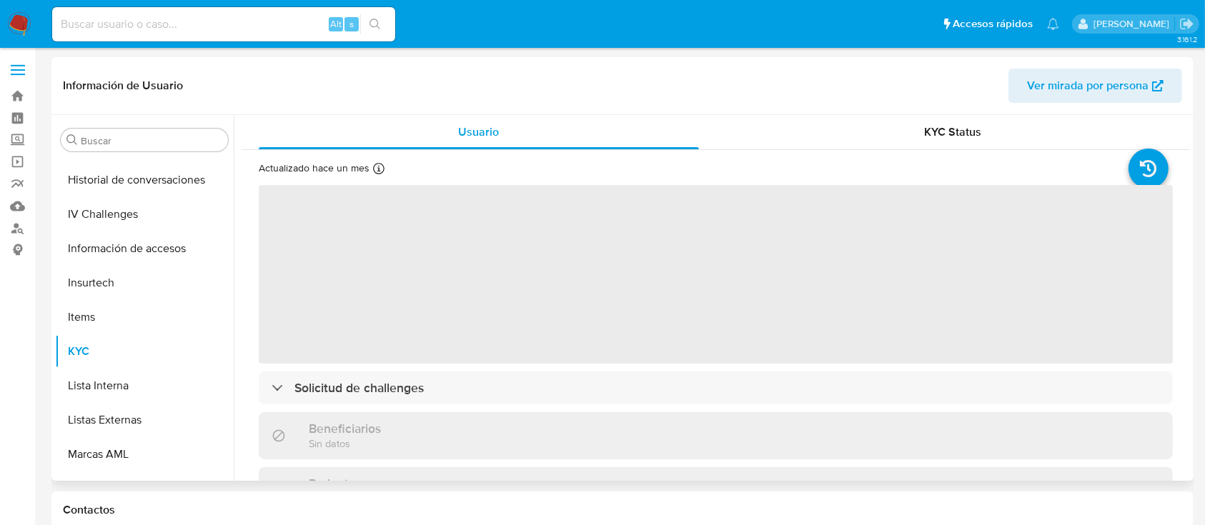
select select "10"
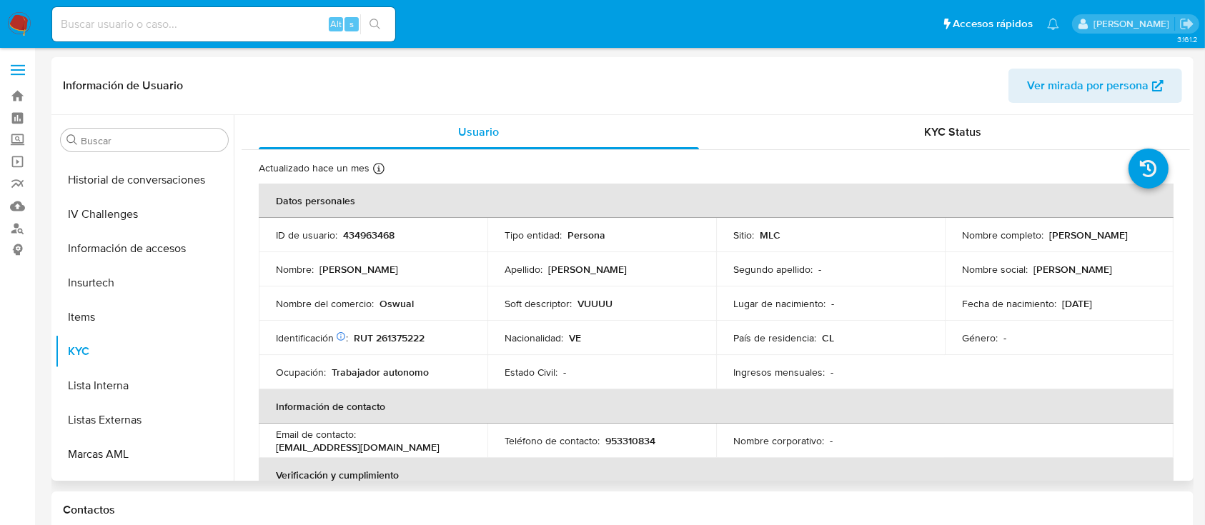
click at [386, 339] on p "RUT 261375222" at bounding box center [389, 338] width 71 height 13
copy p "261375222"
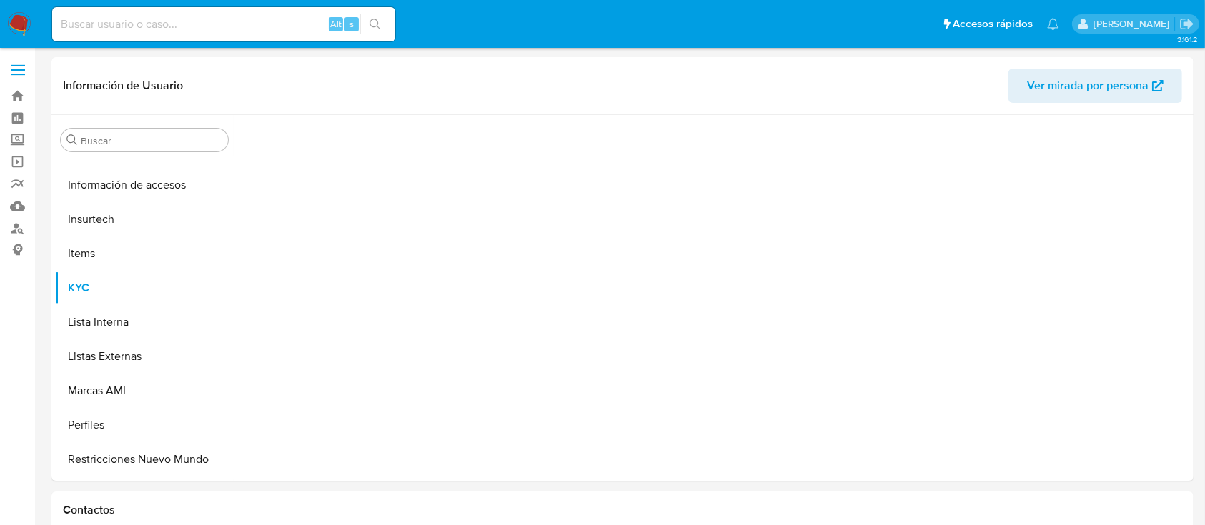
scroll to position [669, 0]
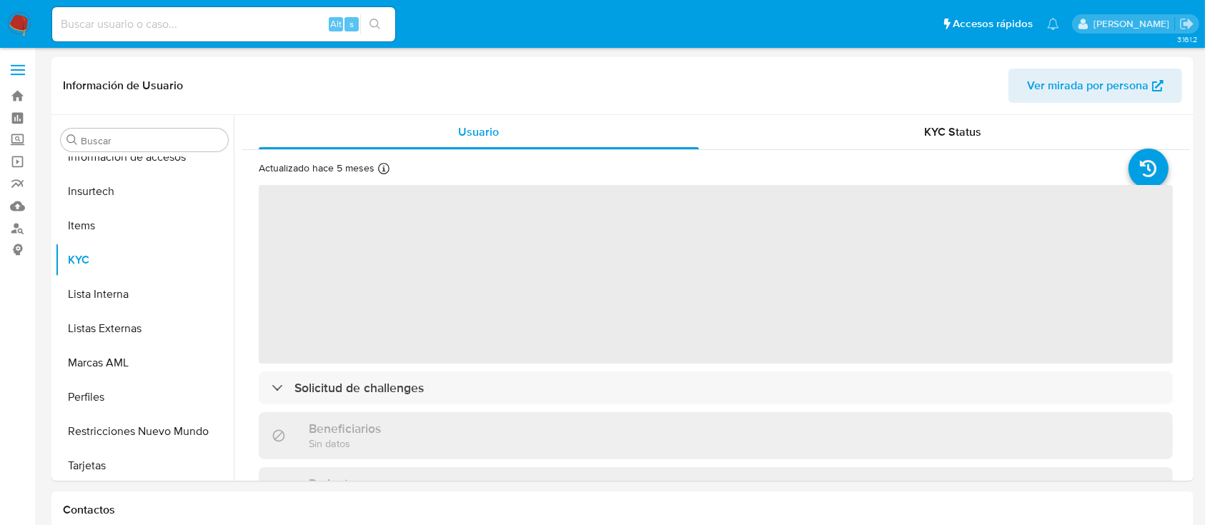
select select "10"
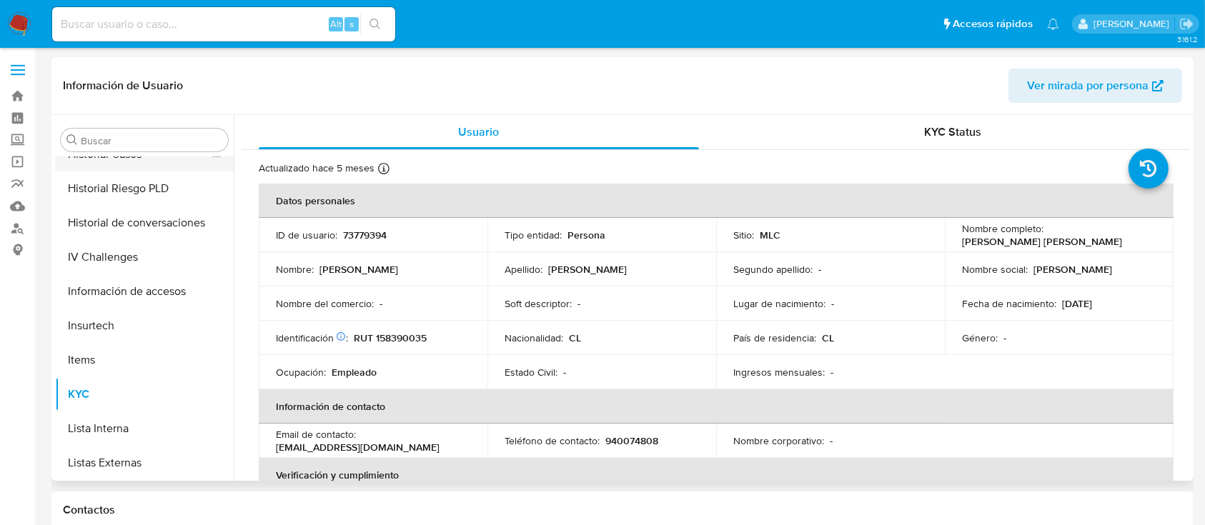
scroll to position [387, 0]
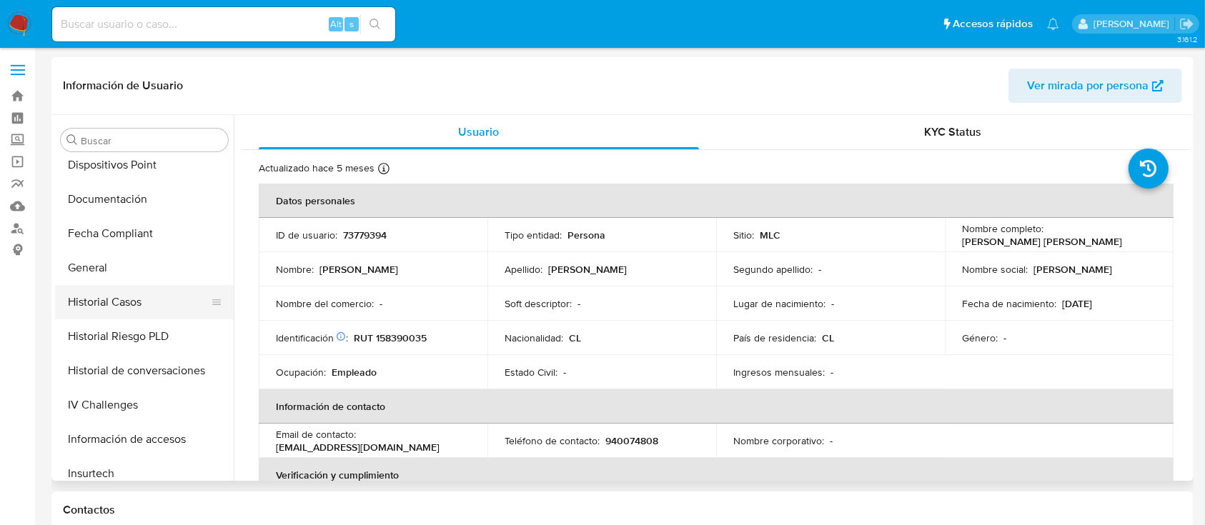
click at [137, 309] on button "Historial Casos" at bounding box center [138, 302] width 167 height 34
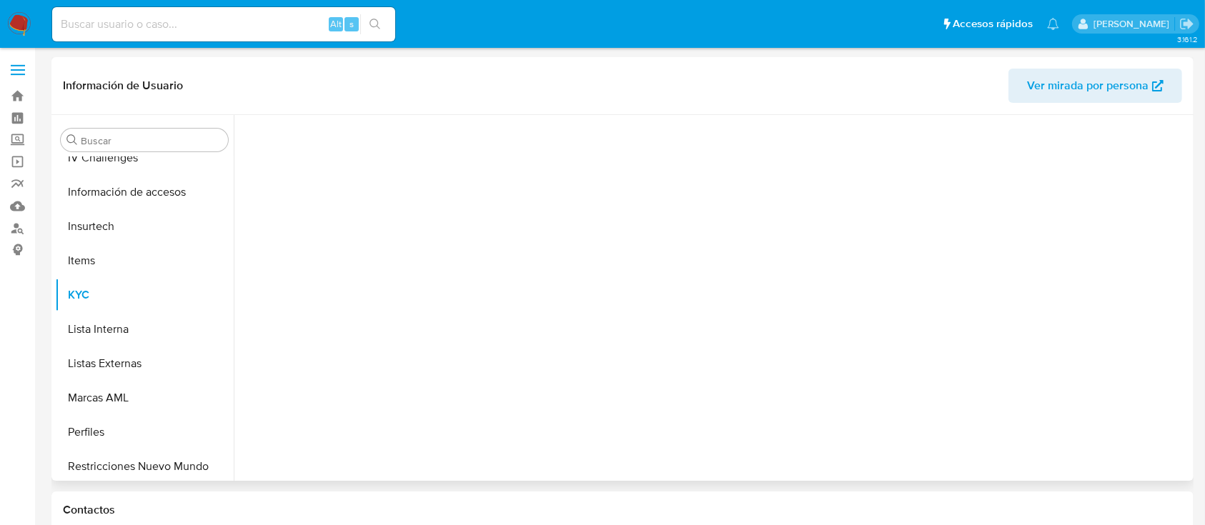
scroll to position [673, 0]
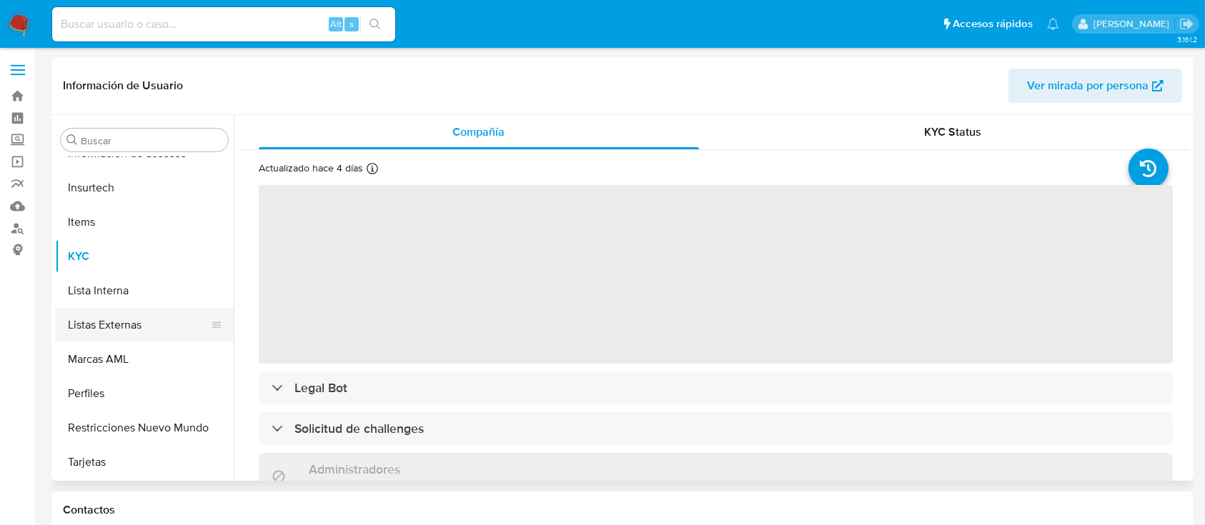
select select "10"
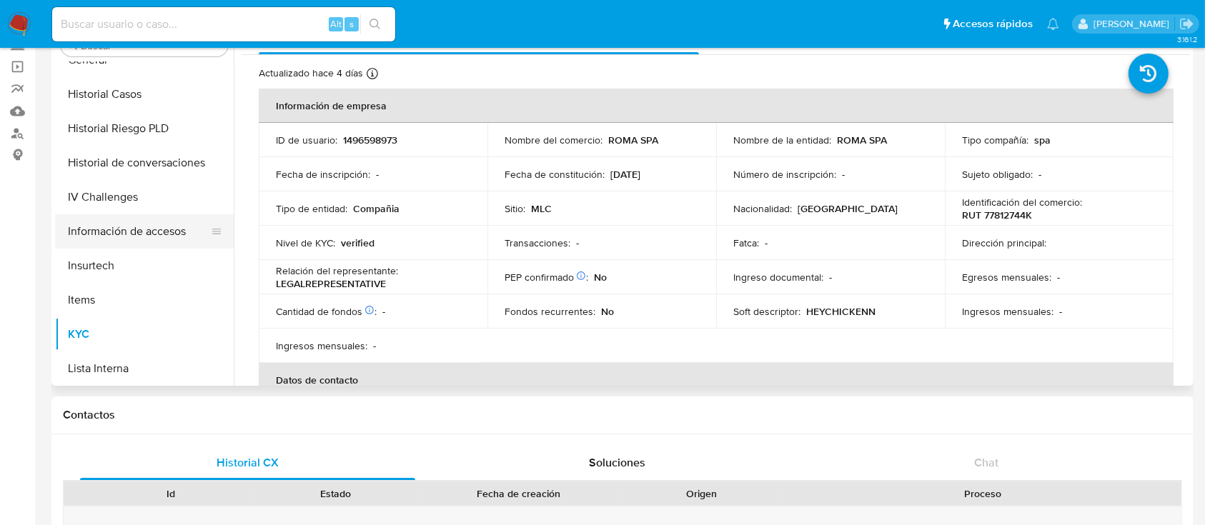
scroll to position [482, 0]
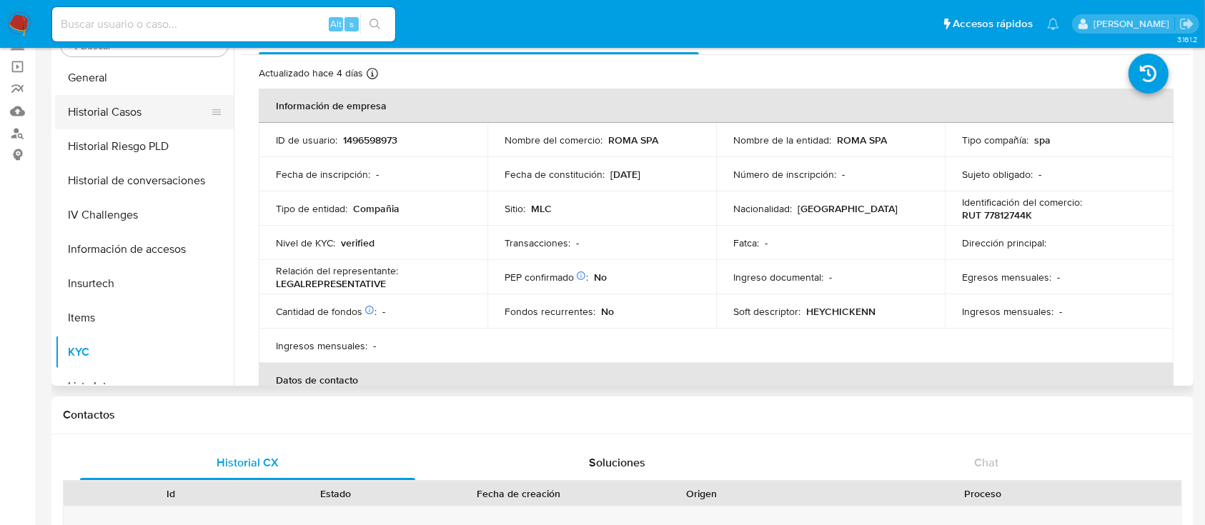
click at [136, 119] on button "Historial Casos" at bounding box center [138, 112] width 167 height 34
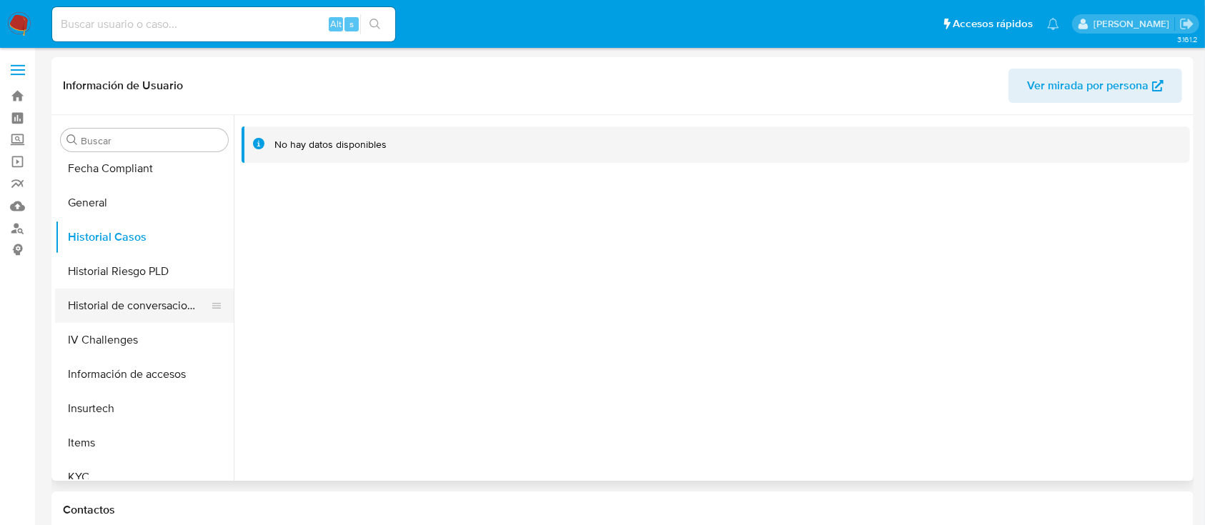
scroll to position [572, 0]
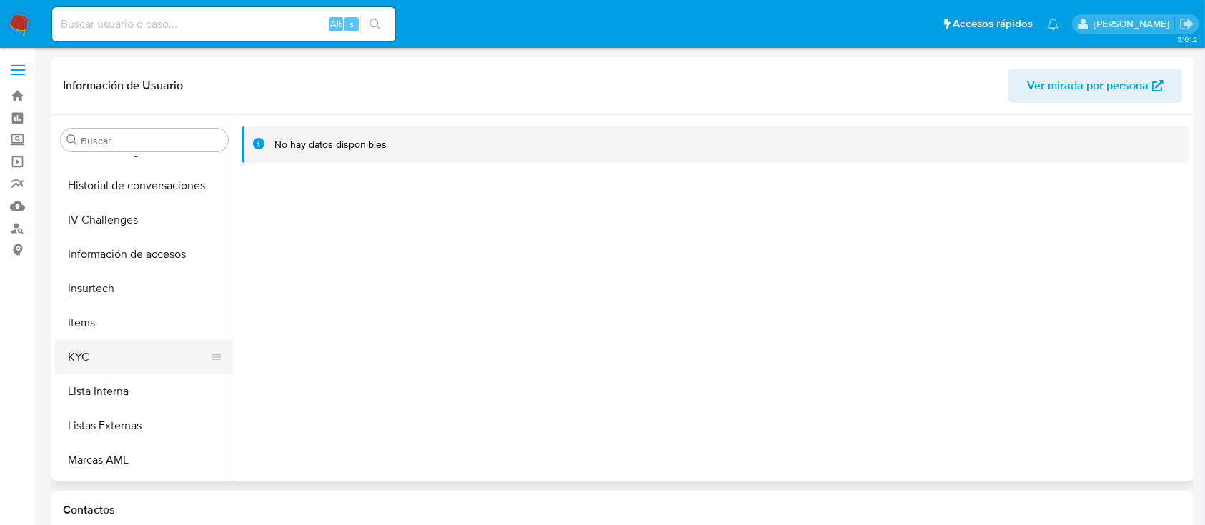
click at [120, 360] on button "KYC" at bounding box center [138, 357] width 167 height 34
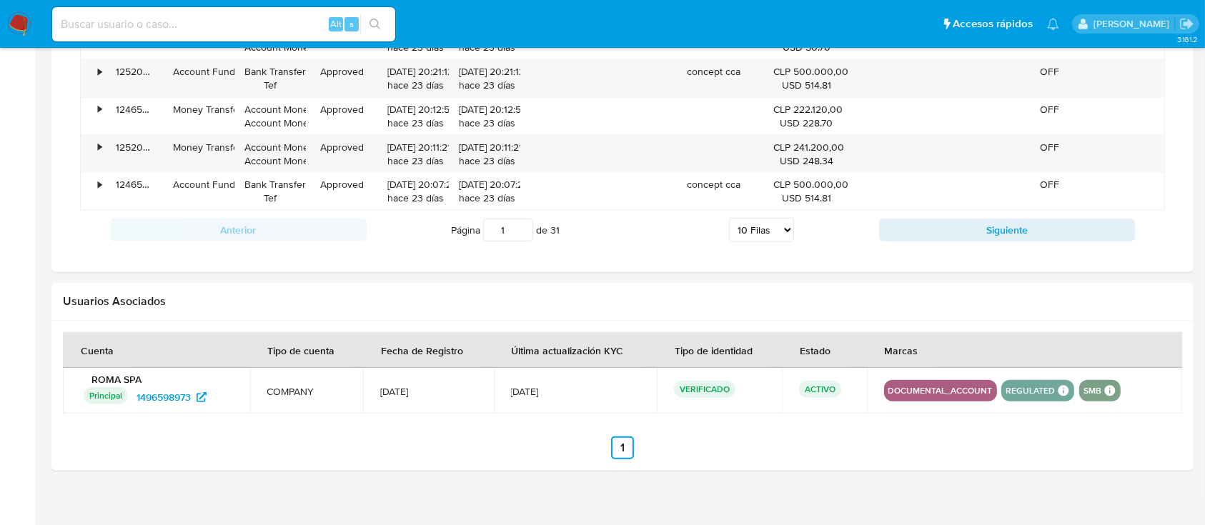
scroll to position [1334, 0]
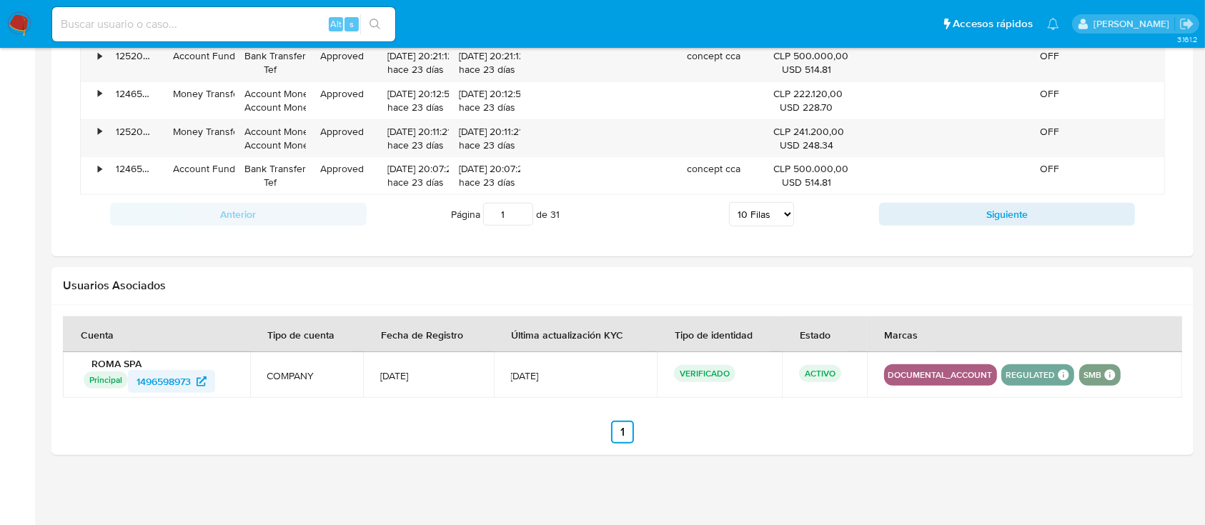
click at [165, 378] on span "1496598973" at bounding box center [164, 381] width 54 height 23
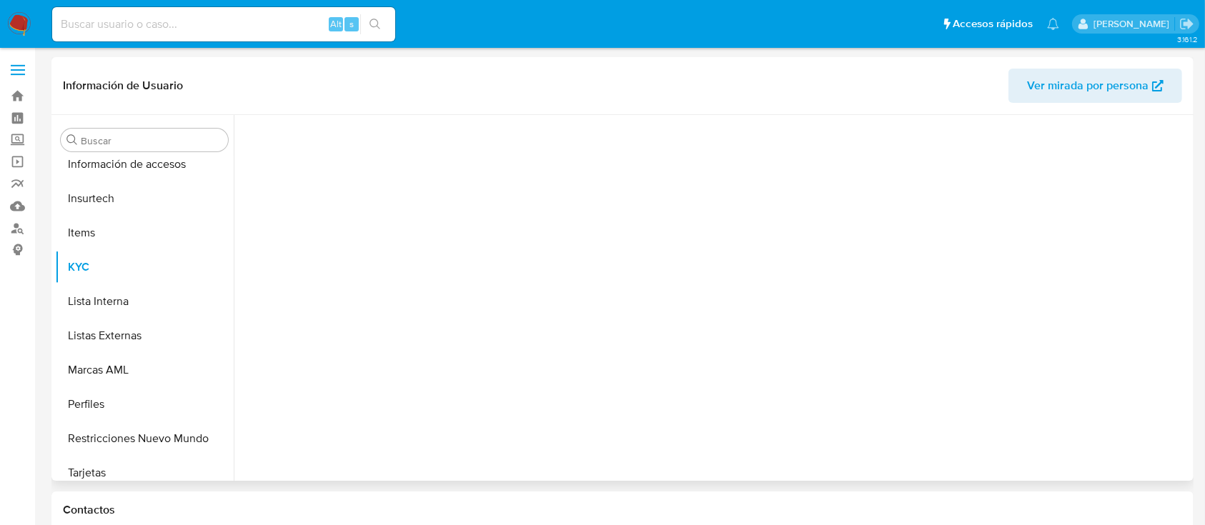
scroll to position [673, 0]
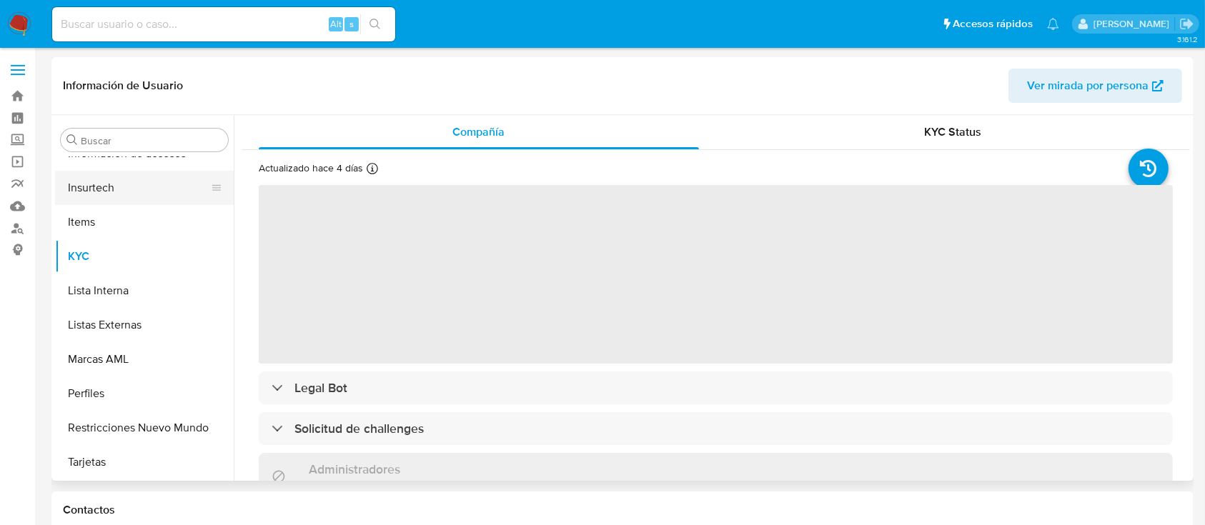
select select "10"
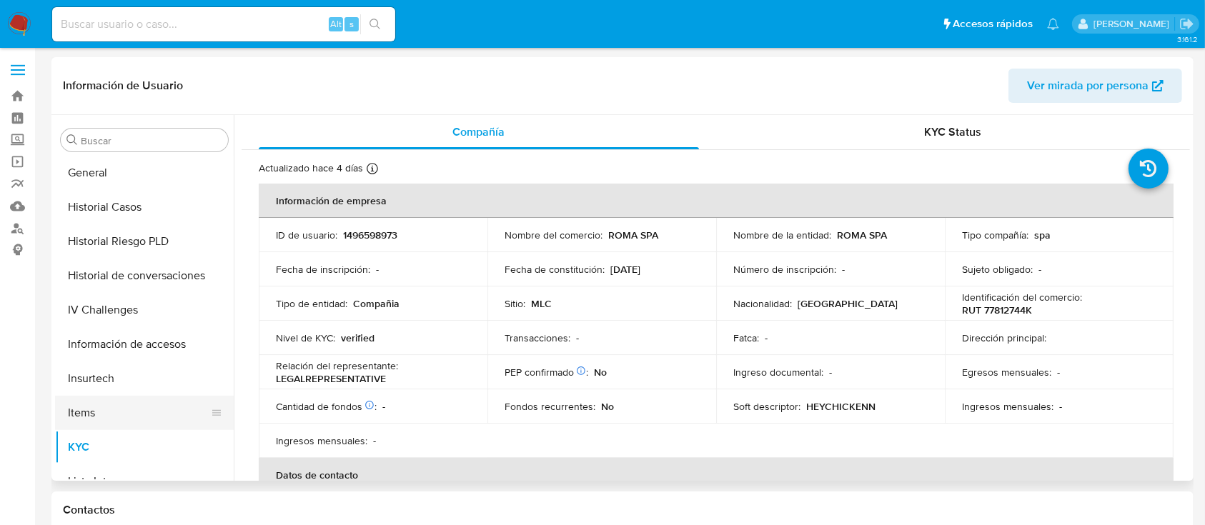
scroll to position [387, 0]
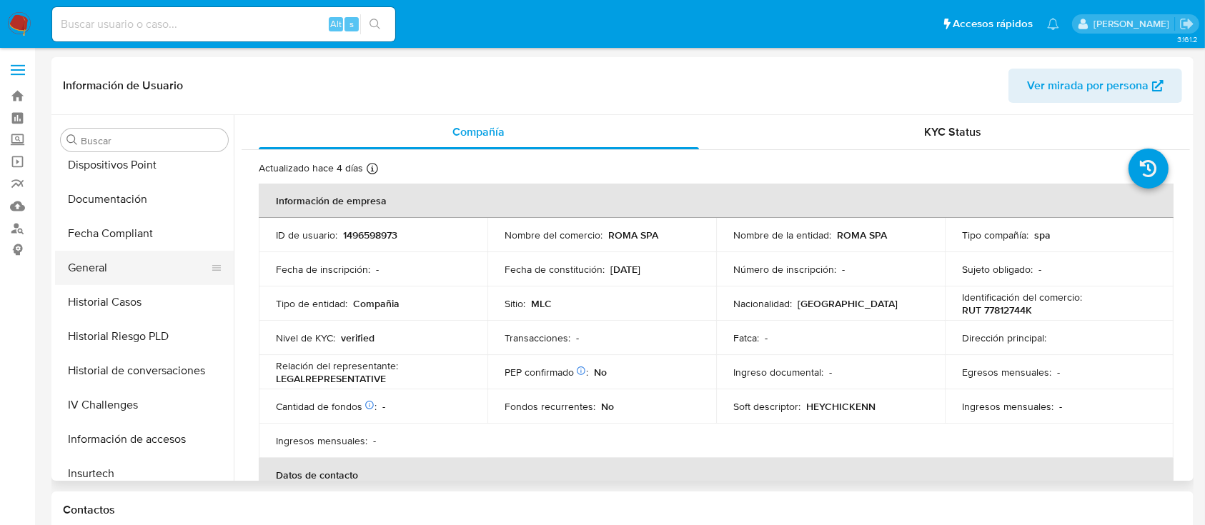
click at [160, 265] on button "General" at bounding box center [138, 268] width 167 height 34
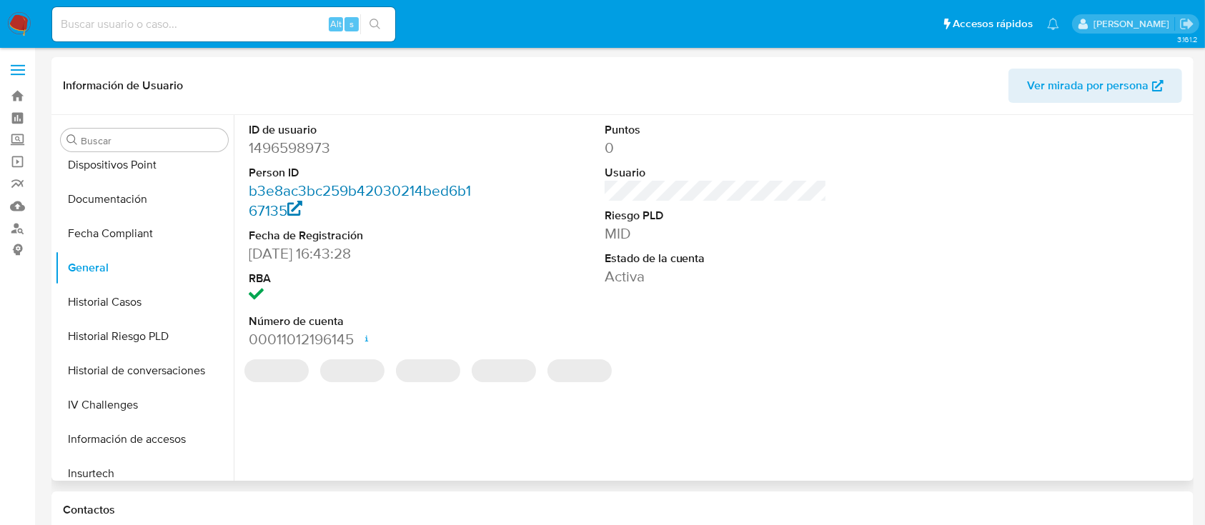
click at [342, 197] on link "b3e8ac3bc259b42030214bed6b167135" at bounding box center [360, 200] width 222 height 41
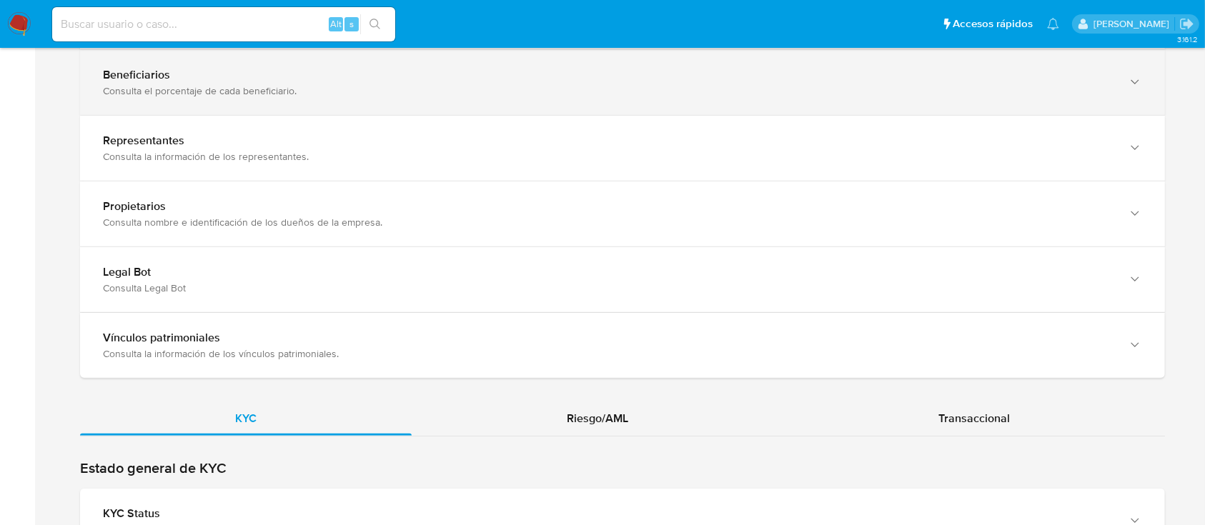
scroll to position [1239, 0]
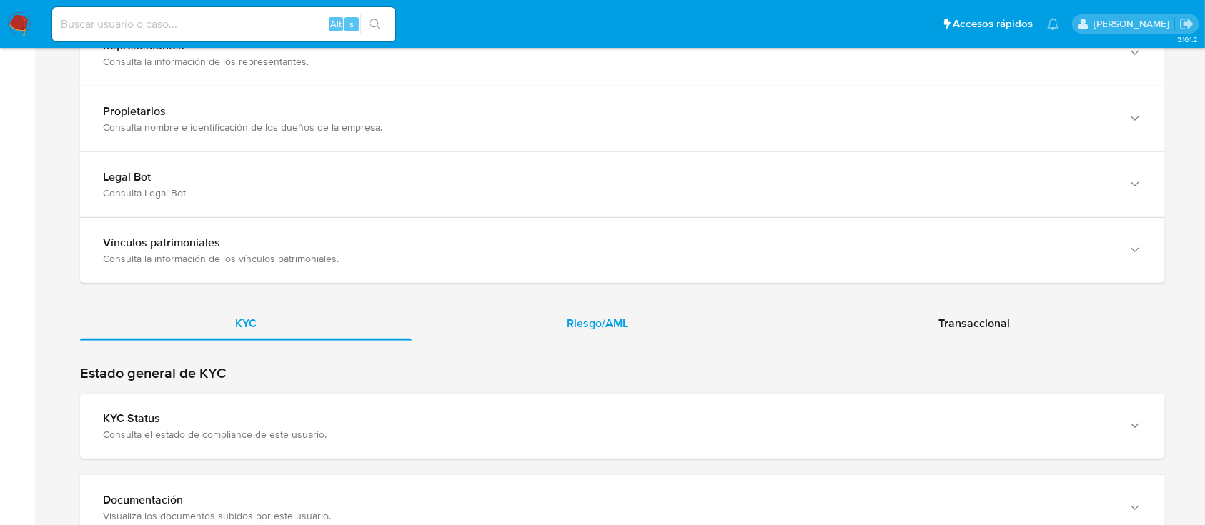
click at [566, 325] on div "Riesgo/AML" at bounding box center [598, 324] width 372 height 34
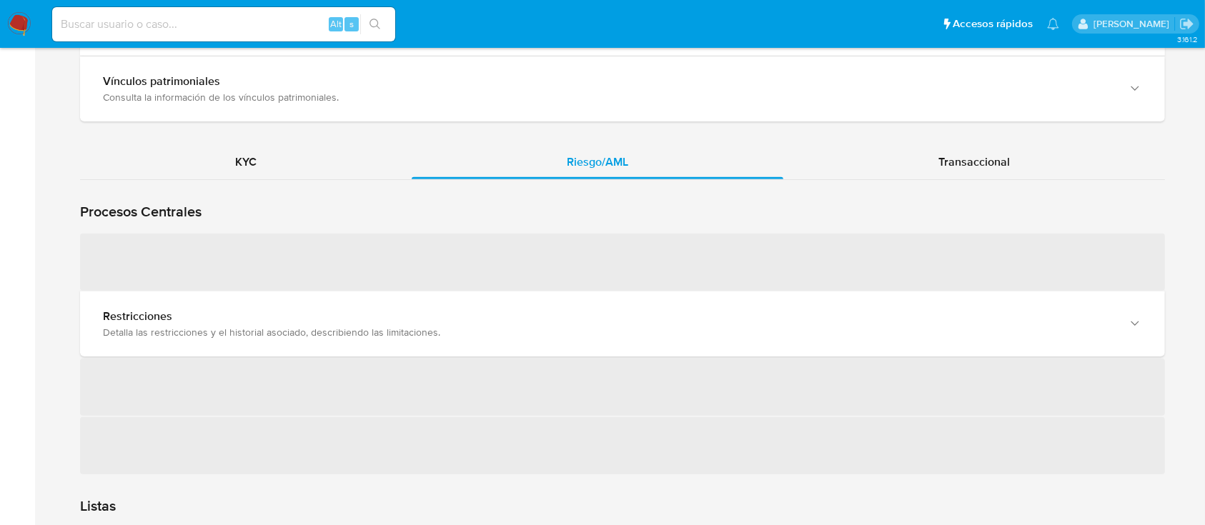
scroll to position [1525, 0]
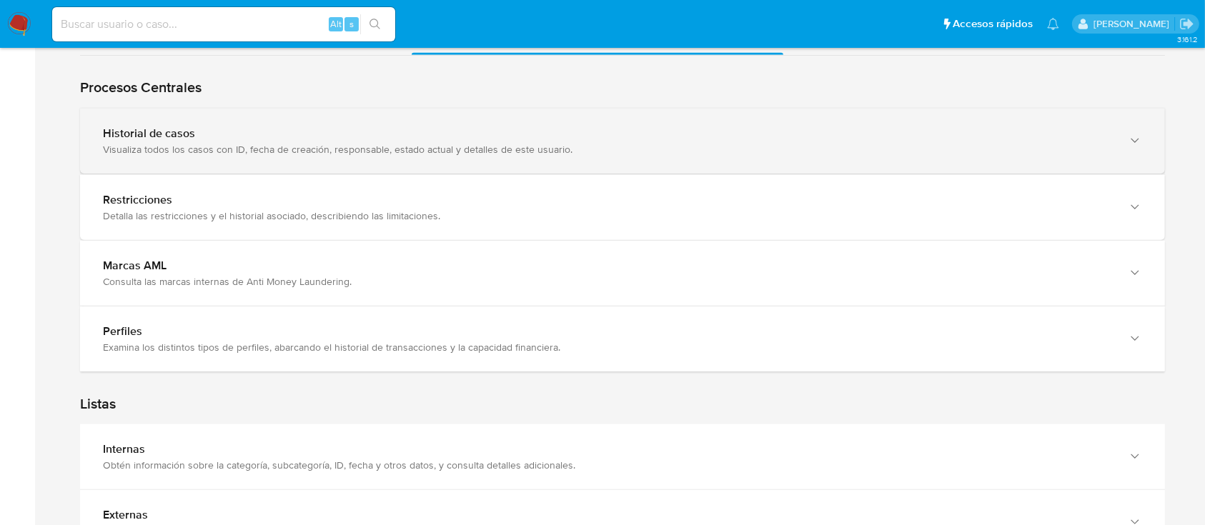
click at [307, 159] on div "Historial de casos Visualiza todos los casos con ID, fecha de creación, respons…" at bounding box center [622, 141] width 1085 height 65
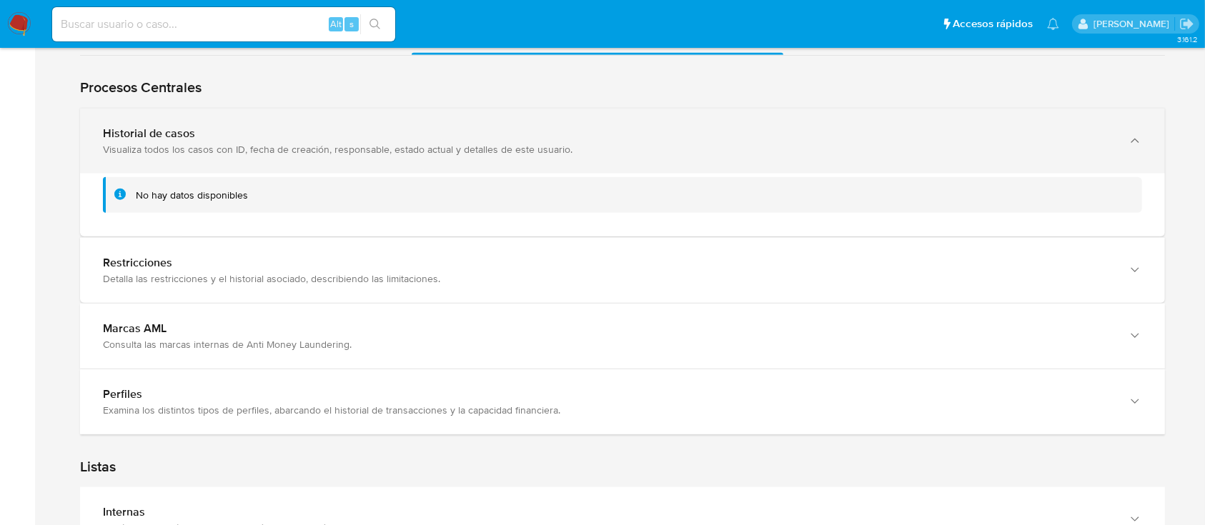
click at [455, 148] on div "Visualiza todos los casos con ID, fecha de creación, responsable, estado actual…" at bounding box center [608, 149] width 1011 height 13
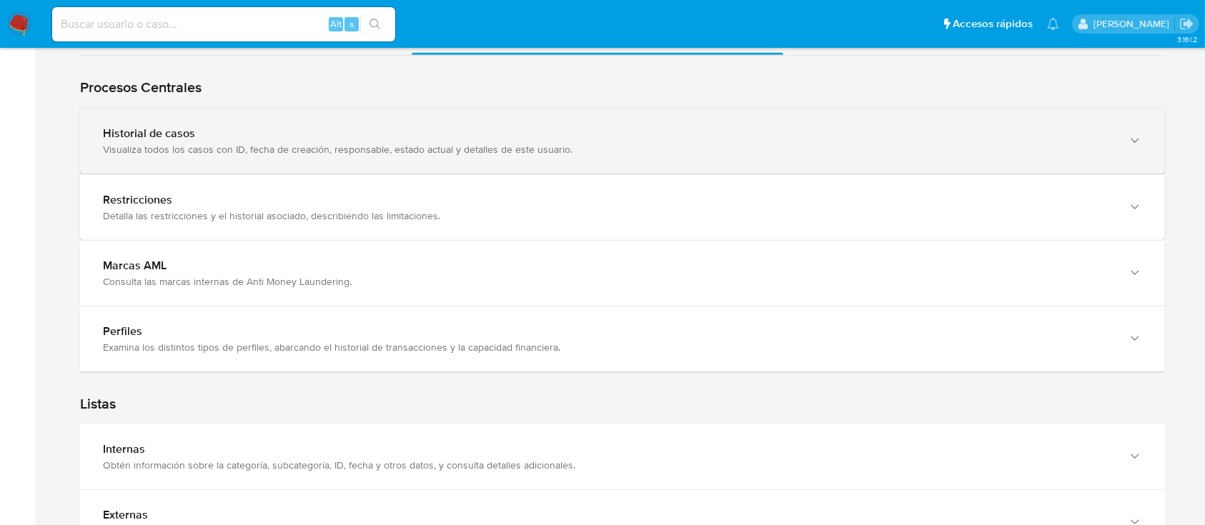
click at [455, 148] on div "Visualiza todos los casos con ID, fecha de creación, responsable, estado actual…" at bounding box center [608, 149] width 1011 height 13
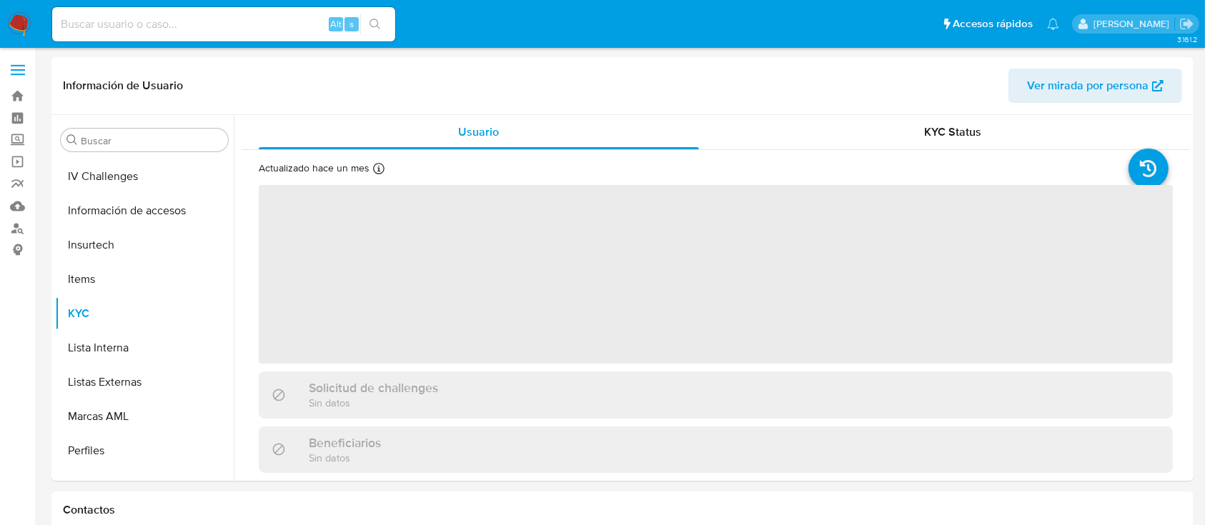
scroll to position [673, 0]
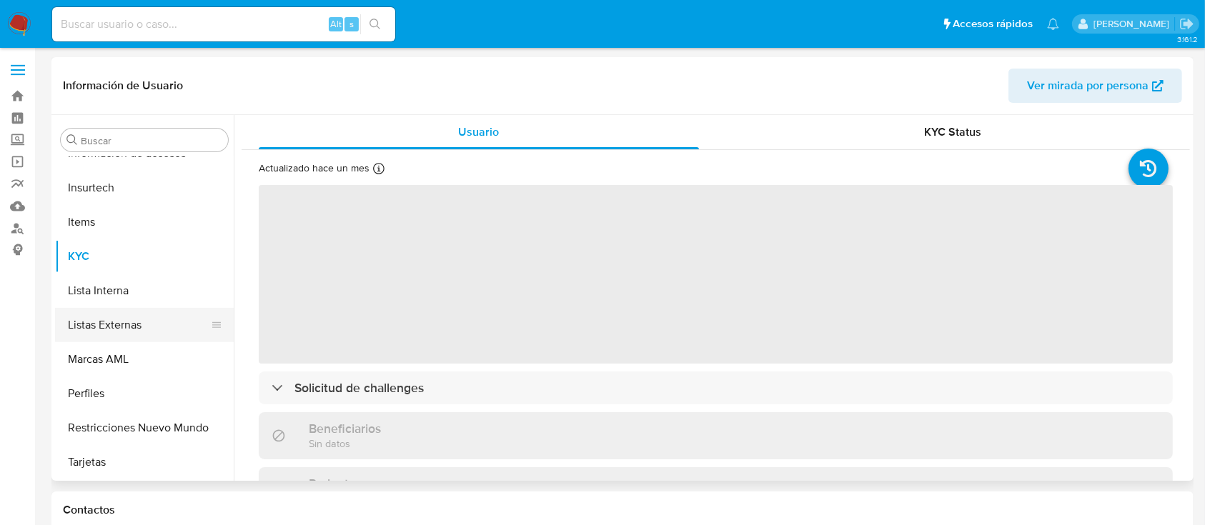
select select "10"
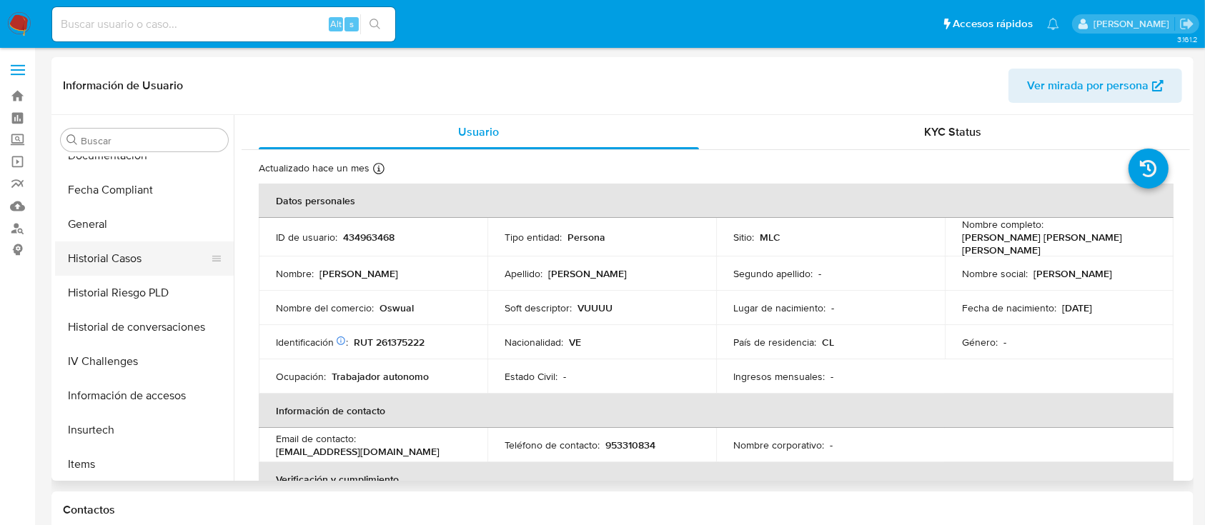
scroll to position [387, 0]
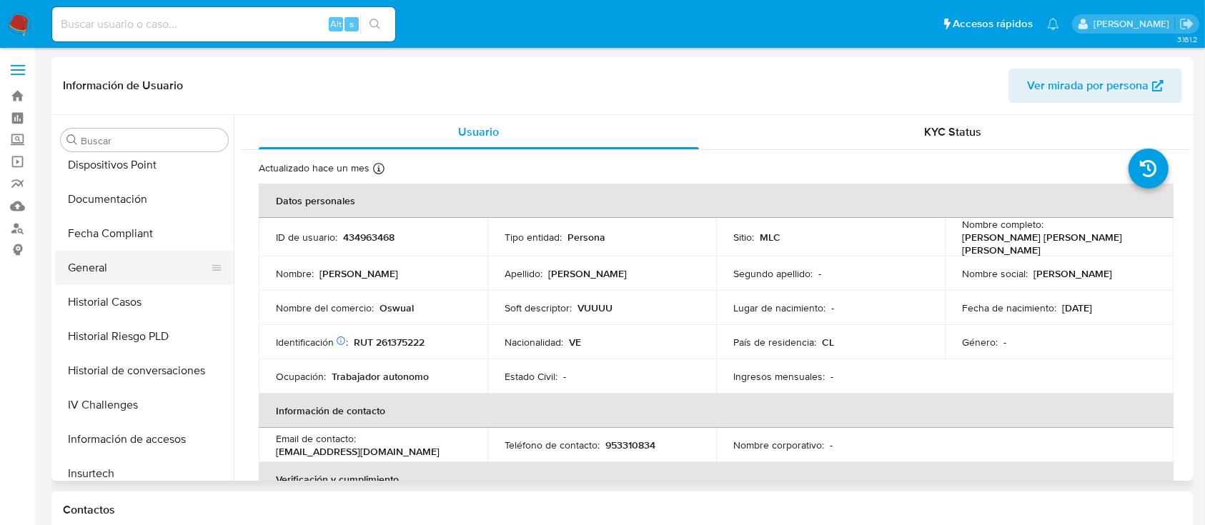
click at [115, 256] on button "General" at bounding box center [138, 268] width 167 height 34
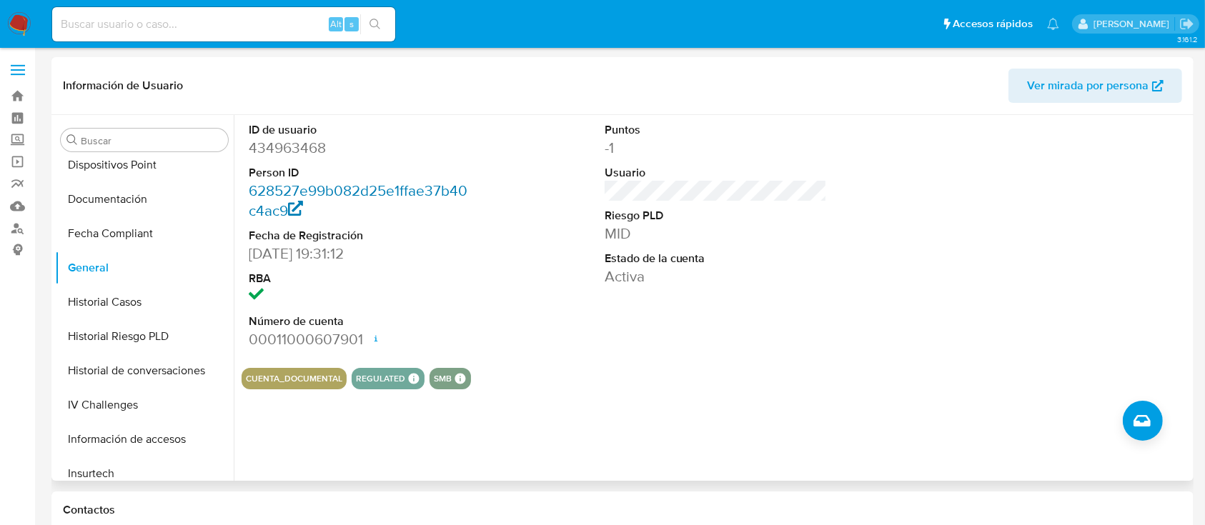
click at [359, 187] on link "628527e99b082d25e1ffae37b40c4ac9" at bounding box center [358, 200] width 219 height 41
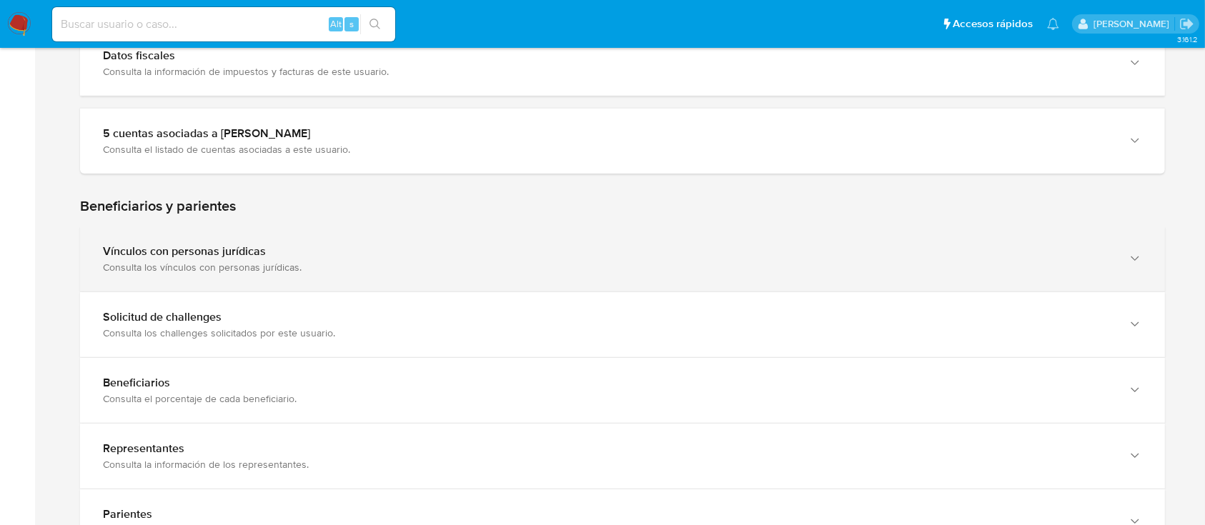
scroll to position [953, 0]
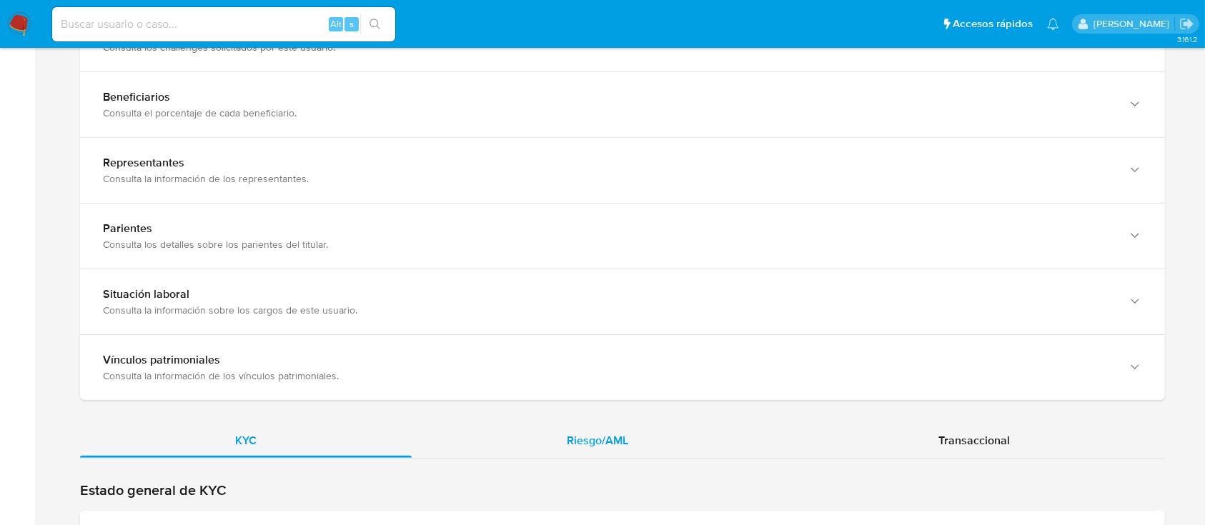
click at [646, 432] on div "Riesgo/AML" at bounding box center [598, 441] width 372 height 34
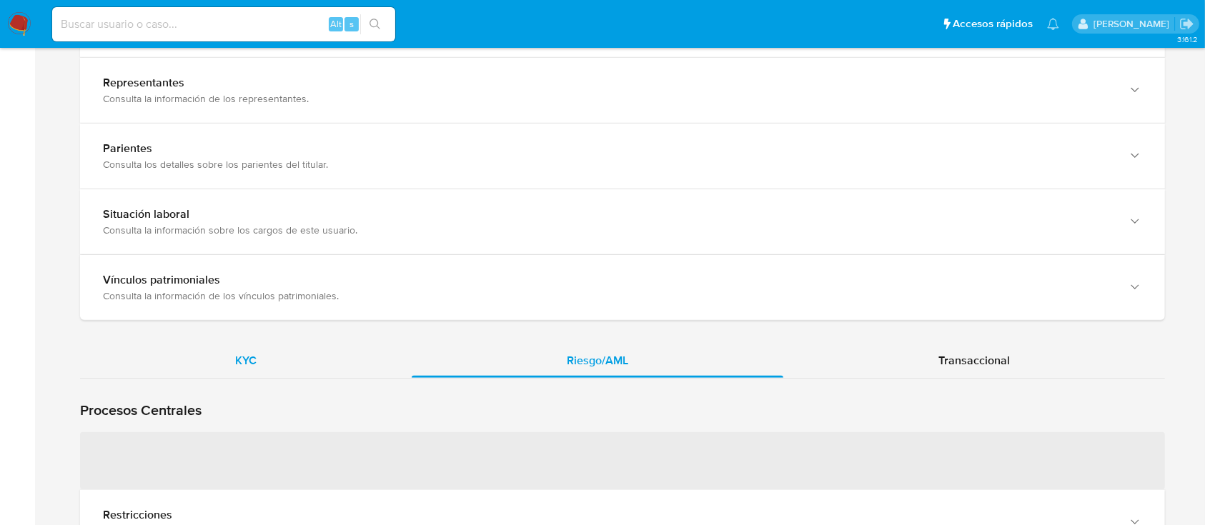
scroll to position [1239, 0]
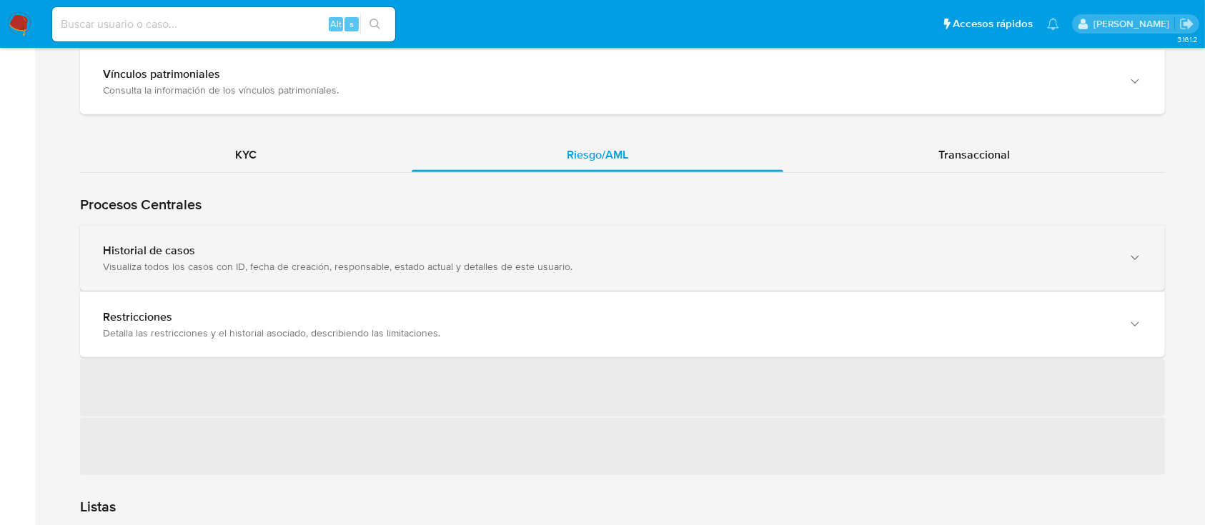
click at [290, 262] on div "Visualiza todos los casos con ID, fecha de creación, responsable, estado actual…" at bounding box center [608, 266] width 1011 height 13
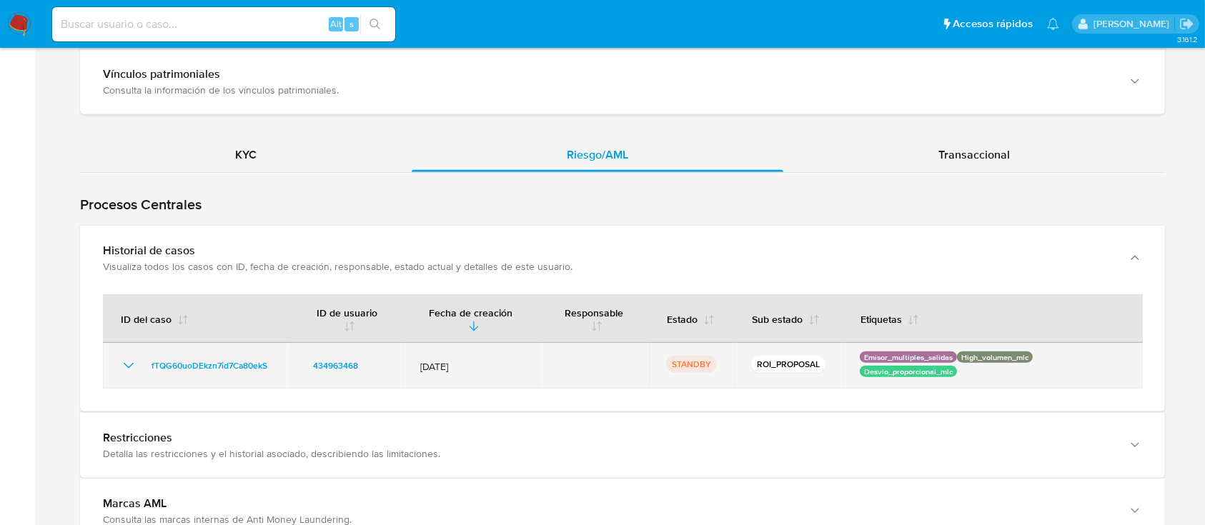
drag, startPoint x: 276, startPoint y: 370, endPoint x: 136, endPoint y: 375, distance: 140.2
click at [136, 375] on td "fTQG60uoDEkzn7id7Ca80ekS" at bounding box center [196, 366] width 187 height 46
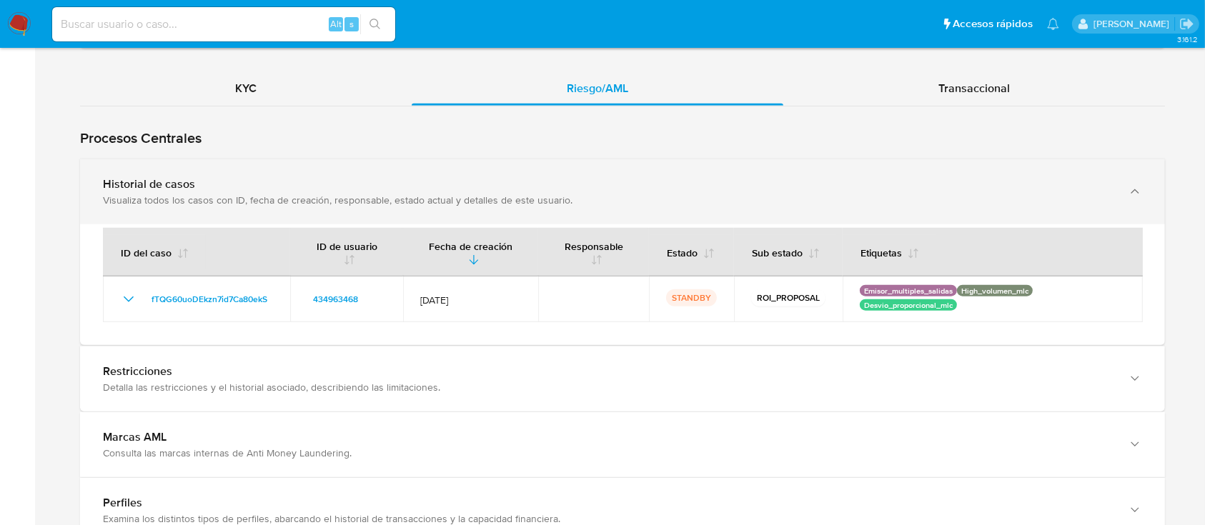
scroll to position [1334, 0]
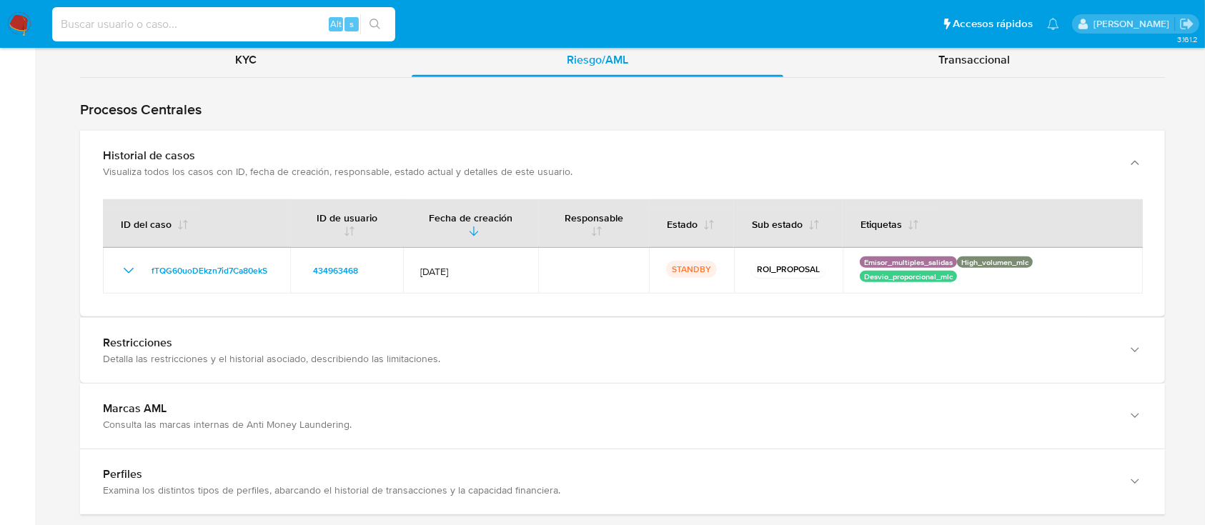
click at [270, 21] on input at bounding box center [223, 24] width 343 height 19
paste input "1051562737"
type input "1051562737"
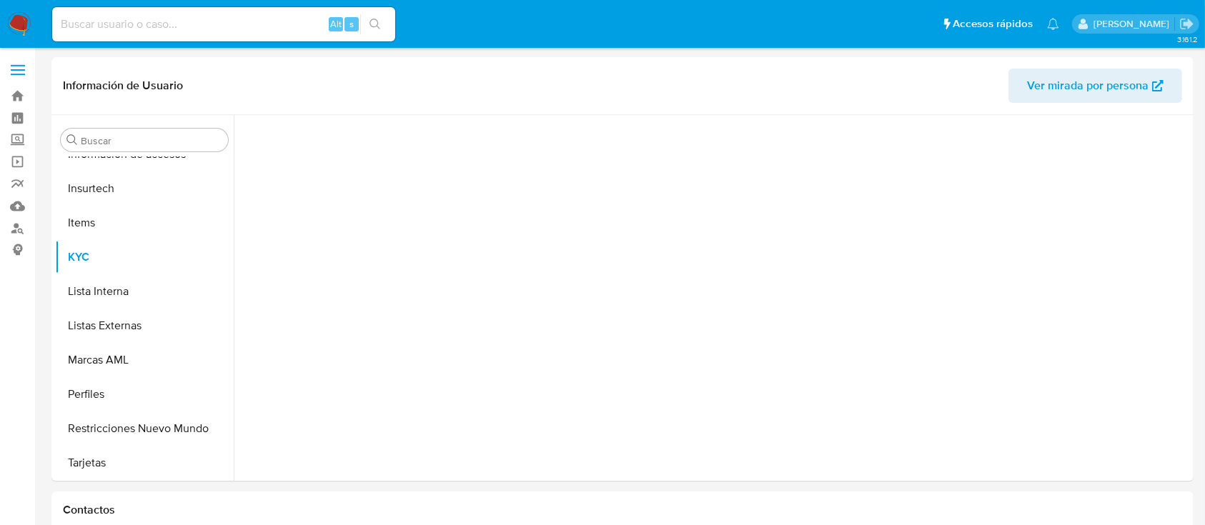
scroll to position [673, 0]
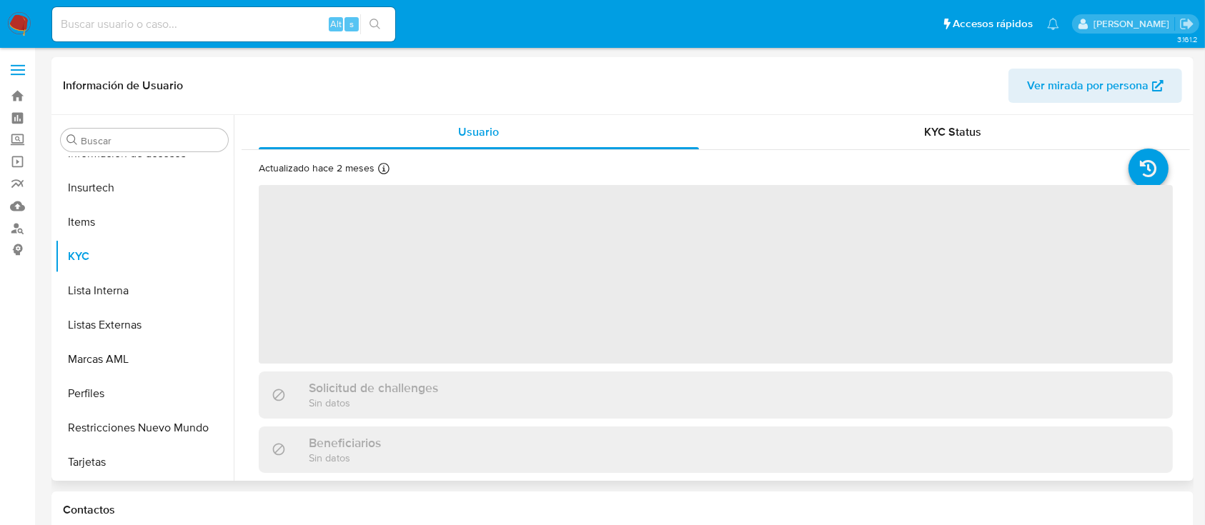
select select "10"
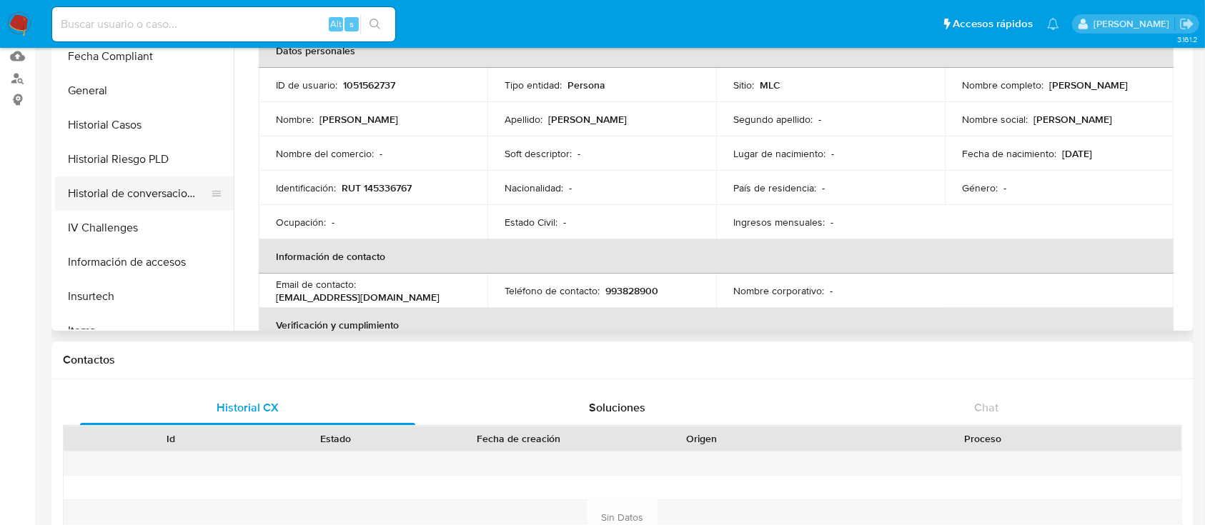
scroll to position [387, 0]
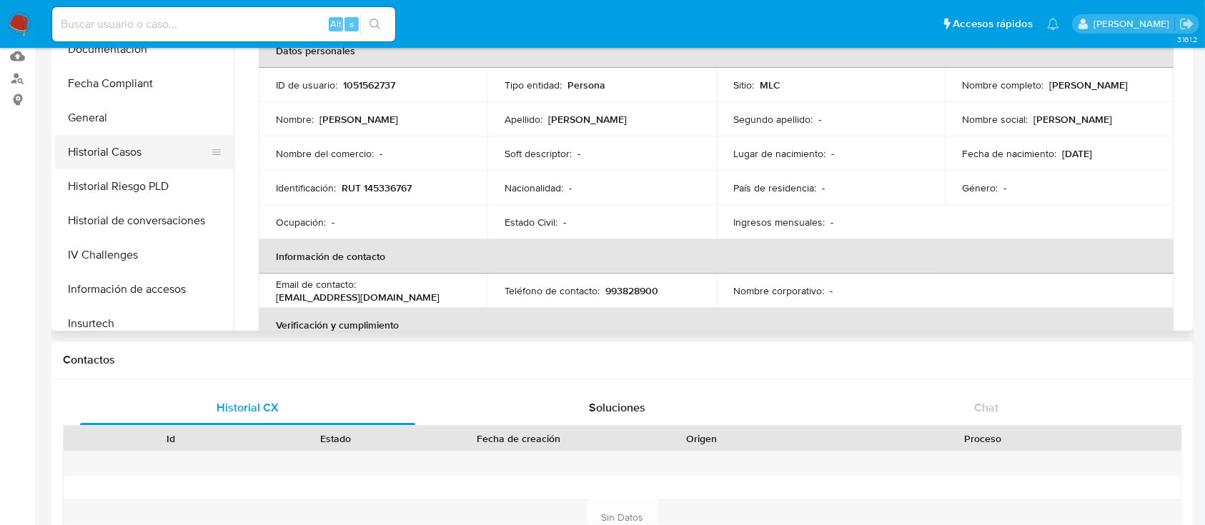
click at [125, 159] on button "Historial Casos" at bounding box center [138, 152] width 167 height 34
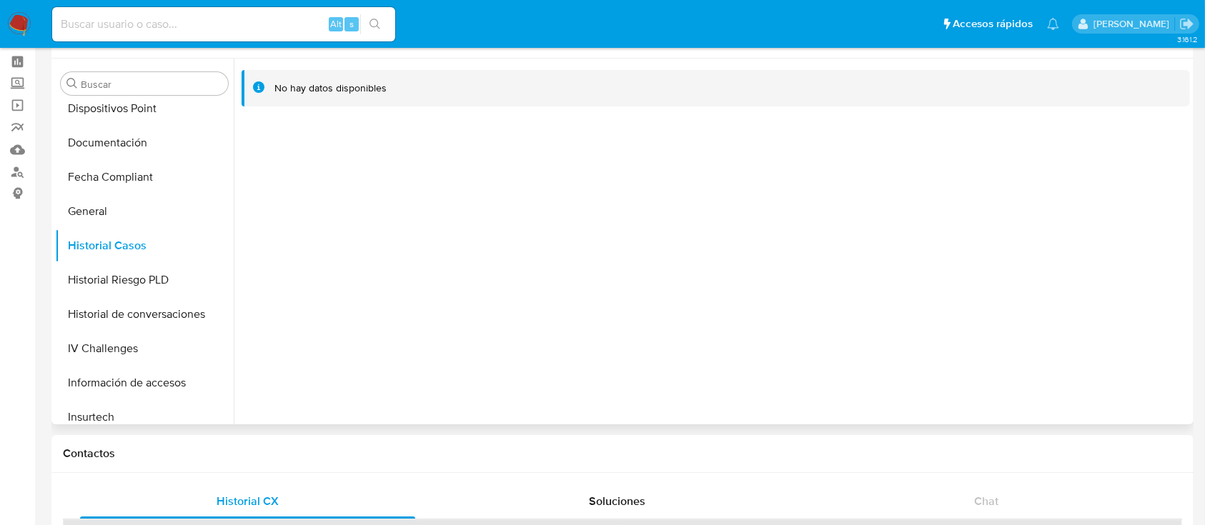
scroll to position [0, 0]
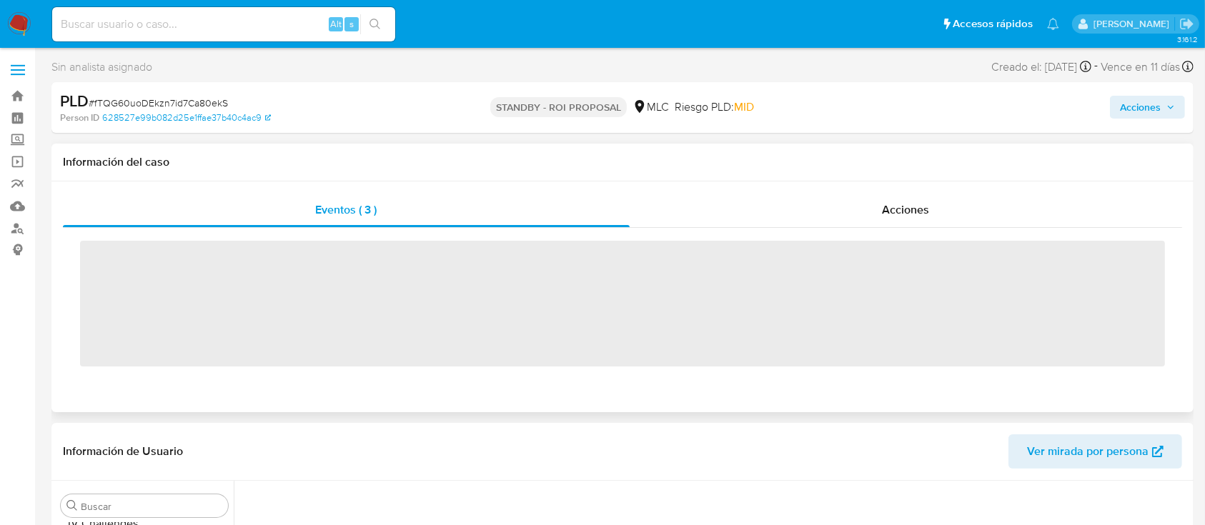
scroll to position [673, 0]
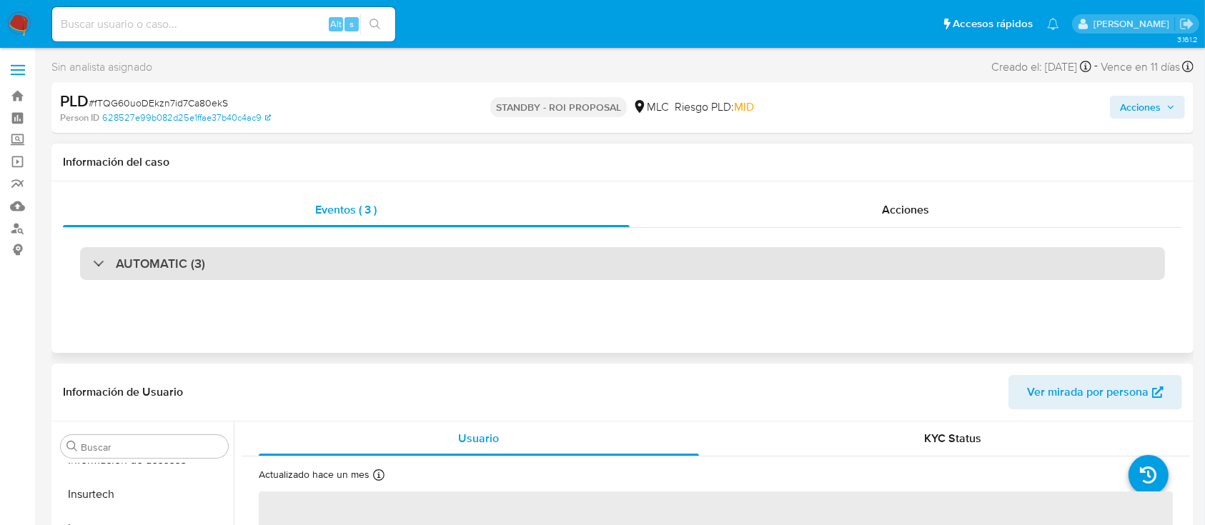
click at [455, 257] on div "AUTOMATIC (3)" at bounding box center [622, 263] width 1085 height 33
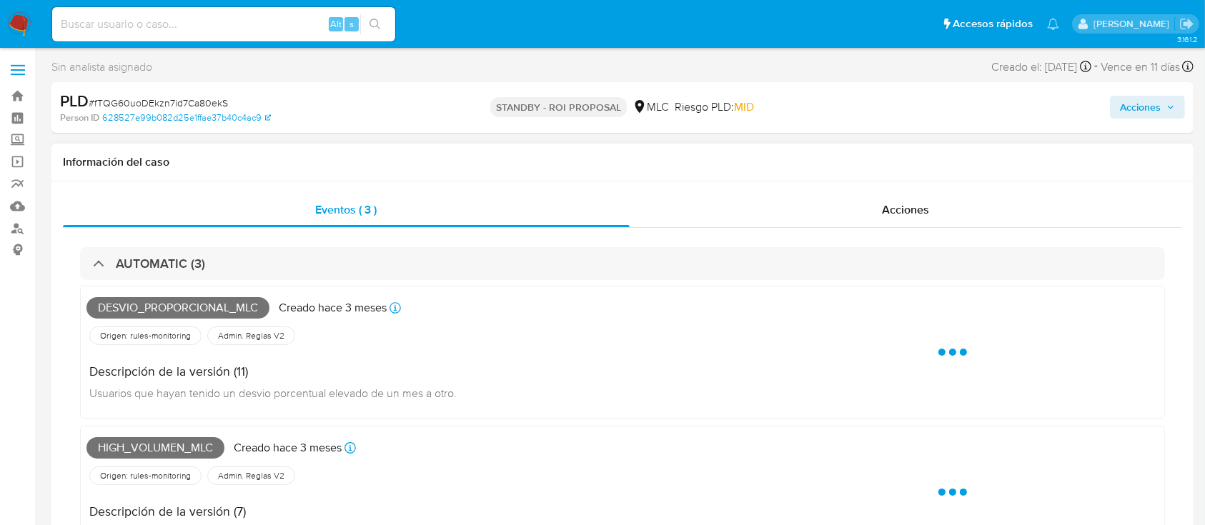
select select "10"
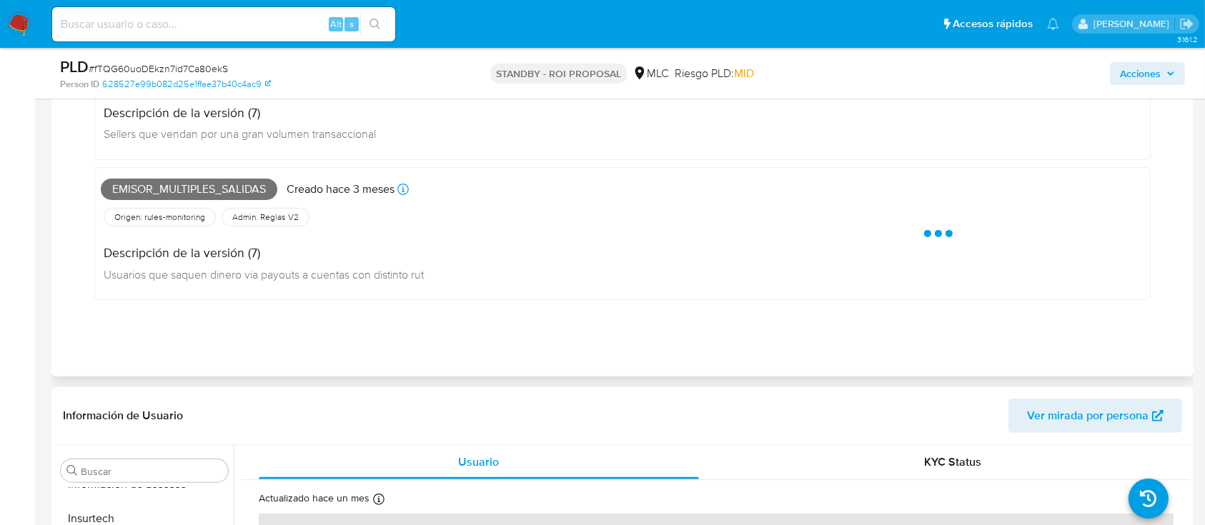
scroll to position [0, 0]
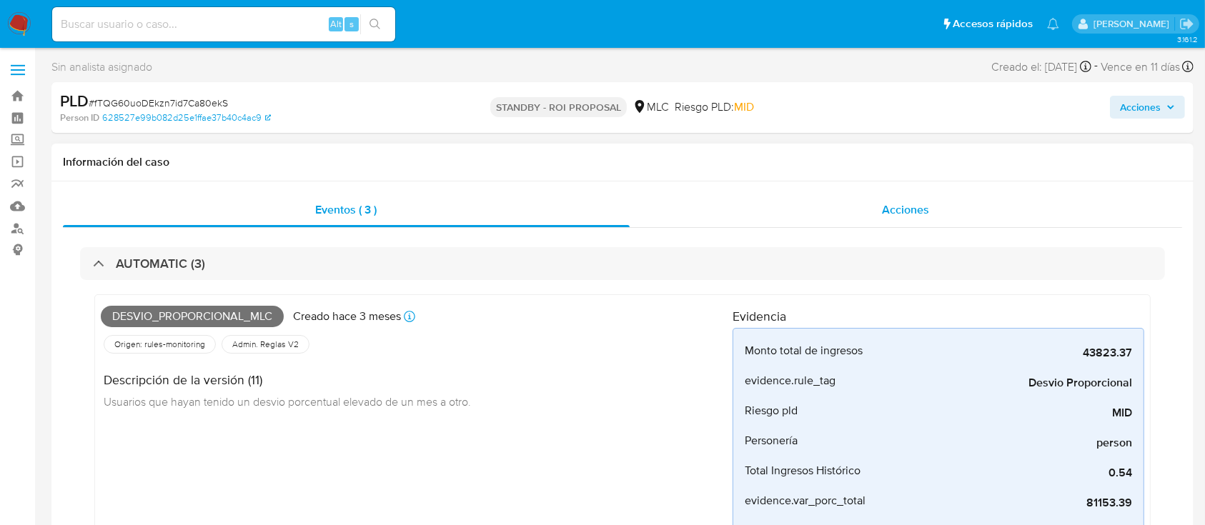
click at [747, 210] on div "Acciones" at bounding box center [906, 210] width 553 height 34
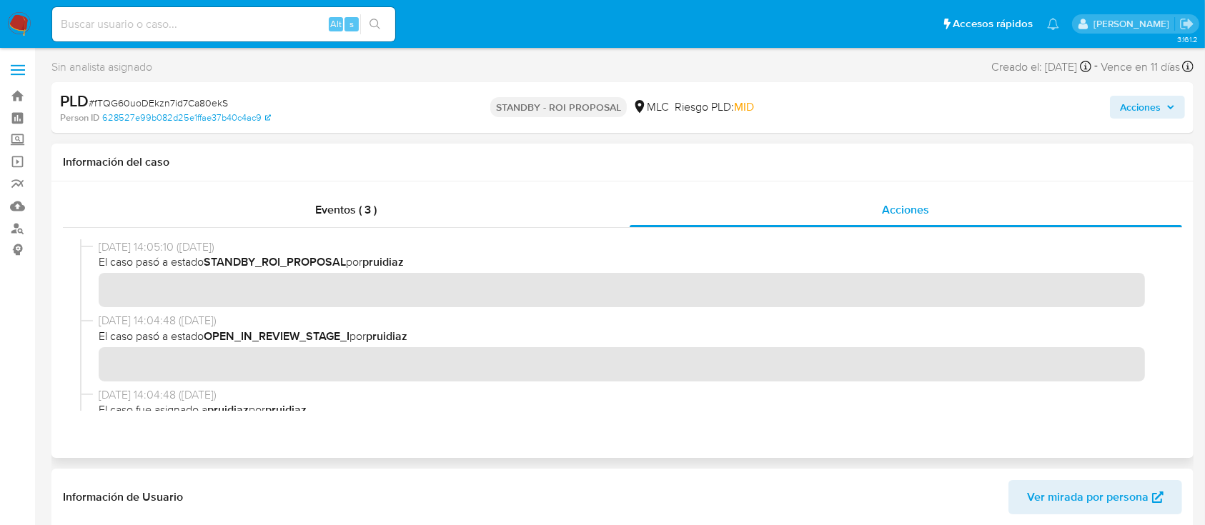
scroll to position [667, 0]
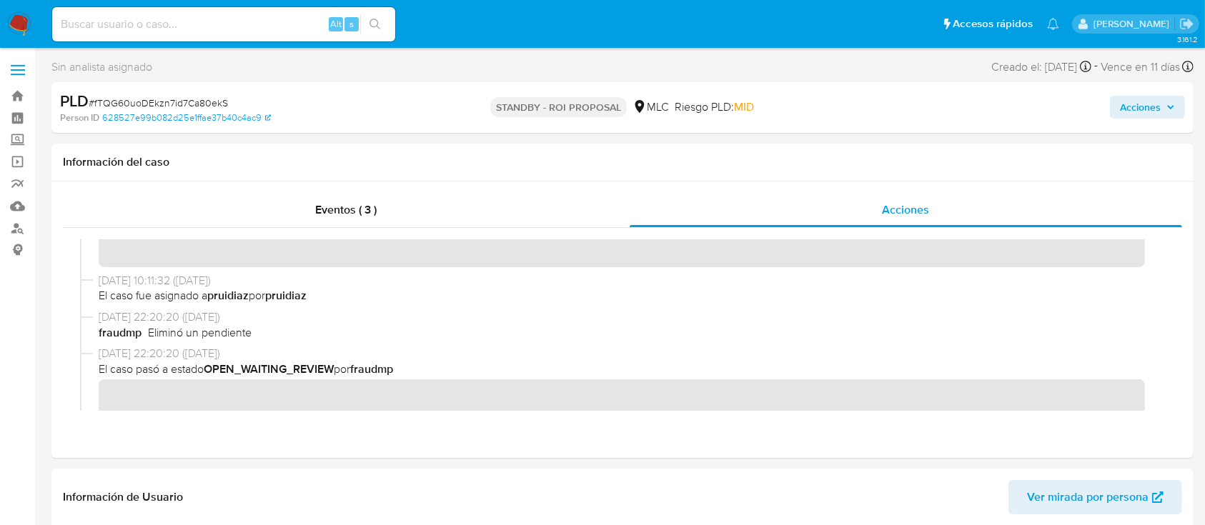
click at [189, 99] on span "# fTQG60uoDEkzn7id7Ca80ekS" at bounding box center [158, 103] width 139 height 14
click at [189, 97] on span "# fTQG60uoDEkzn7id7Ca80ekS" at bounding box center [158, 103] width 139 height 14
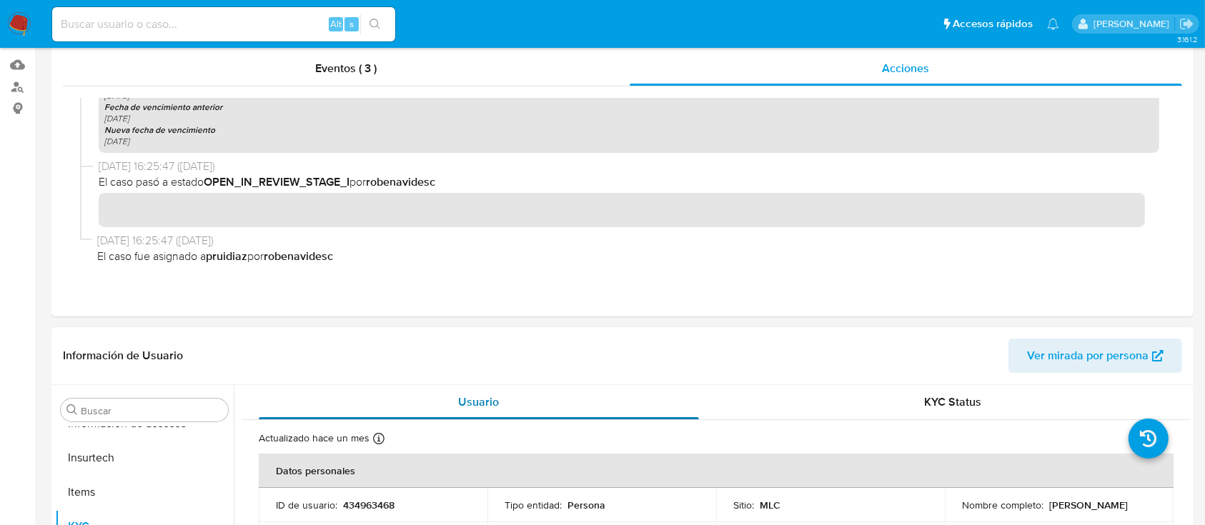
scroll to position [0, 0]
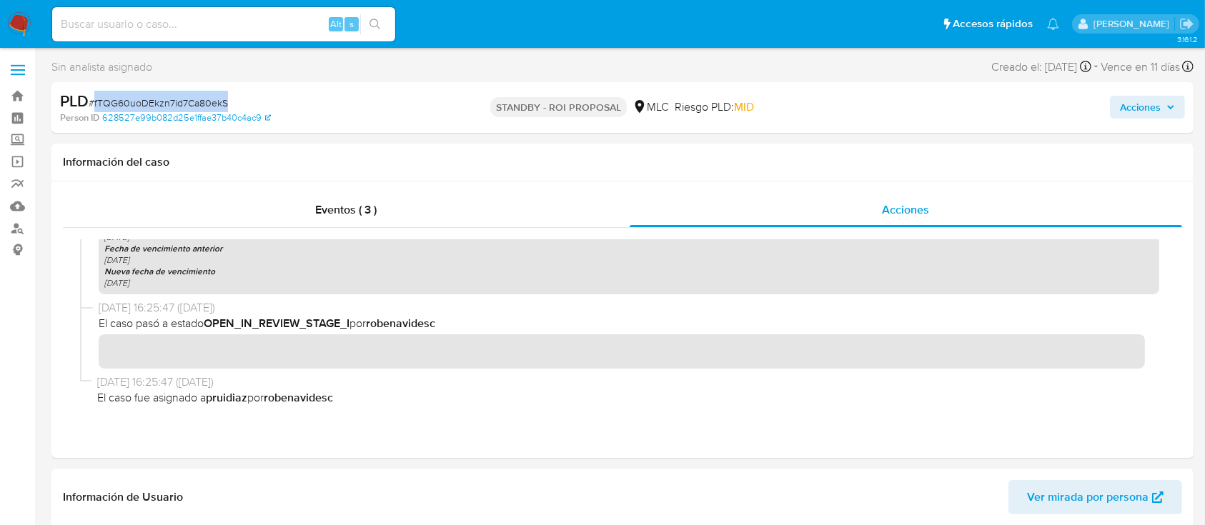
click at [152, 105] on span "# fTQG60uoDEkzn7id7Ca80ekS" at bounding box center [158, 103] width 139 height 14
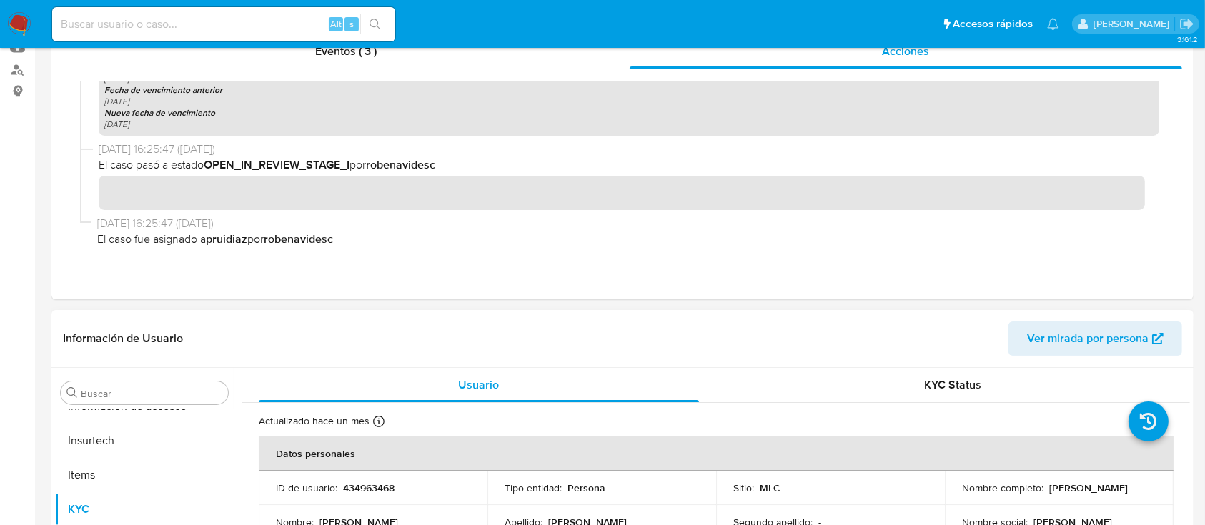
scroll to position [286, 0]
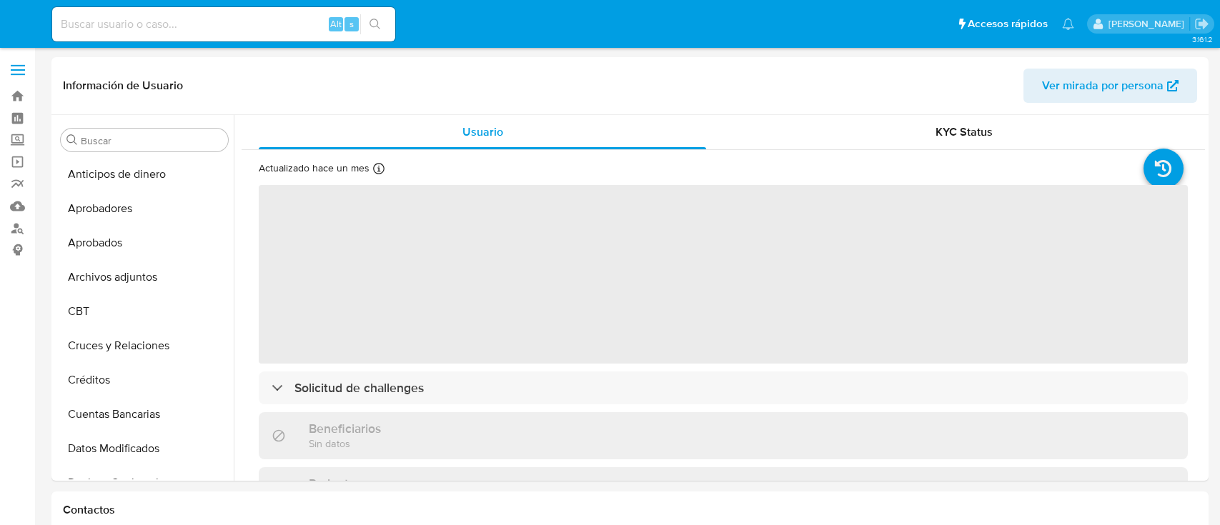
select select "10"
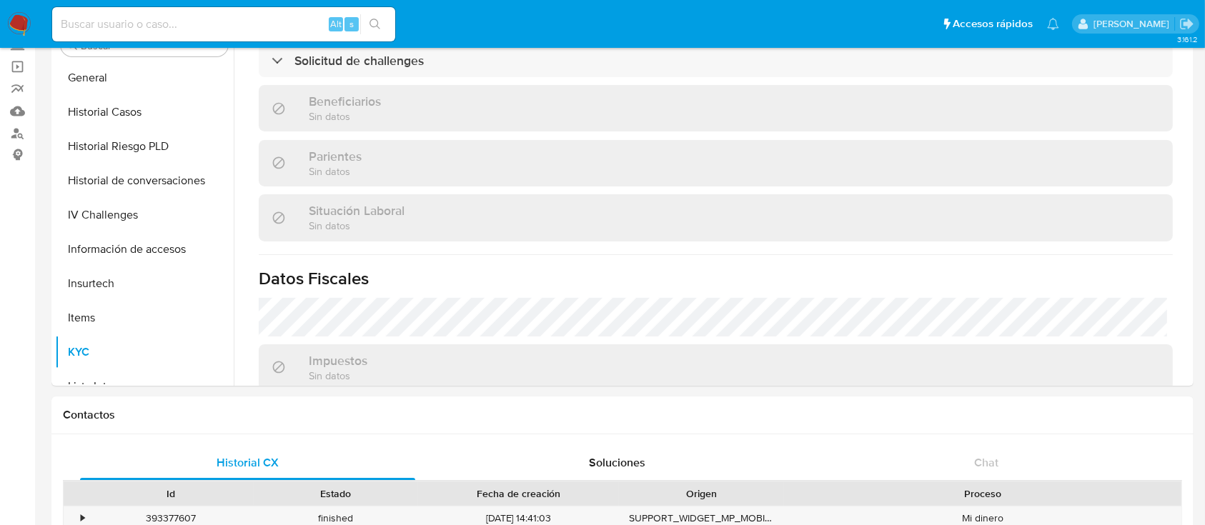
scroll to position [515, 0]
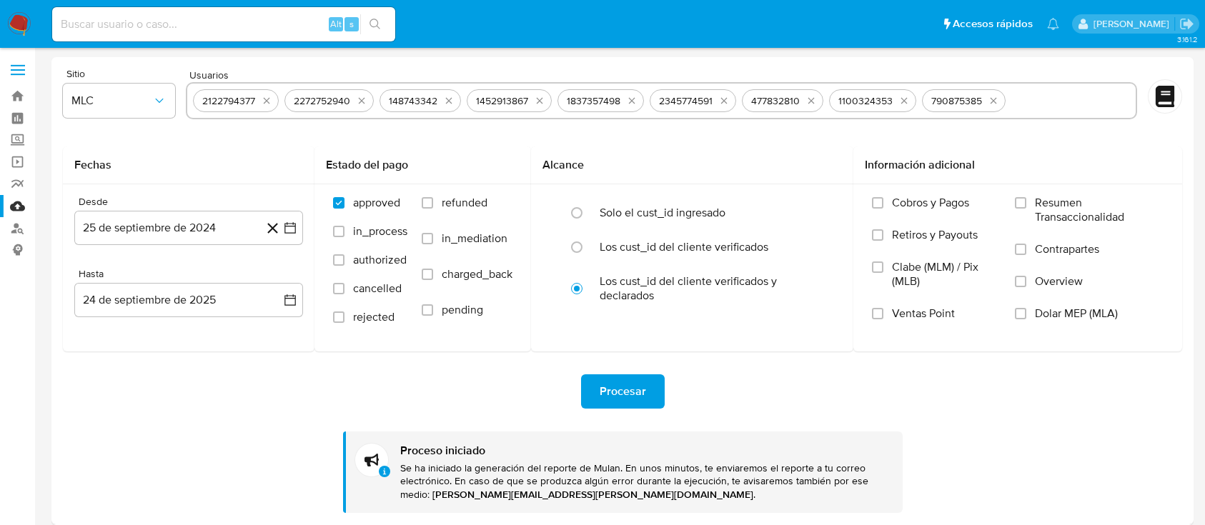
select select "10"
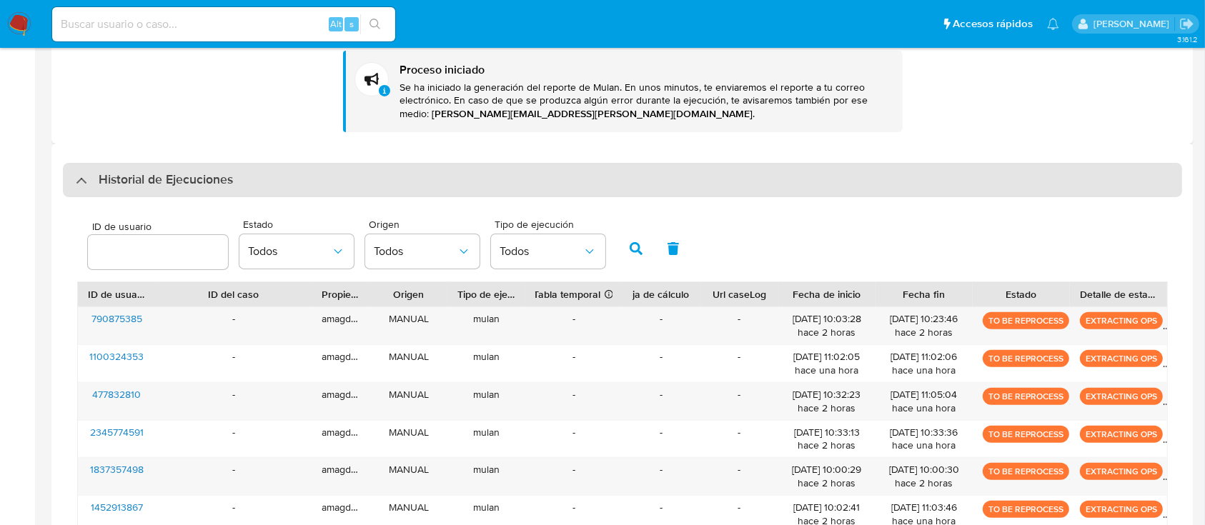
click at [85, 179] on div "Historial de Ejecuciones" at bounding box center [154, 180] width 157 height 17
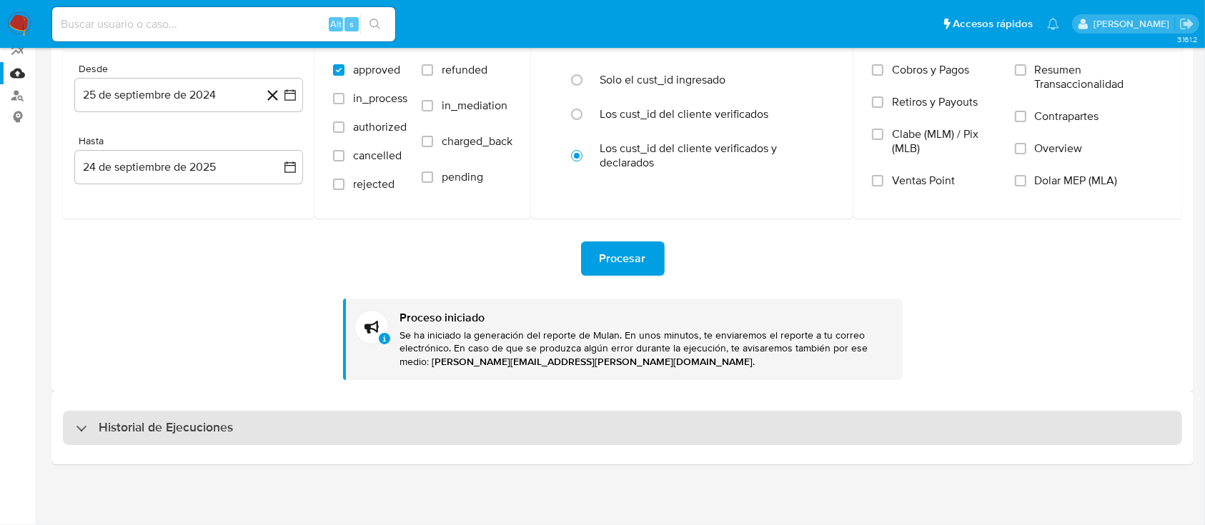
scroll to position [132, 0]
click at [76, 415] on div "Historial de Ejecuciones" at bounding box center [623, 429] width 1120 height 34
select select "10"
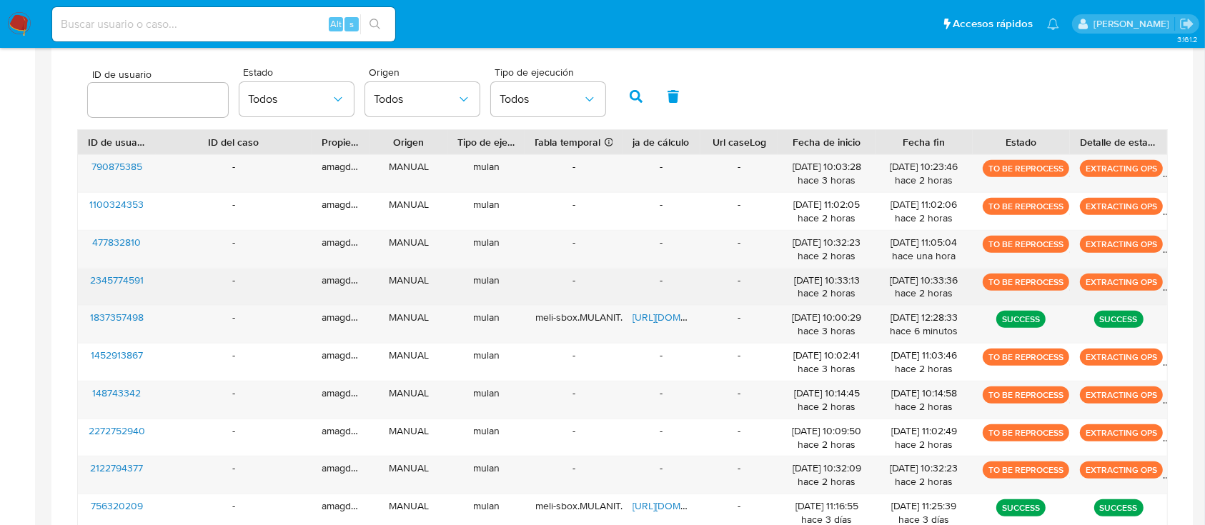
scroll to position [578, 0]
